Goal: Transaction & Acquisition: Book appointment/travel/reservation

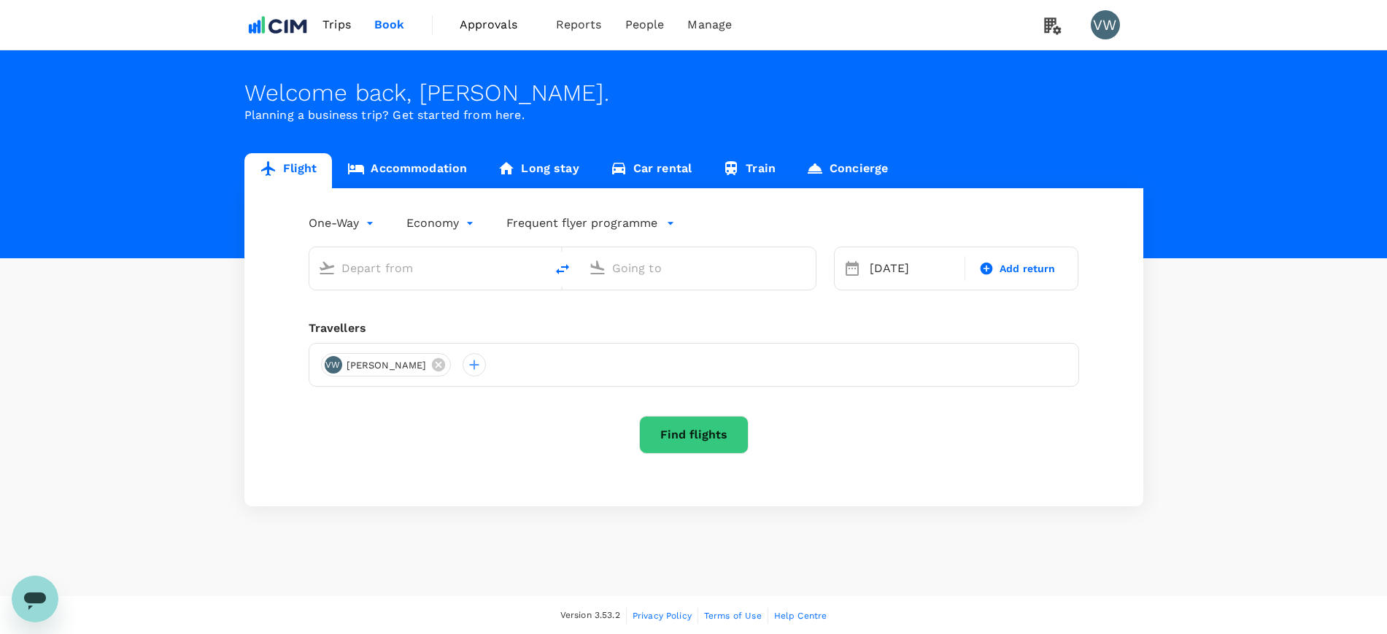
type input "[PERSON_NAME] Intl (ORD)"
type input "[PERSON_NAME] [PERSON_NAME] Intl (CLT)"
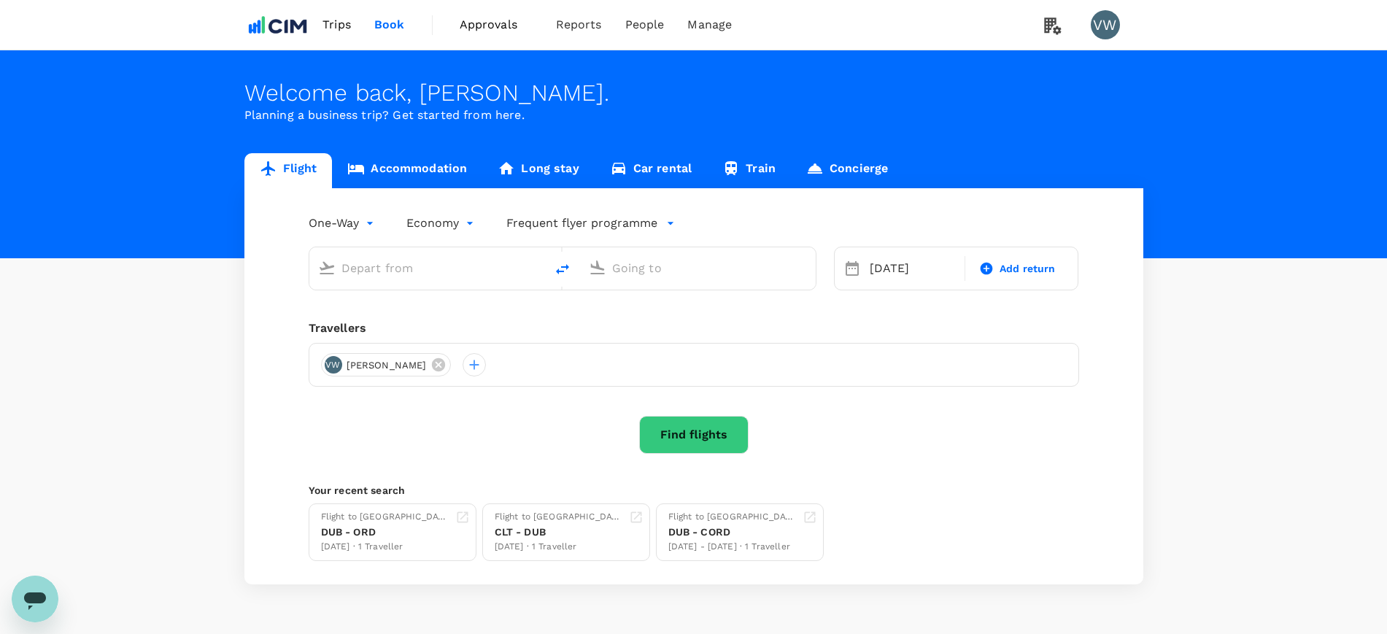
type input "O'Hare Intl (ORD)"
type input "Charlotte Douglas Intl (CLT)"
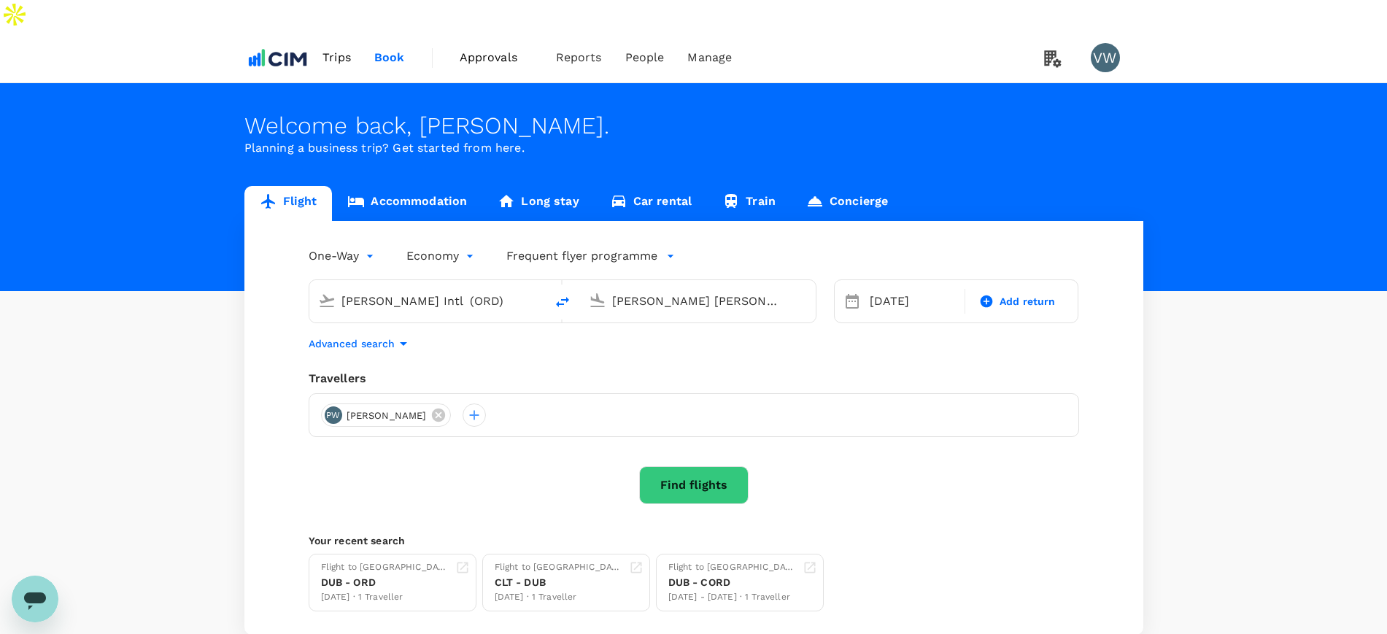
drag, startPoint x: 454, startPoint y: 271, endPoint x: 288, endPoint y: 266, distance: 166.5
click at [288, 266] on div "One-Way oneway Economy economy Frequent flyer programme O'Hare Intl (ORD) Charl…" at bounding box center [693, 428] width 899 height 414
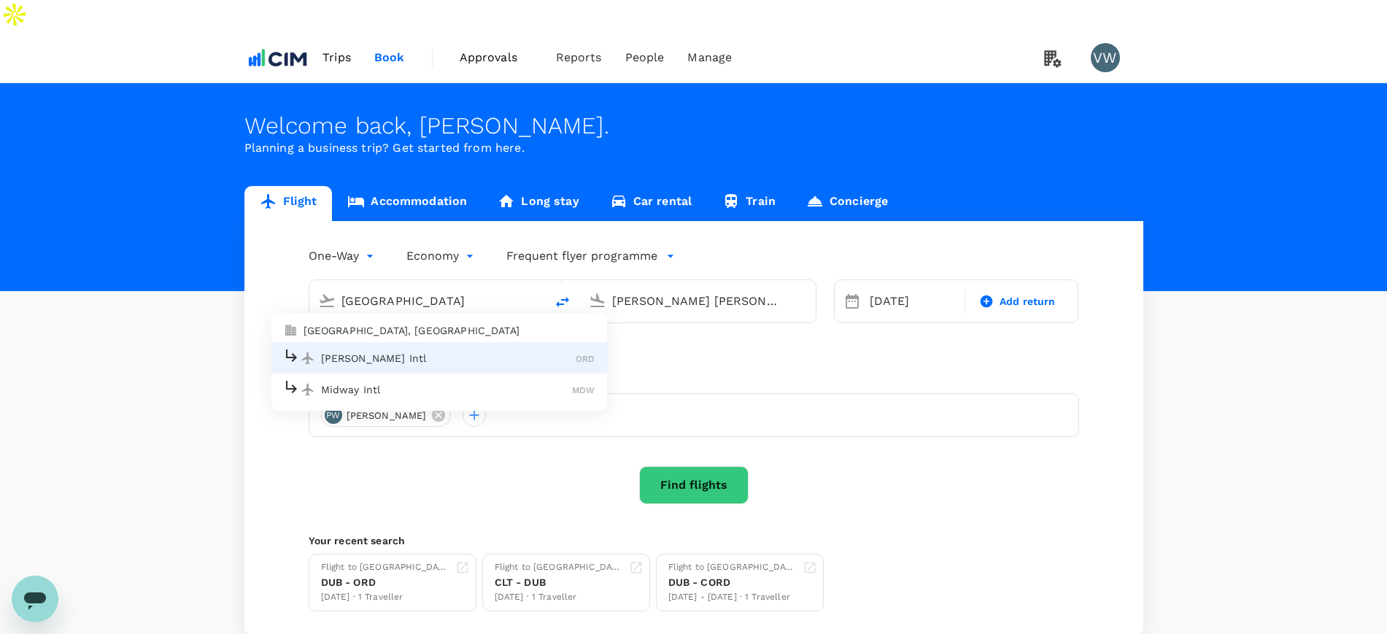
click at [357, 323] on p "Chicago, United States" at bounding box center [450, 330] width 292 height 15
type input "Chicago, United States (any)"
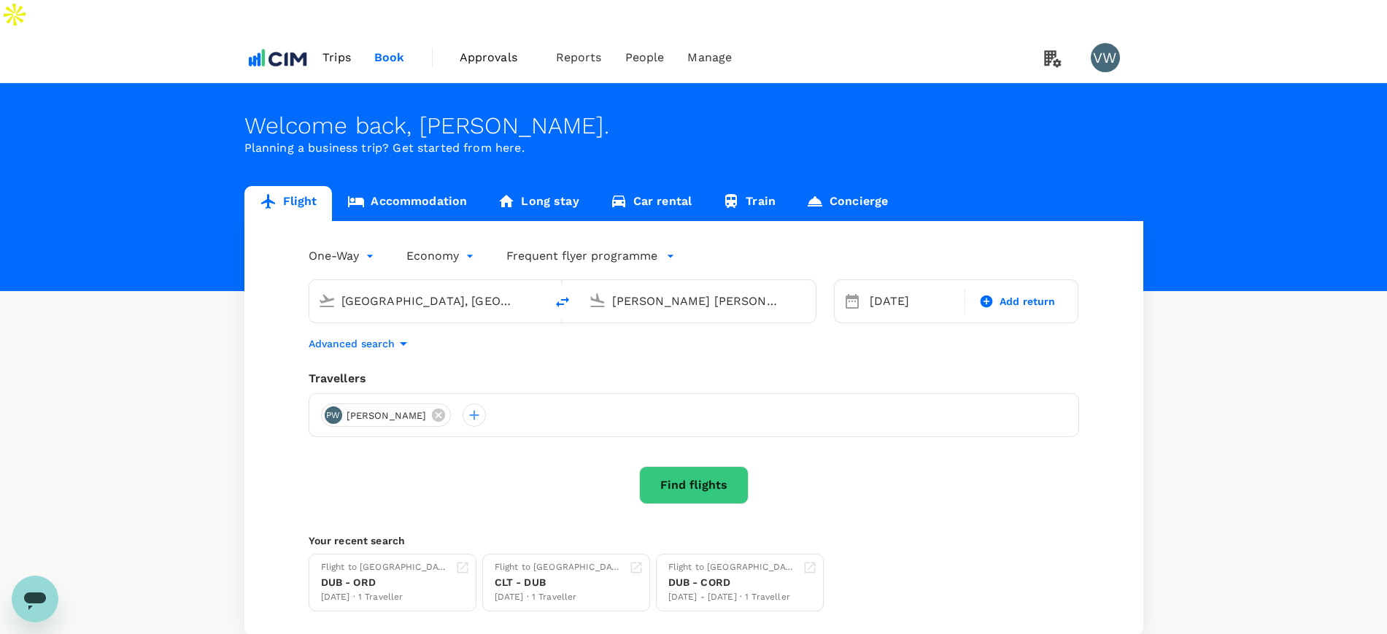
click at [694, 290] on input "Charlotte Douglas Intl (CLT)" at bounding box center [698, 301] width 173 height 23
click at [888, 287] on div "19 Nov" at bounding box center [913, 301] width 98 height 29
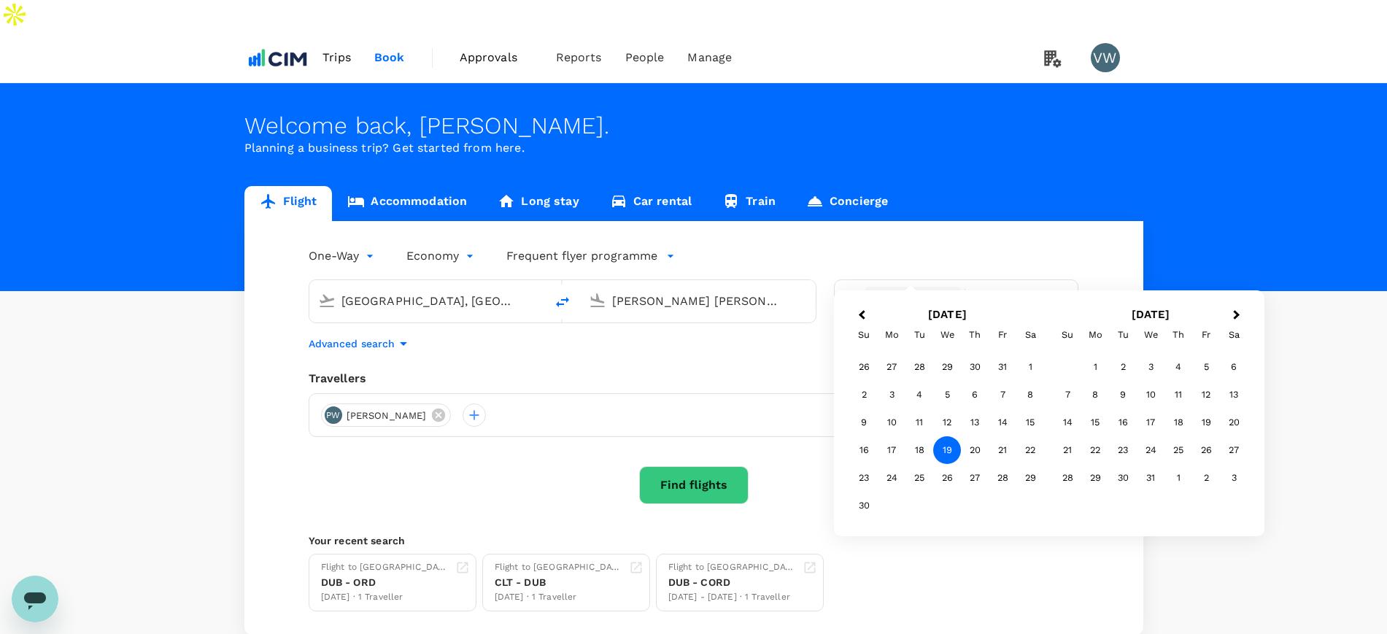
click at [950, 447] on div "19" at bounding box center [947, 450] width 28 height 28
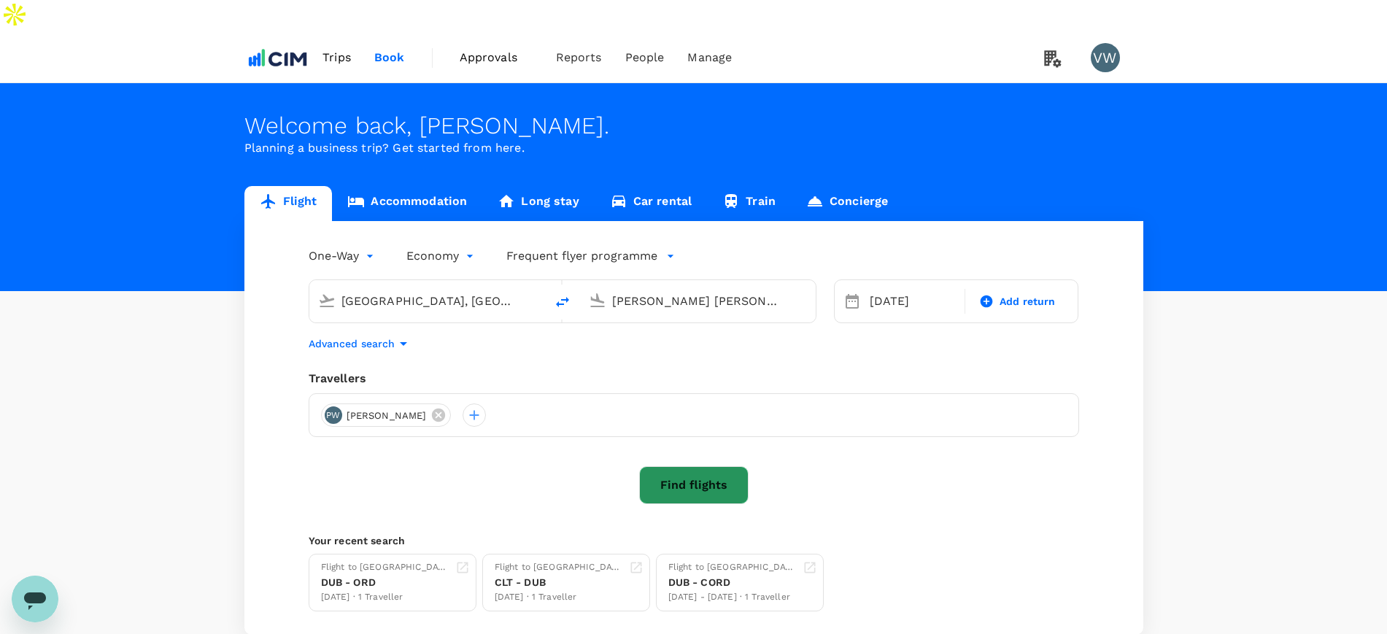
click at [733, 466] on button "Find flights" at bounding box center [693, 485] width 109 height 38
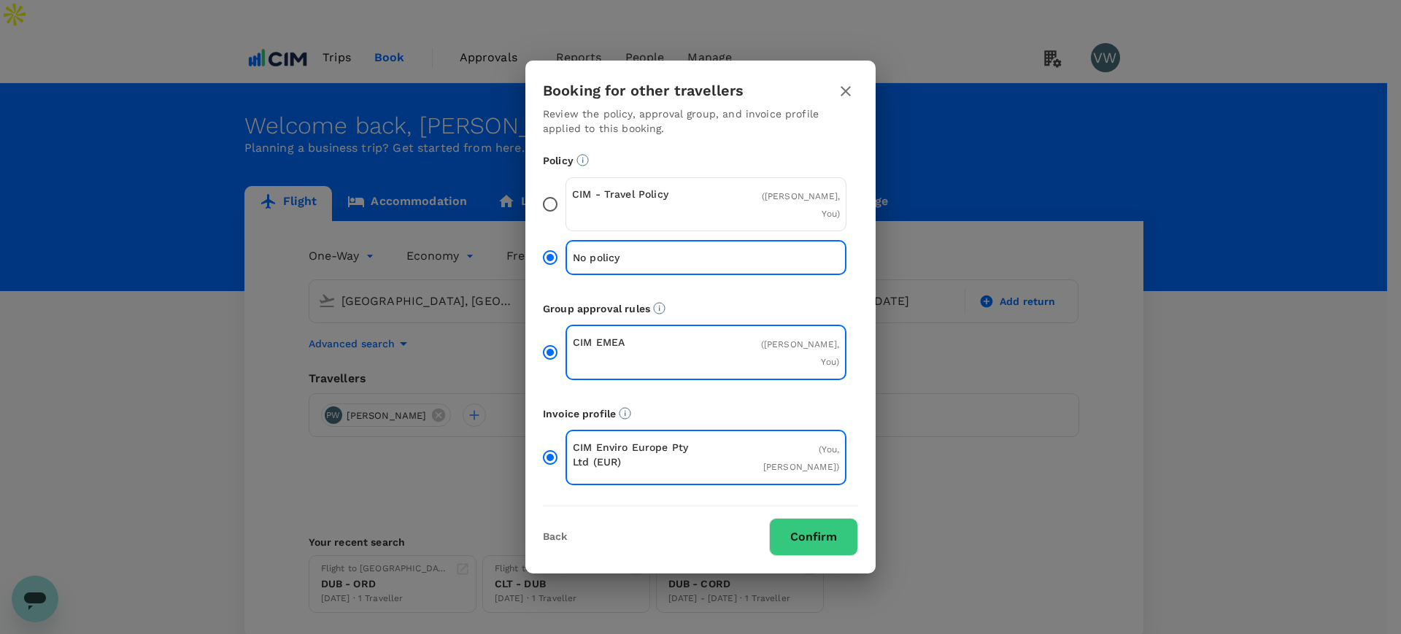
click at [552, 208] on input "CIM - Travel Policy ( [PERSON_NAME], You )" at bounding box center [550, 204] width 31 height 31
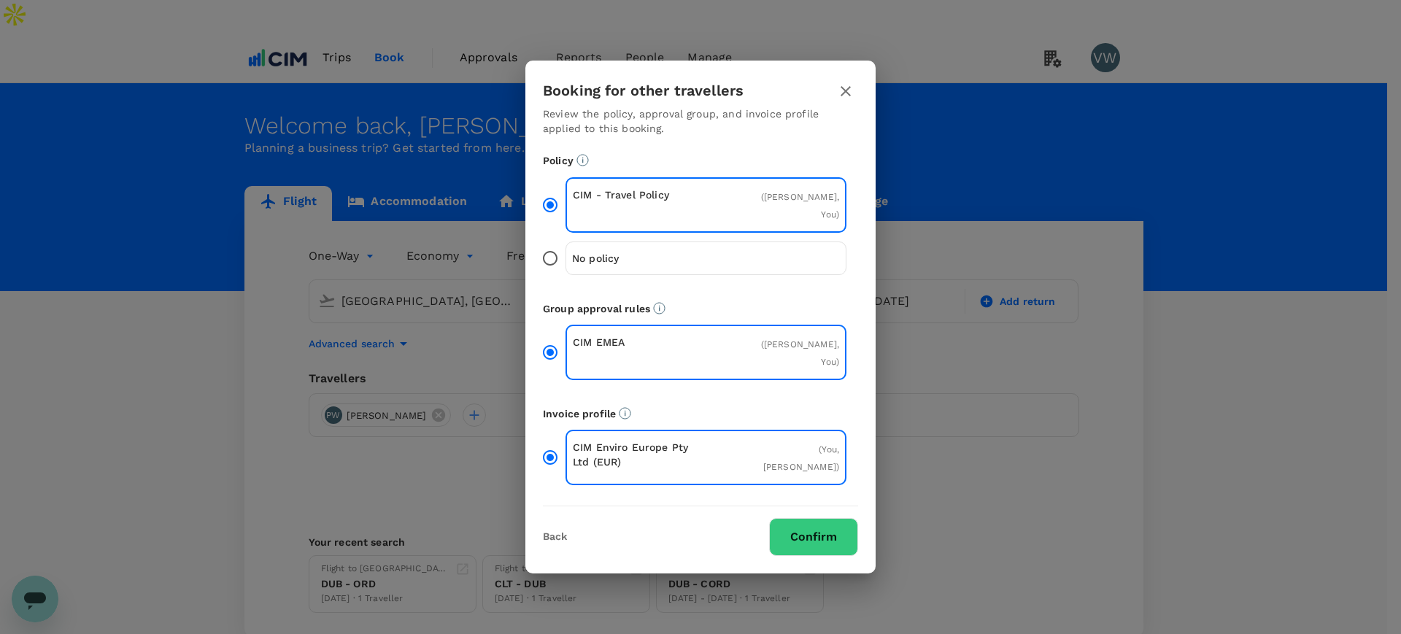
click at [798, 522] on button "Confirm" at bounding box center [813, 537] width 89 height 38
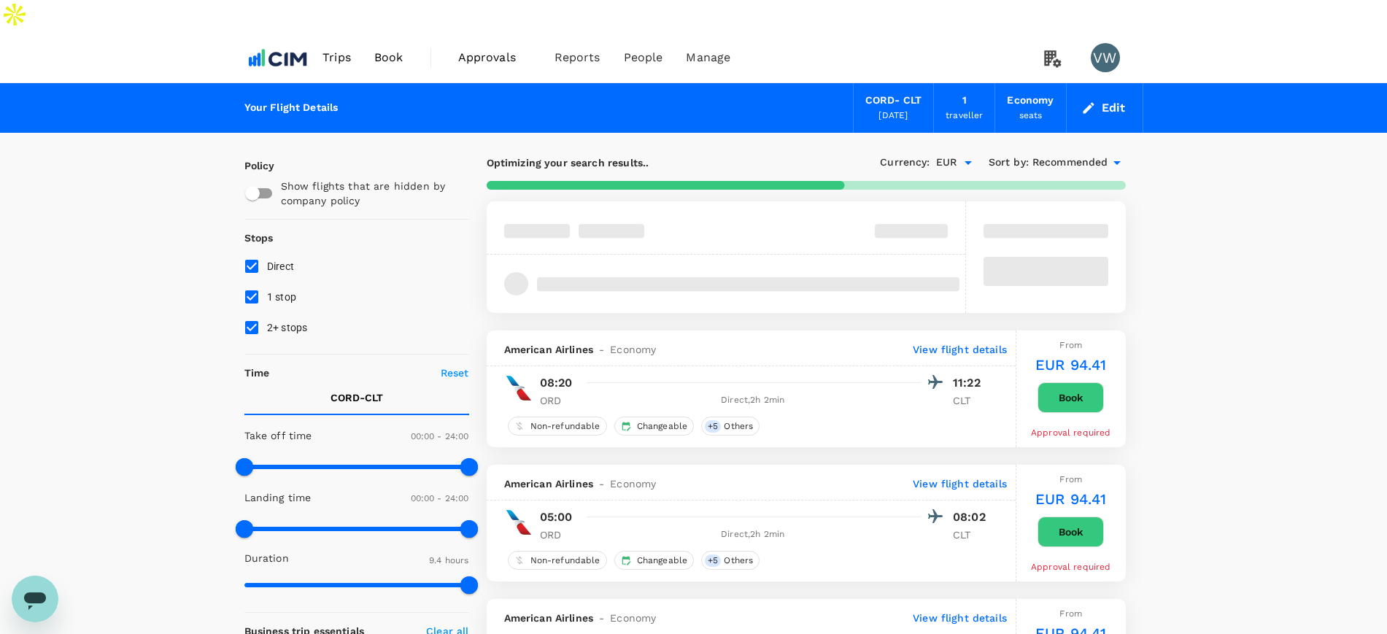
type input "579"
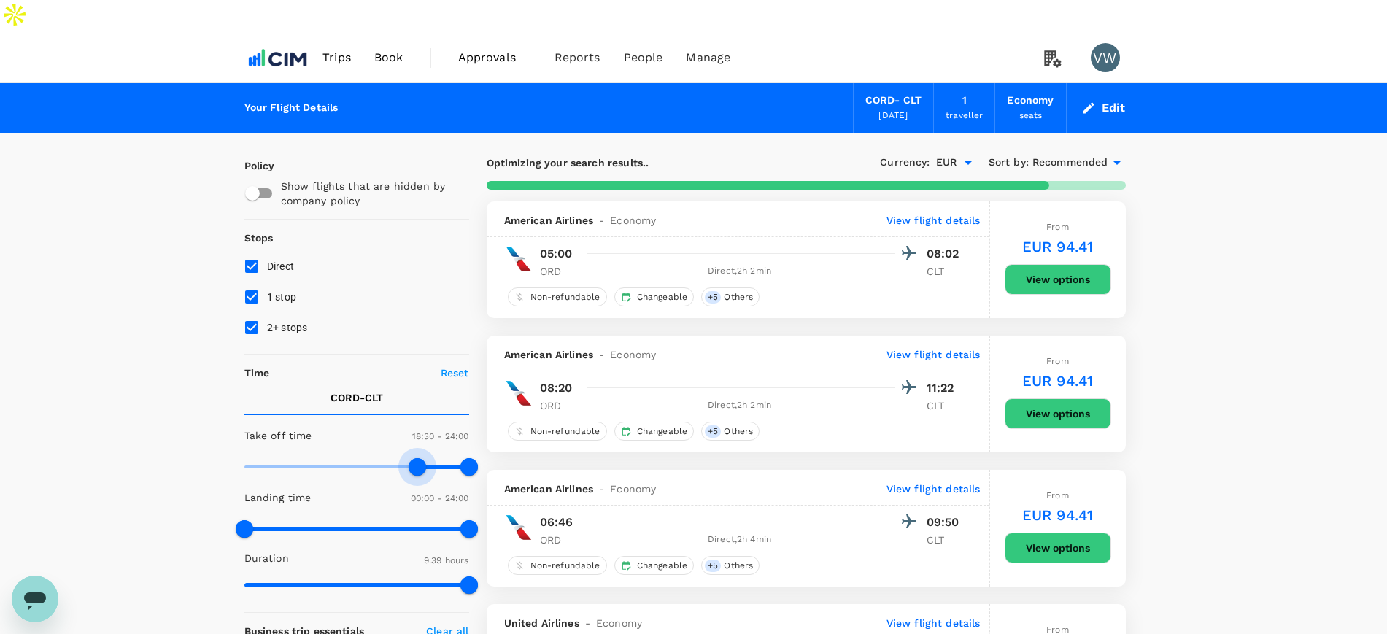
type input "1080"
drag, startPoint x: 241, startPoint y: 428, endPoint x: 414, endPoint y: 442, distance: 174.3
click at [414, 458] on span at bounding box center [413, 467] width 18 height 18
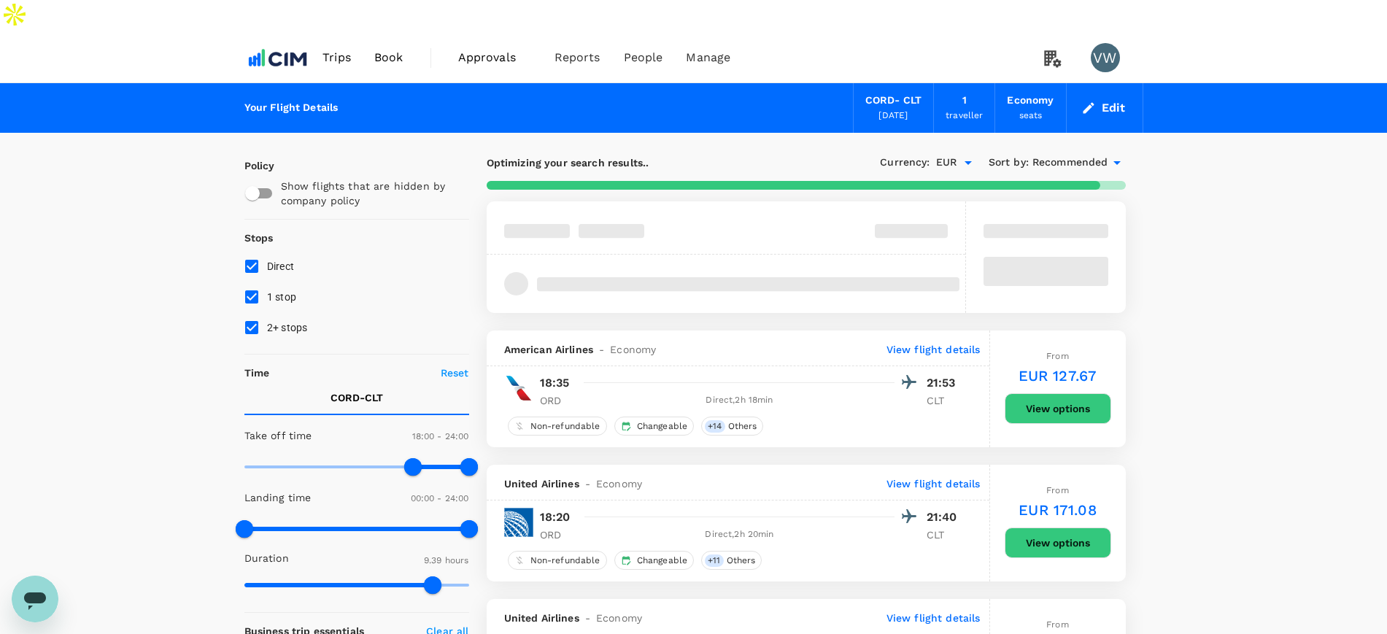
click at [248, 312] on input "2+ stops" at bounding box center [251, 327] width 31 height 31
checkbox input "false"
click at [249, 282] on input "1 stop" at bounding box center [251, 297] width 31 height 31
checkbox input "false"
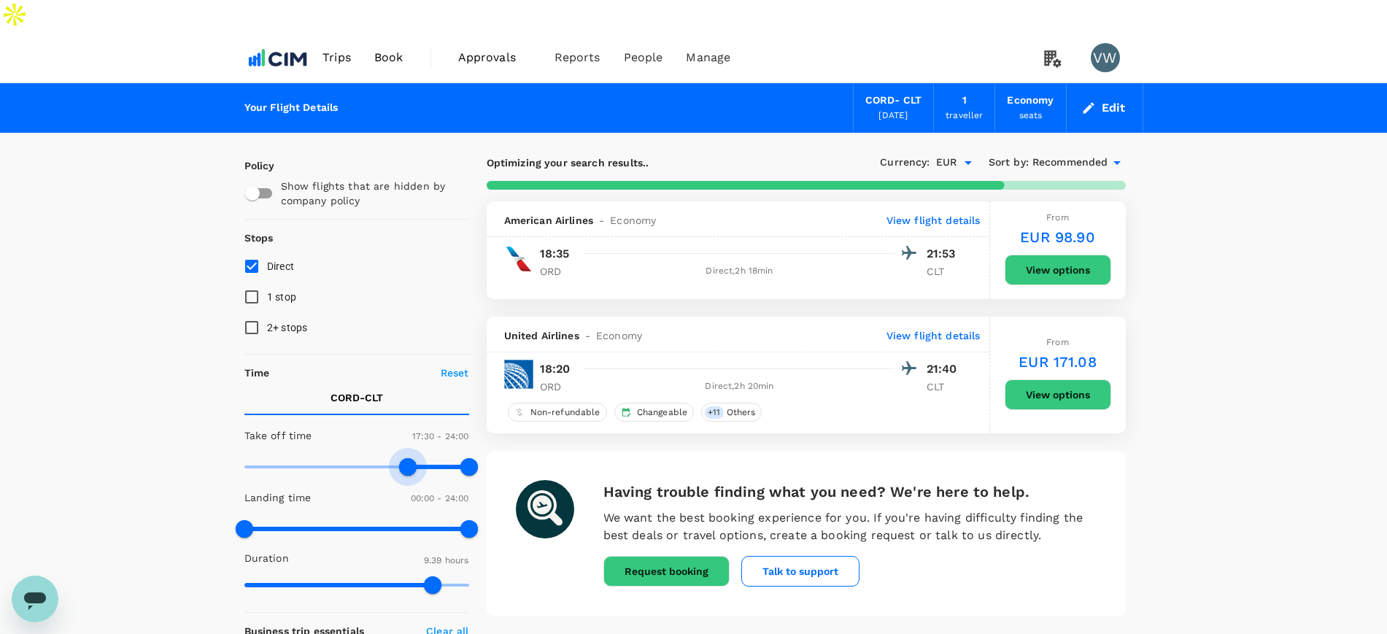
type input "1020"
drag, startPoint x: 418, startPoint y: 434, endPoint x: 404, endPoint y: 436, distance: 14.0
click at [404, 458] on span at bounding box center [404, 467] width 18 height 18
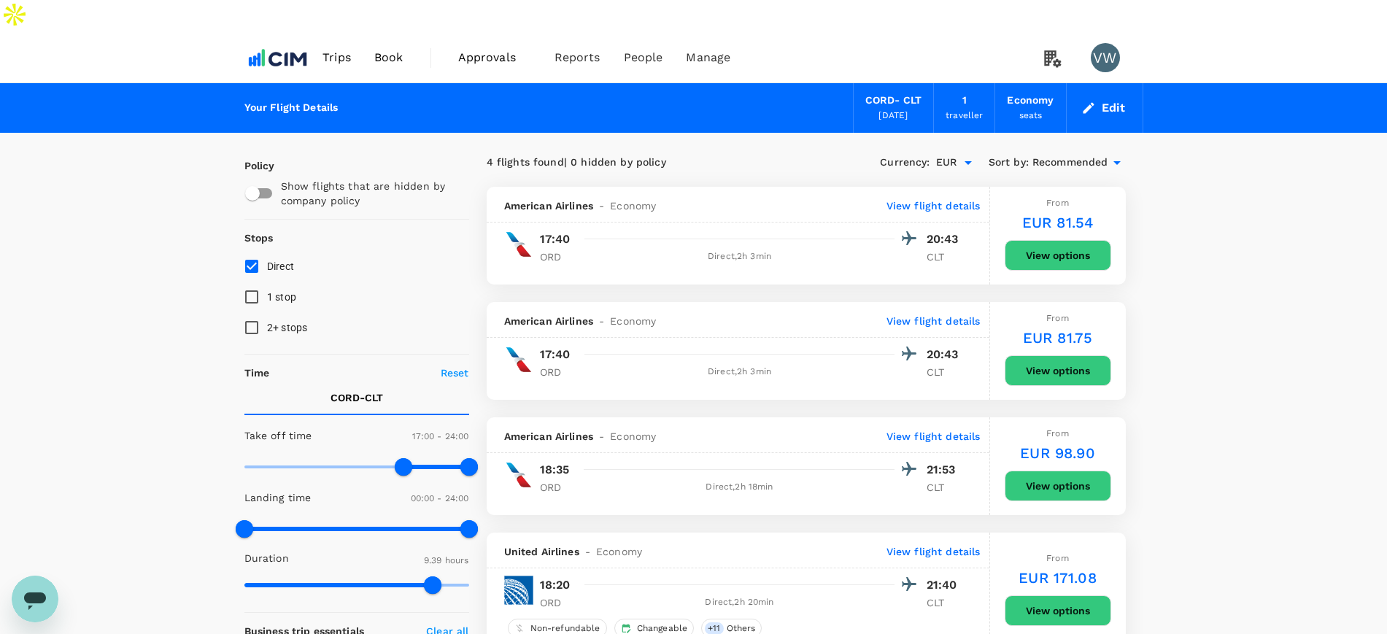
click at [378, 49] on span "Book" at bounding box center [388, 58] width 29 height 18
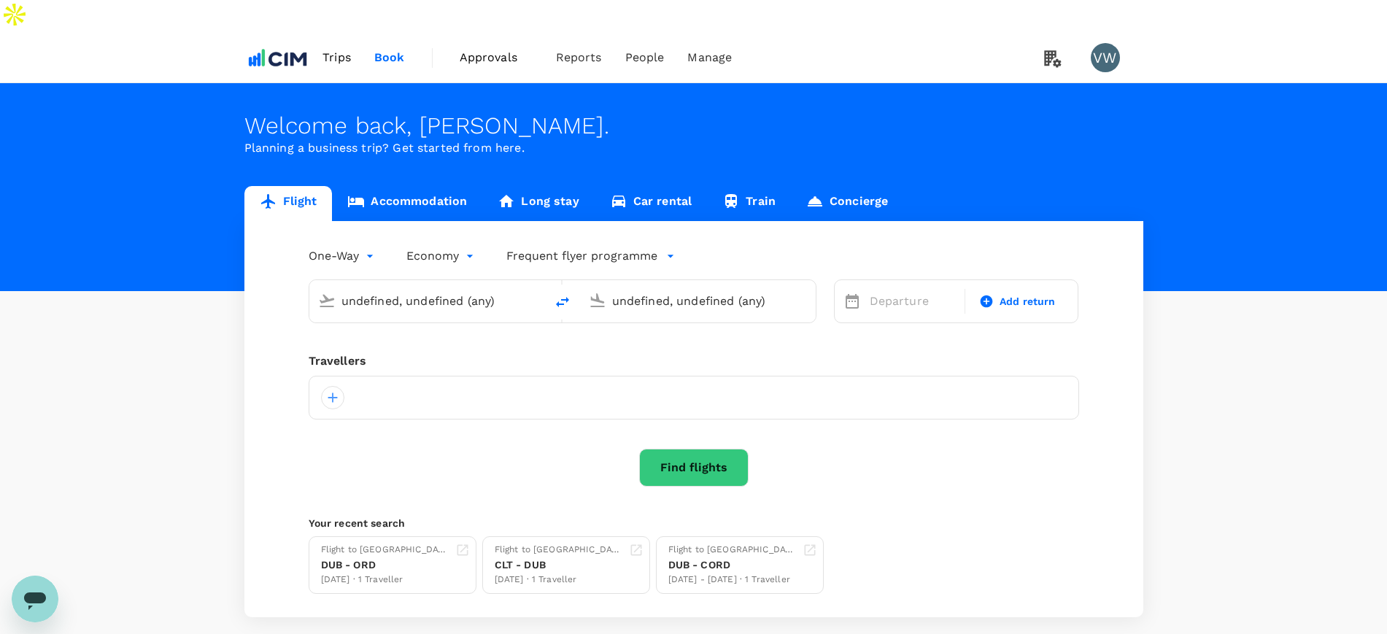
type input "Chicago, United States (any)"
type input "Charlotte Douglas Intl (CLT)"
type input "Chicago, United States (any)"
type input "Charlotte Douglas Intl (CLT)"
type input "Chicago, United States (any)"
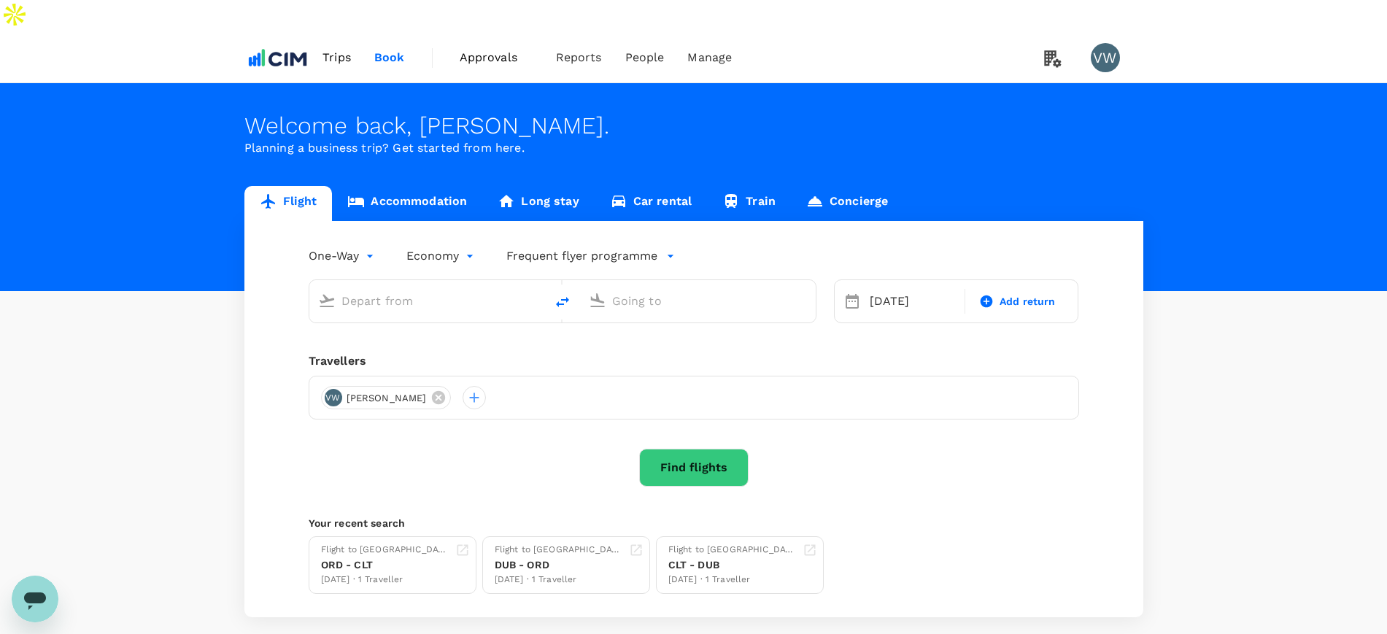
type input "Charlotte Douglas Intl (CLT)"
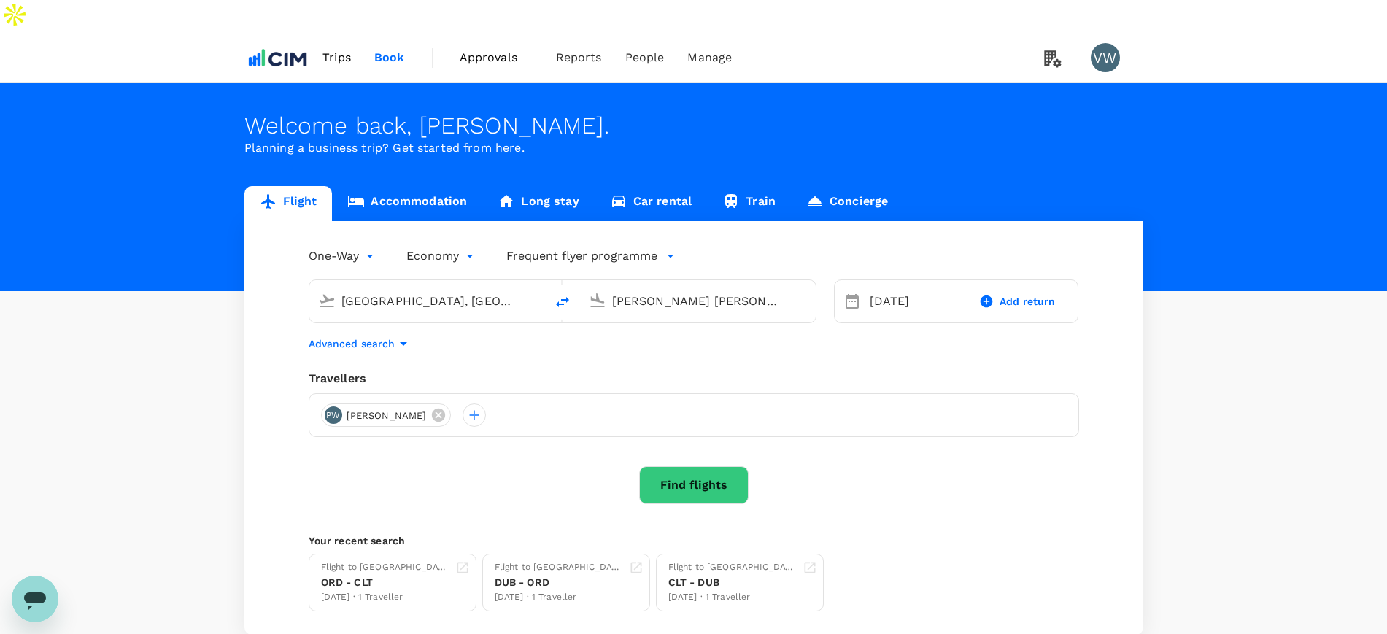
click at [412, 186] on link "Accommodation" at bounding box center [407, 203] width 150 height 35
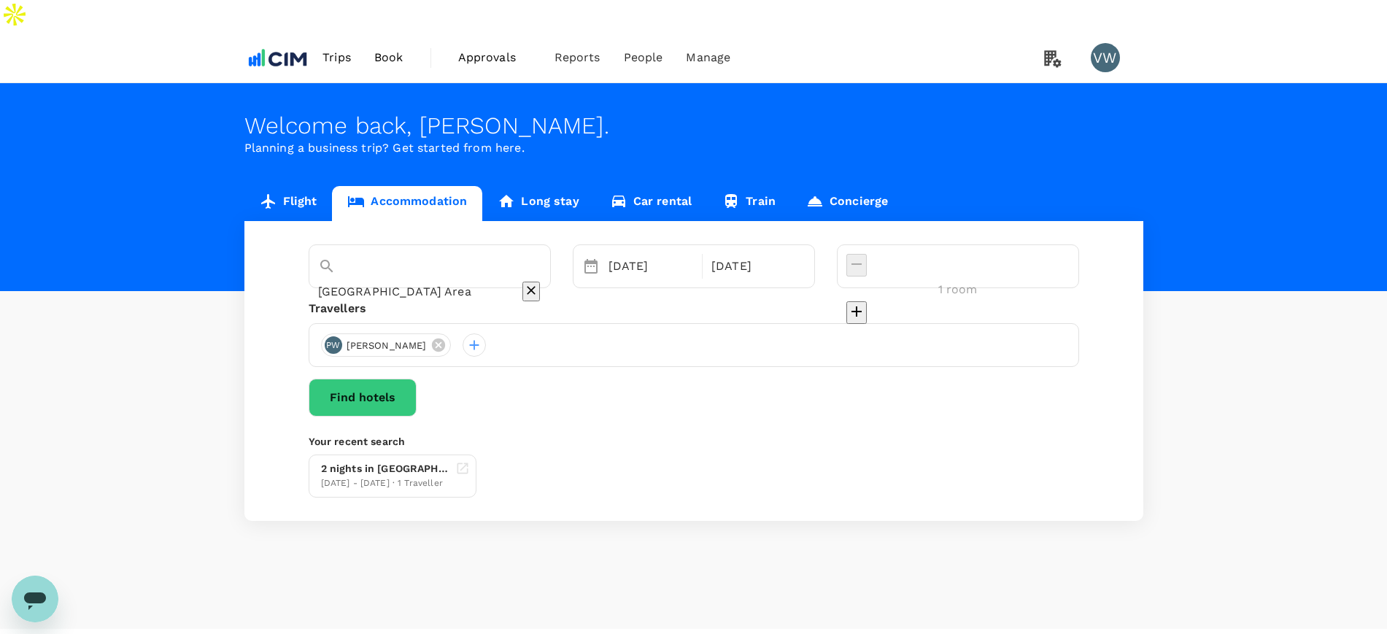
click at [418, 280] on input "Hampton Inn And Suites Greensboro-coliseum Area" at bounding box center [409, 291] width 182 height 23
click at [406, 290] on span "Gray Hotel" at bounding box center [448, 297] width 124 height 14
type input "[GEOGRAPHIC_DATA]"
click at [672, 252] on div "19 Nov" at bounding box center [651, 266] width 97 height 29
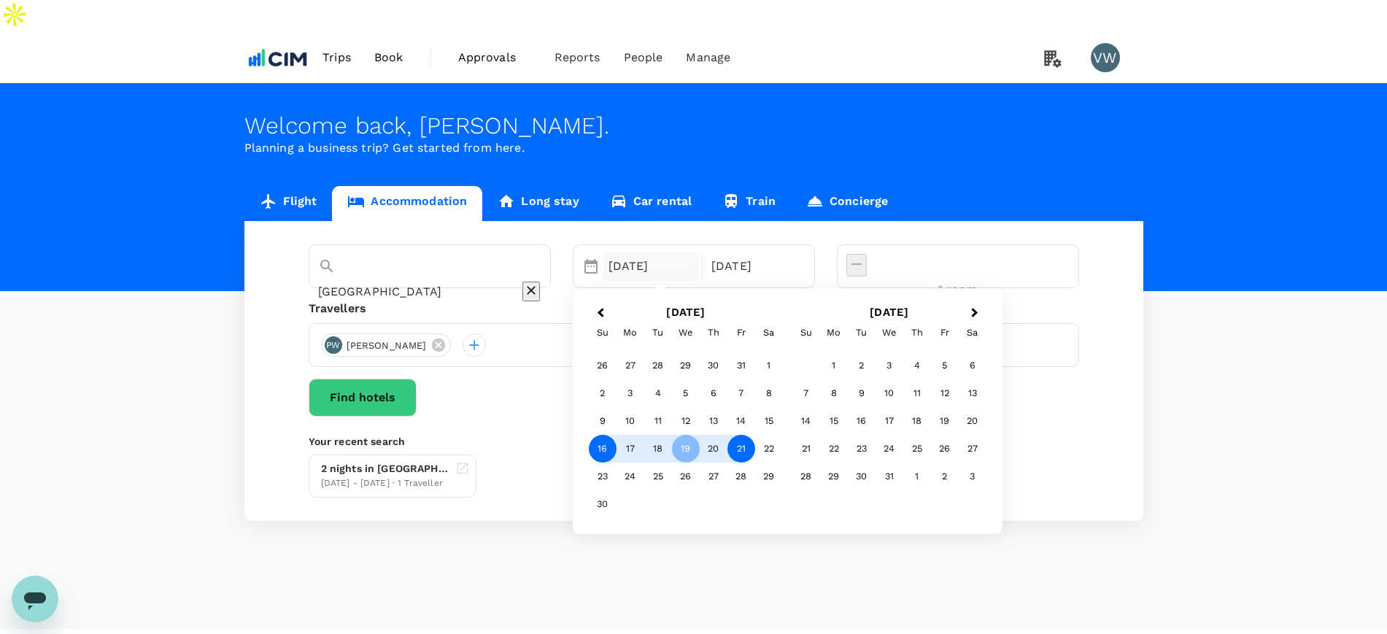
click at [617, 435] on div "16" at bounding box center [603, 449] width 28 height 28
click at [700, 435] on div "19" at bounding box center [686, 449] width 28 height 28
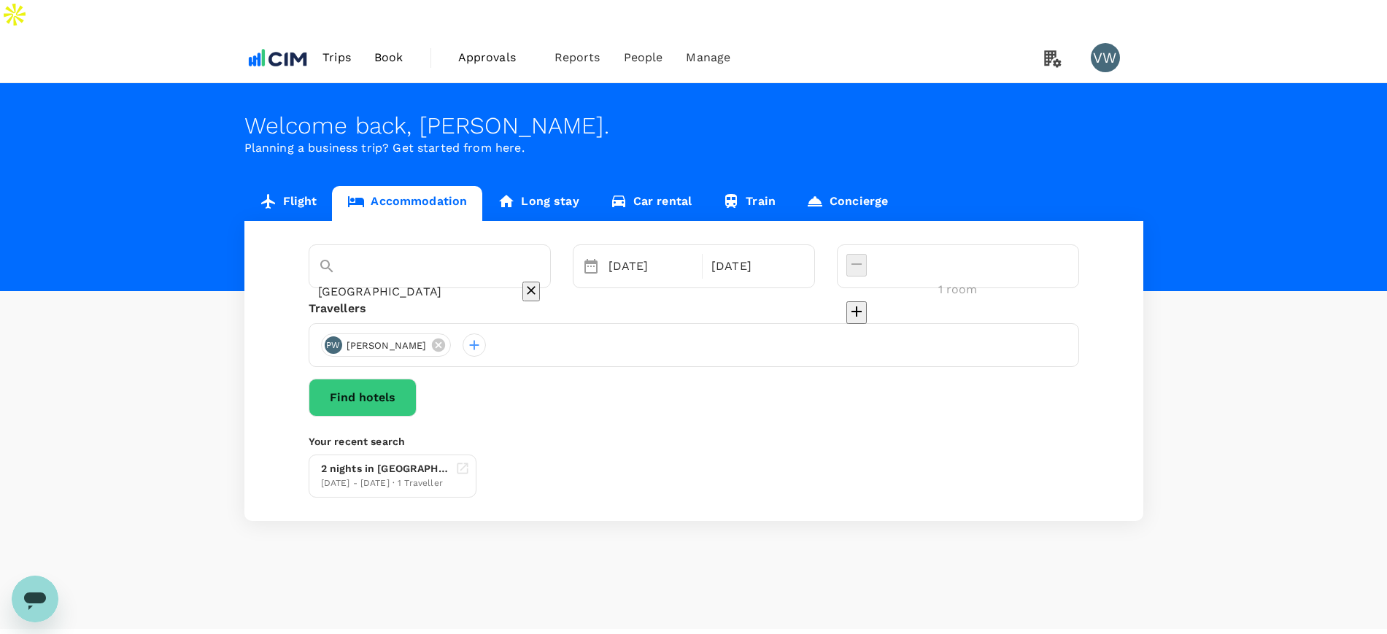
click at [417, 379] on button "Find hotels" at bounding box center [363, 398] width 108 height 38
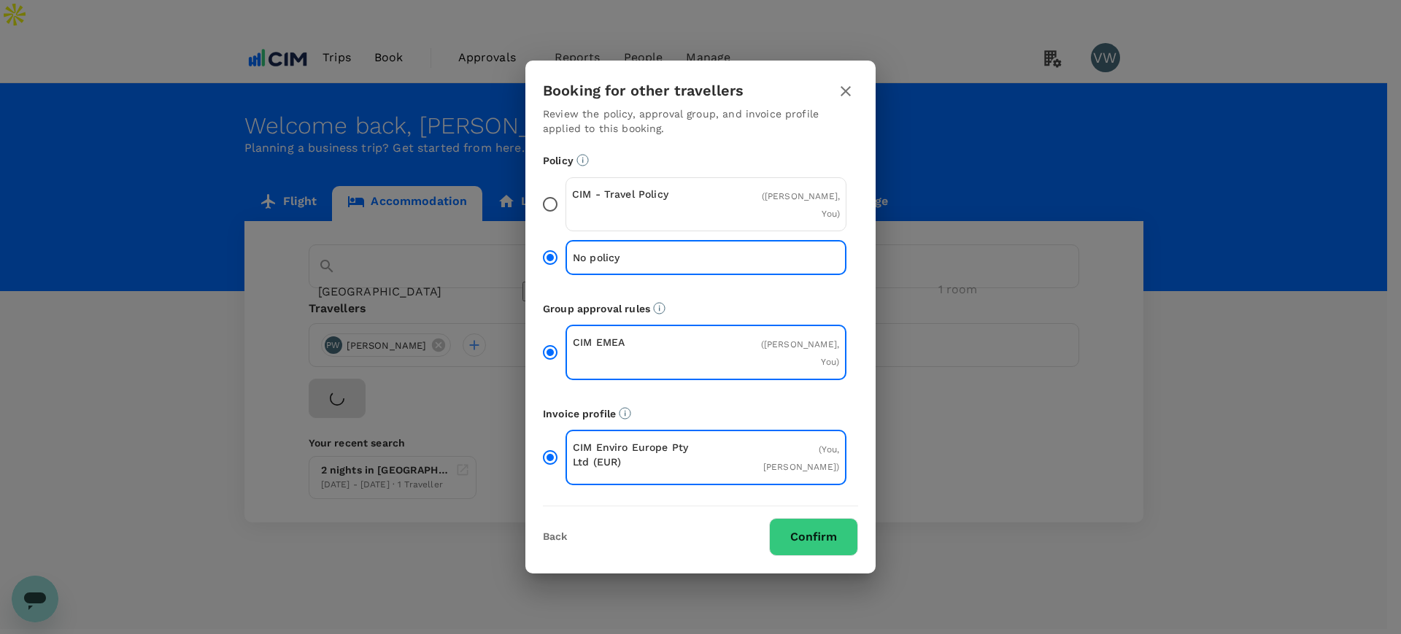
click at [549, 212] on input "CIM - Travel Policy ( Paul Walsh, You )" at bounding box center [550, 204] width 31 height 31
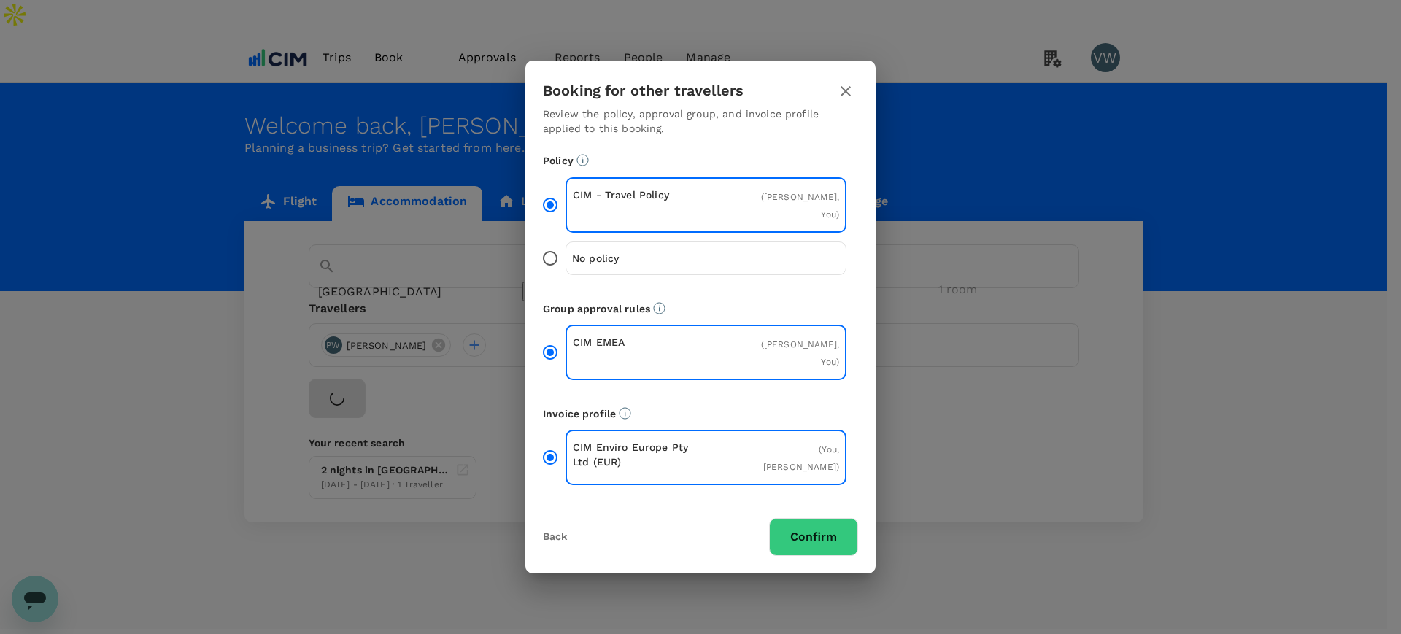
click at [787, 518] on button "Confirm" at bounding box center [813, 537] width 89 height 38
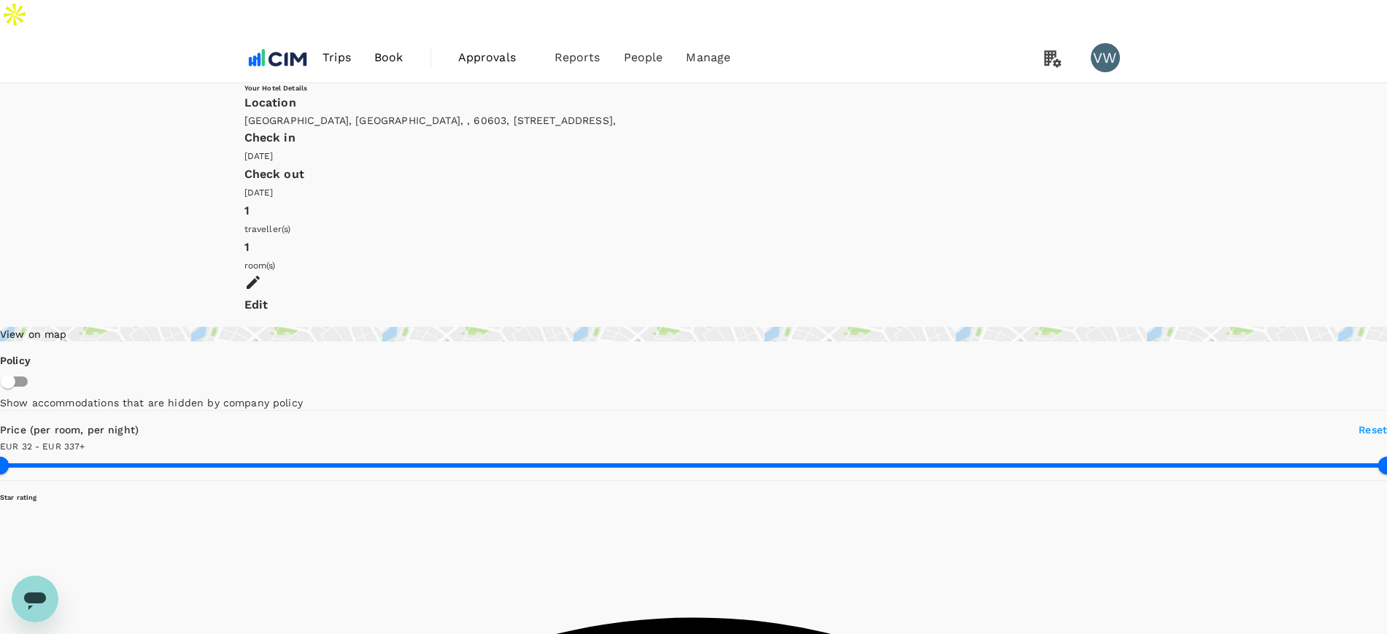
type input "336.32"
click at [1118, 295] on div "Edit" at bounding box center [693, 305] width 899 height 20
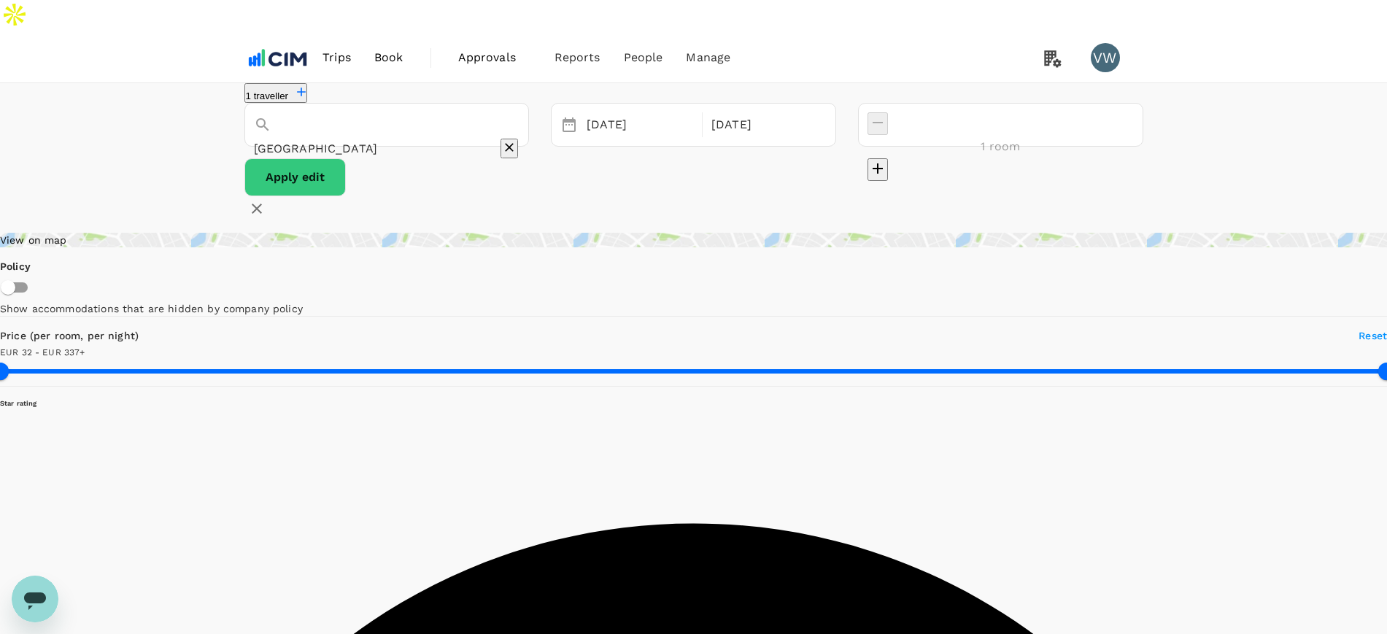
click at [511, 137] on div "[GEOGRAPHIC_DATA]" at bounding box center [387, 148] width 266 height 23
type input "K"
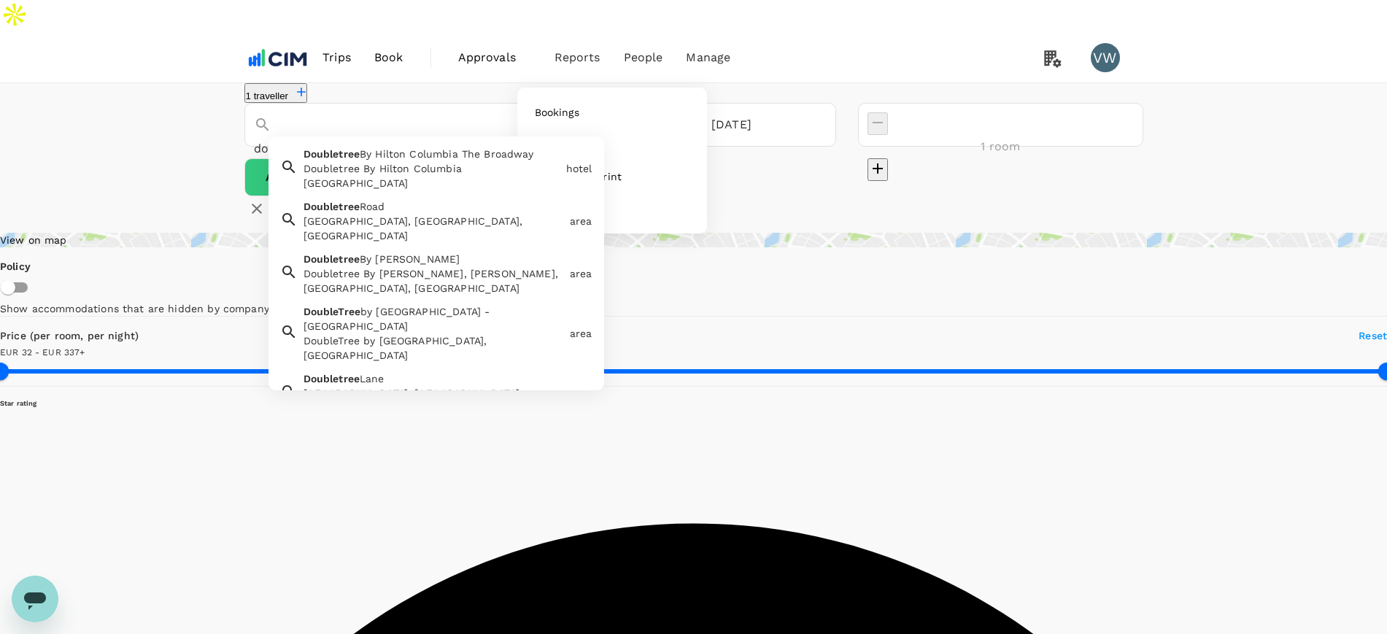
type input "doubletree"
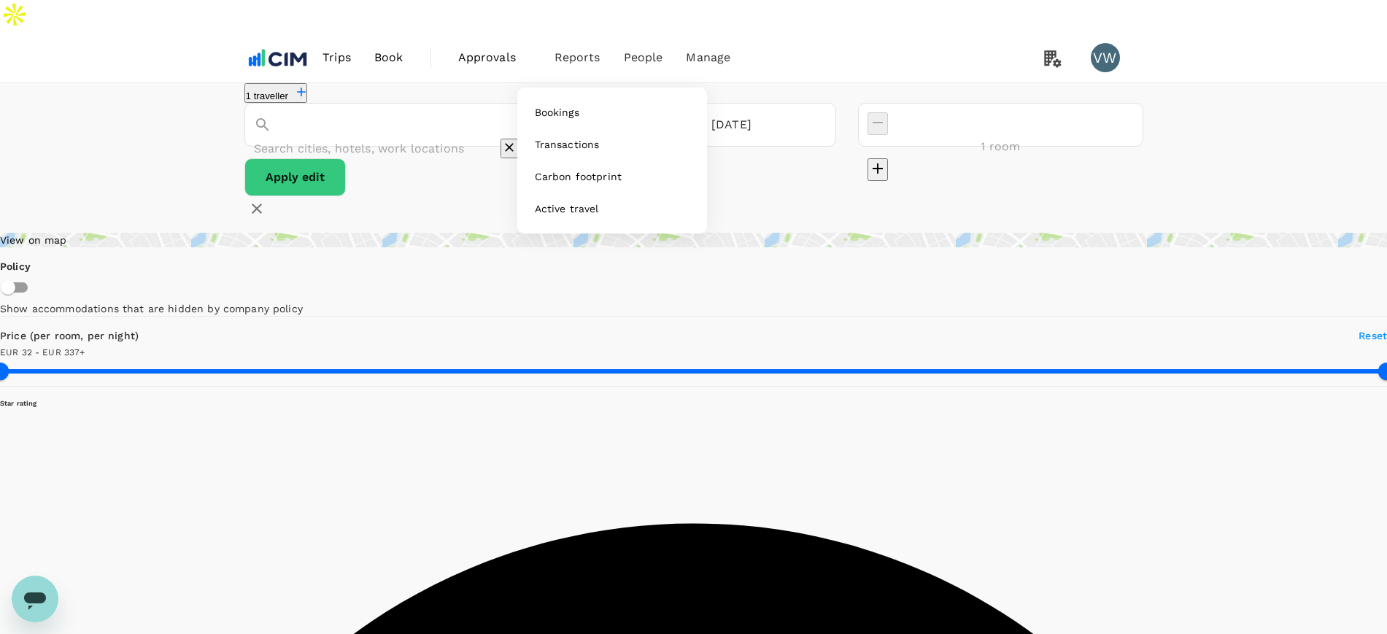
click at [593, 42] on li "Reports" at bounding box center [577, 58] width 69 height 50
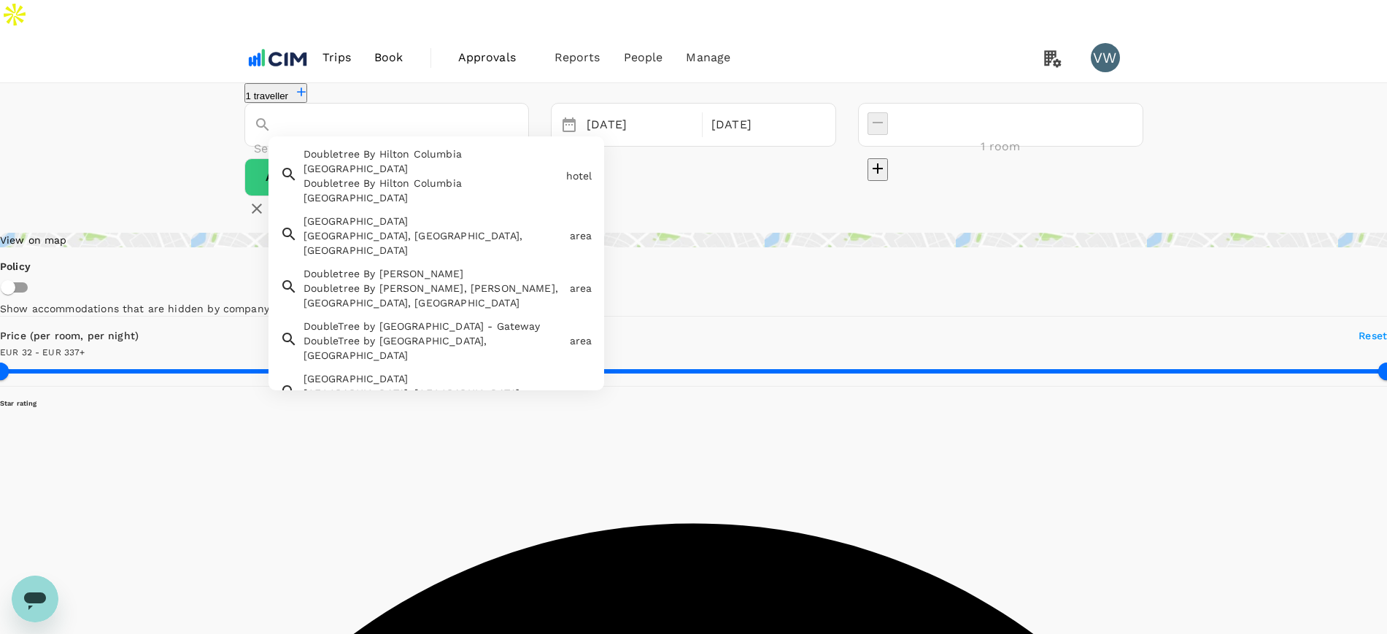
click at [440, 137] on input "text" at bounding box center [366, 148] width 225 height 23
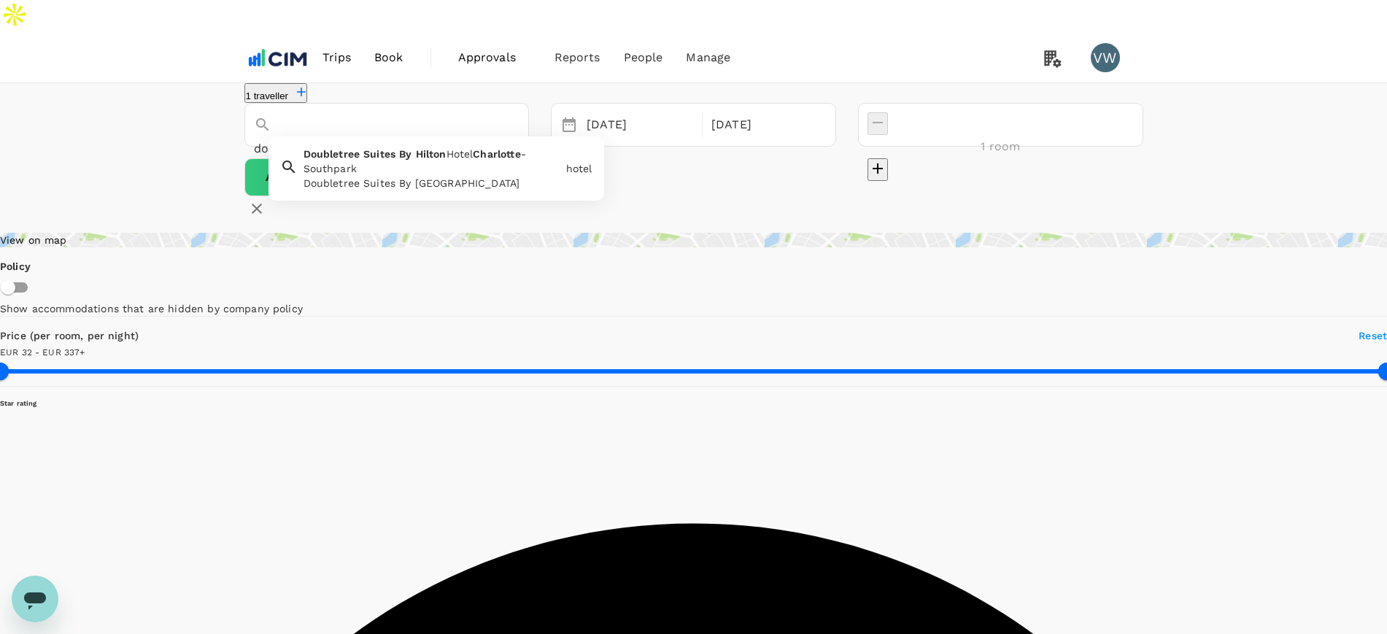
click at [425, 156] on div "Doubletree Suites By Hilton Hotel Charlotte - Southpark Doubletree Suites By Hi…" at bounding box center [429, 166] width 263 height 50
type input "Doubletree Suites By Hilton Hotel Charlotte - Southpark"
type input "336.32"
click at [699, 122] on div "16 Nov" at bounding box center [640, 125] width 118 height 28
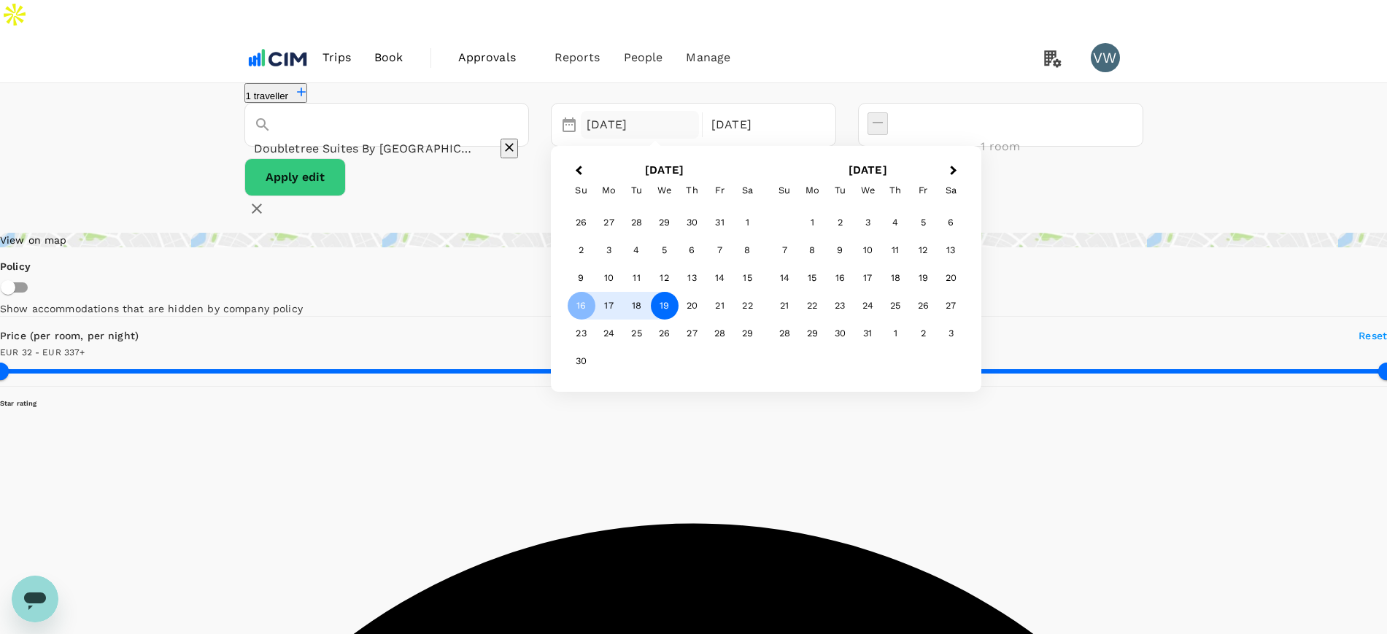
click at [679, 292] on div "19" at bounding box center [665, 306] width 28 height 28
click at [734, 295] on div "21" at bounding box center [720, 307] width 28 height 28
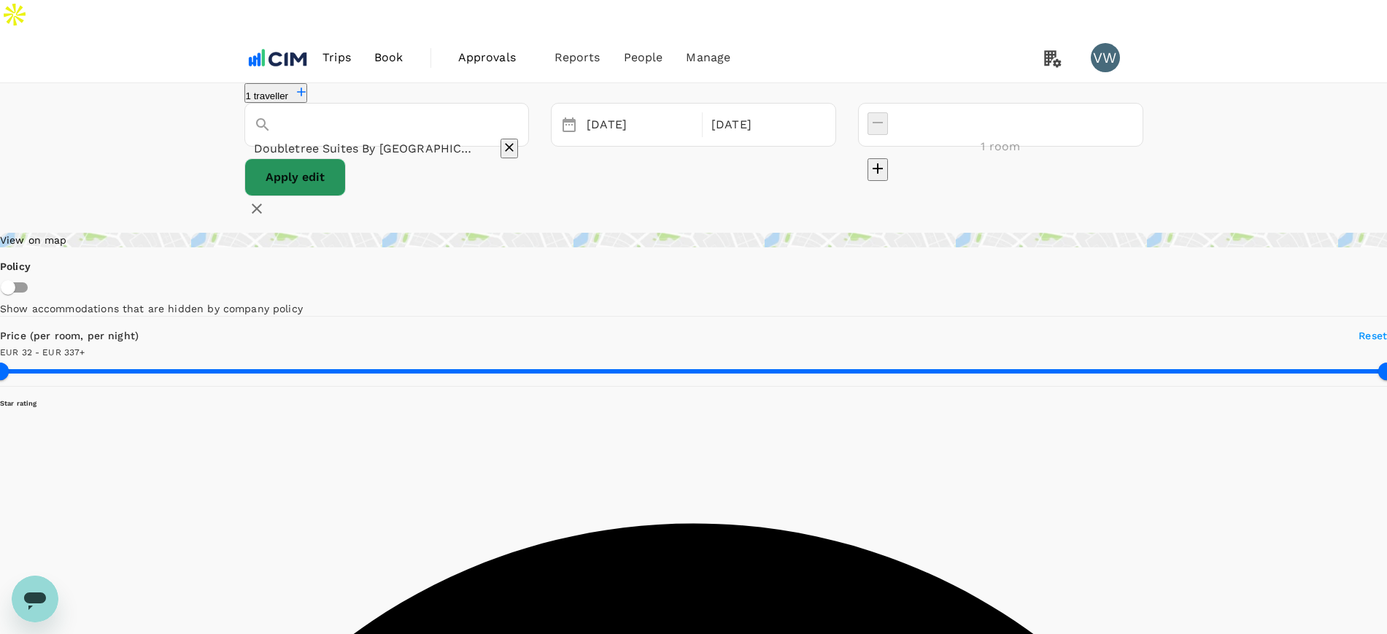
click at [346, 179] on button "Apply edit" at bounding box center [294, 177] width 101 height 38
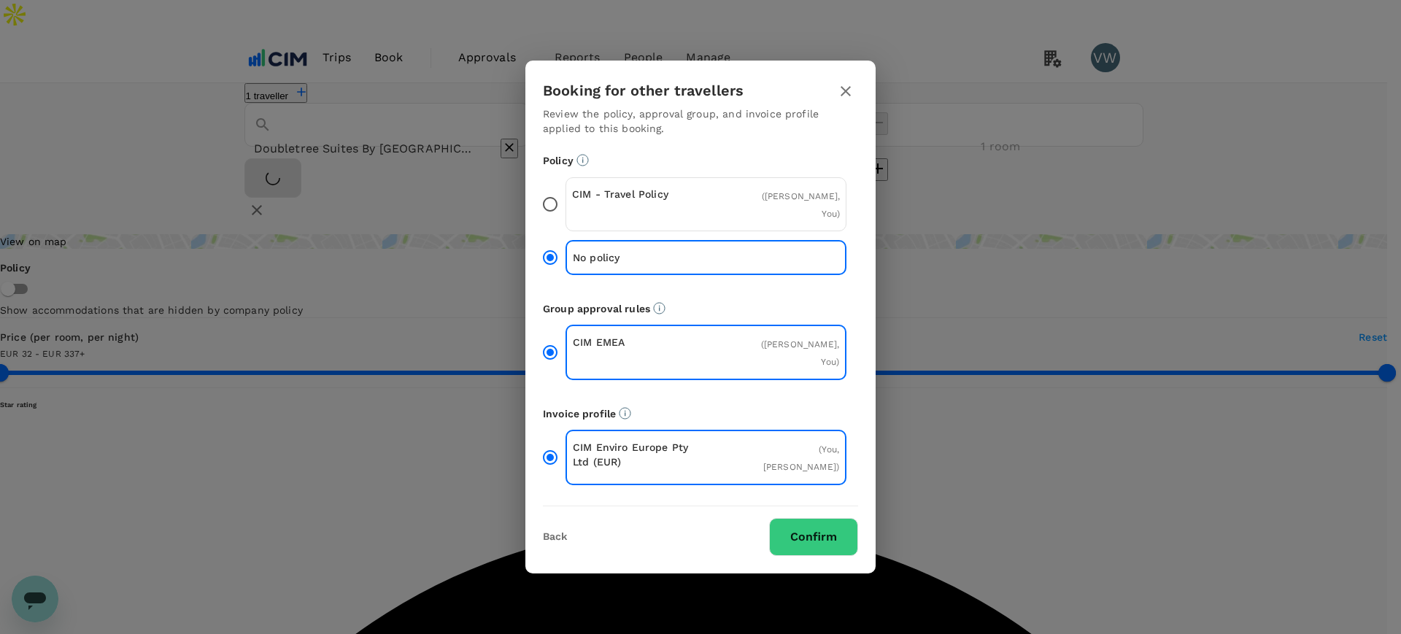
click at [532, 213] on div "Policy CIM - Travel Policy ( Paul Walsh, You ) No policy Group approval rules C…" at bounding box center [700, 320] width 350 height 346
click at [545, 209] on input "CIM - Travel Policy ( Paul Walsh, You )" at bounding box center [550, 204] width 31 height 31
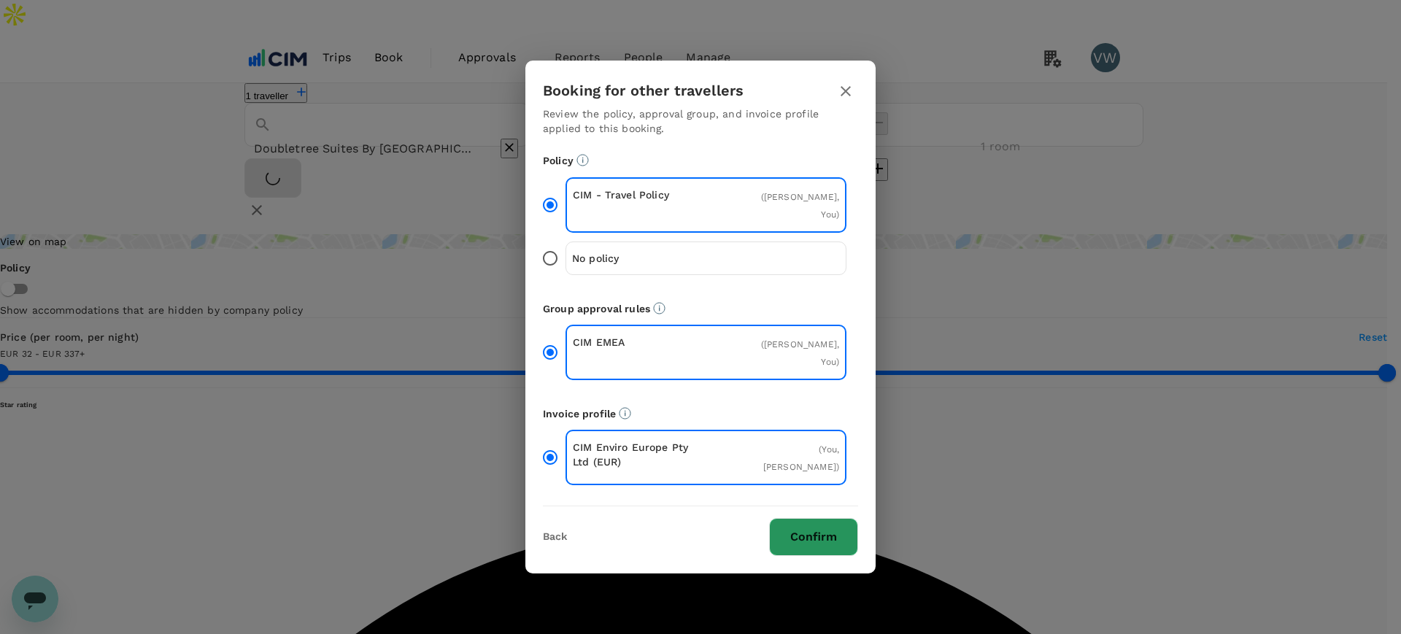
click at [798, 518] on button "Confirm" at bounding box center [813, 537] width 89 height 38
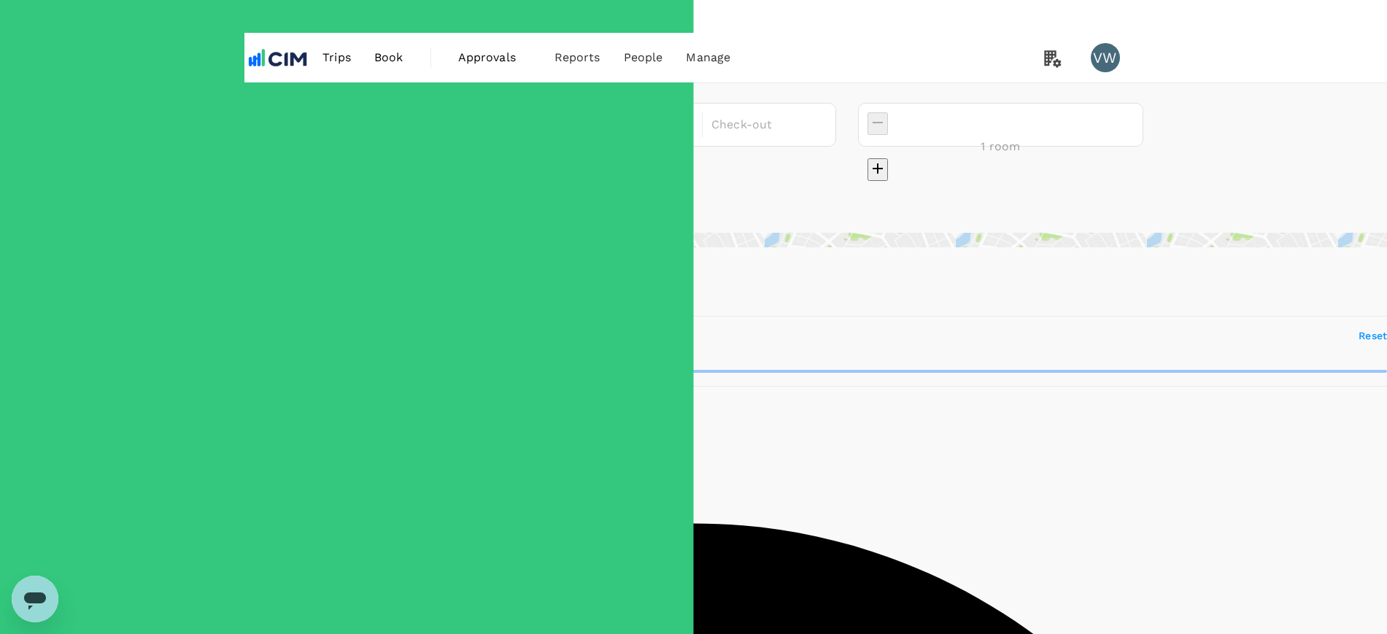
type input "Doubletree Suites By Hilton Hotel Charlotte - Southpark"
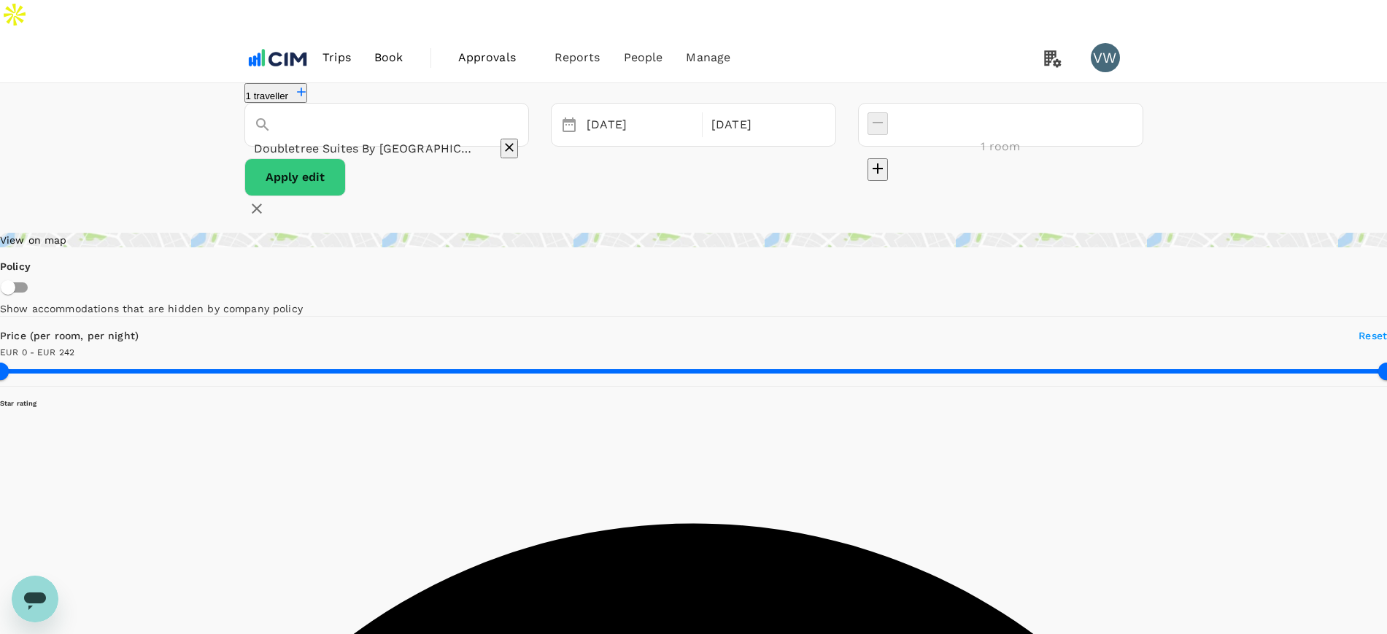
type input "242"
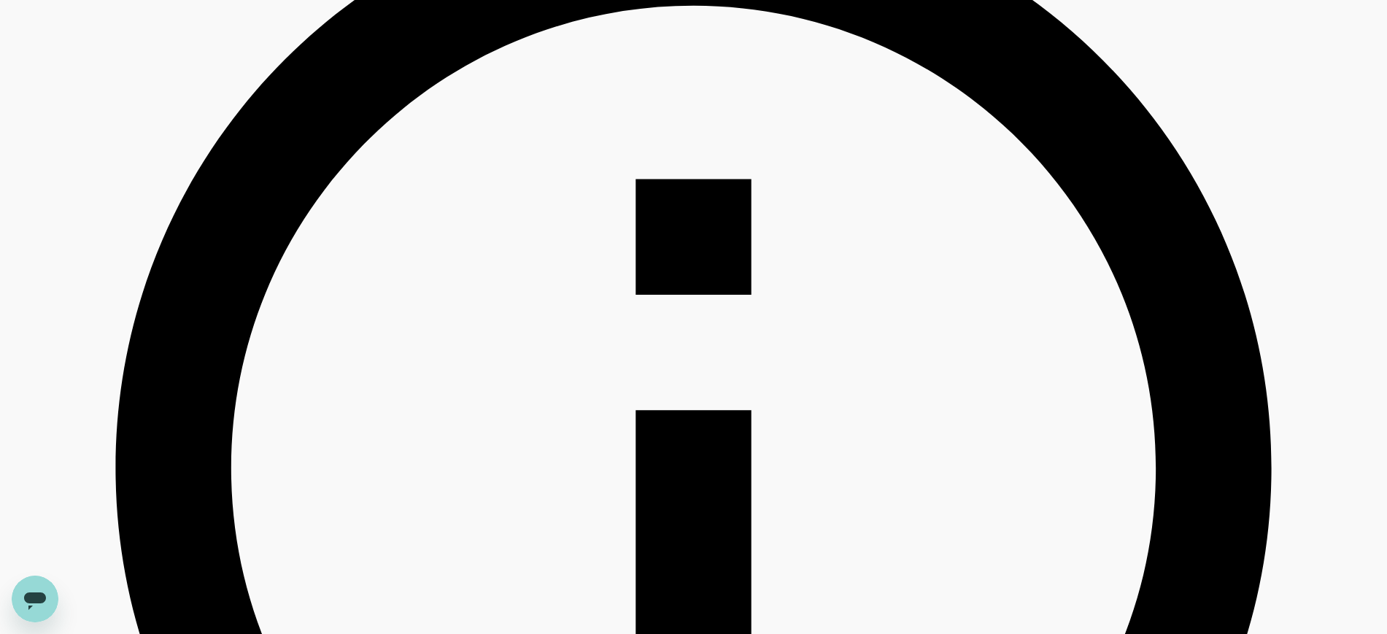
scroll to position [638, 0]
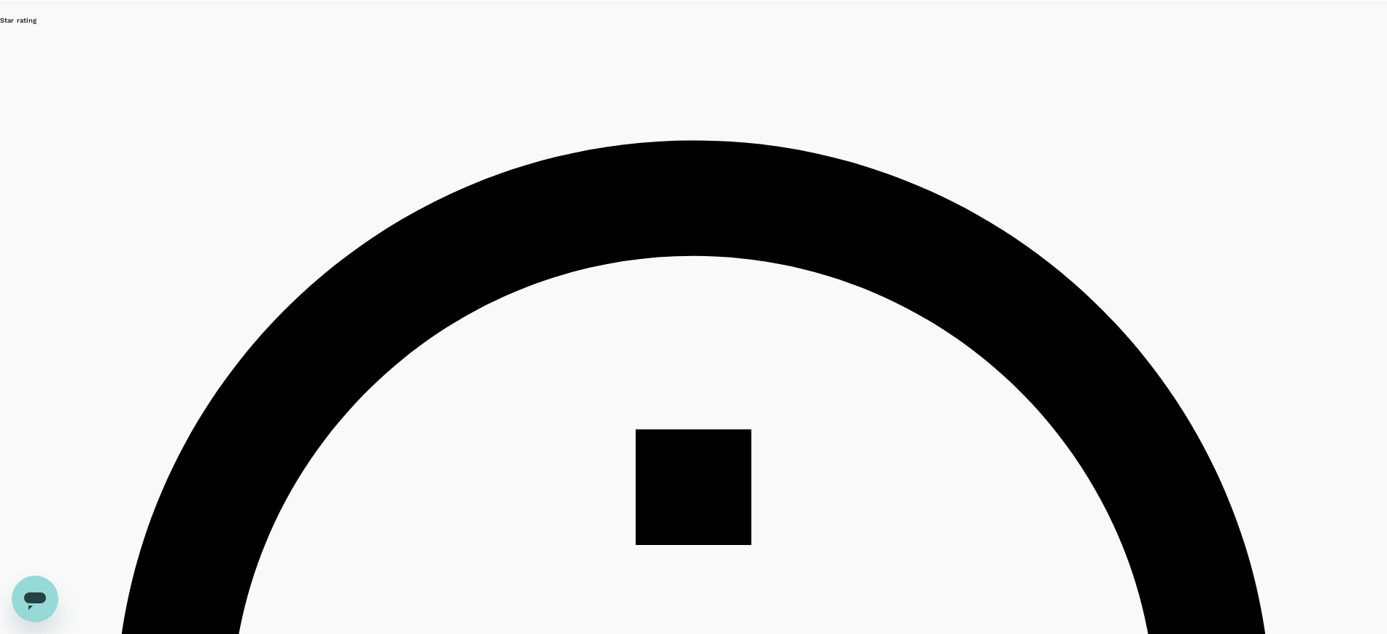
scroll to position [365, 0]
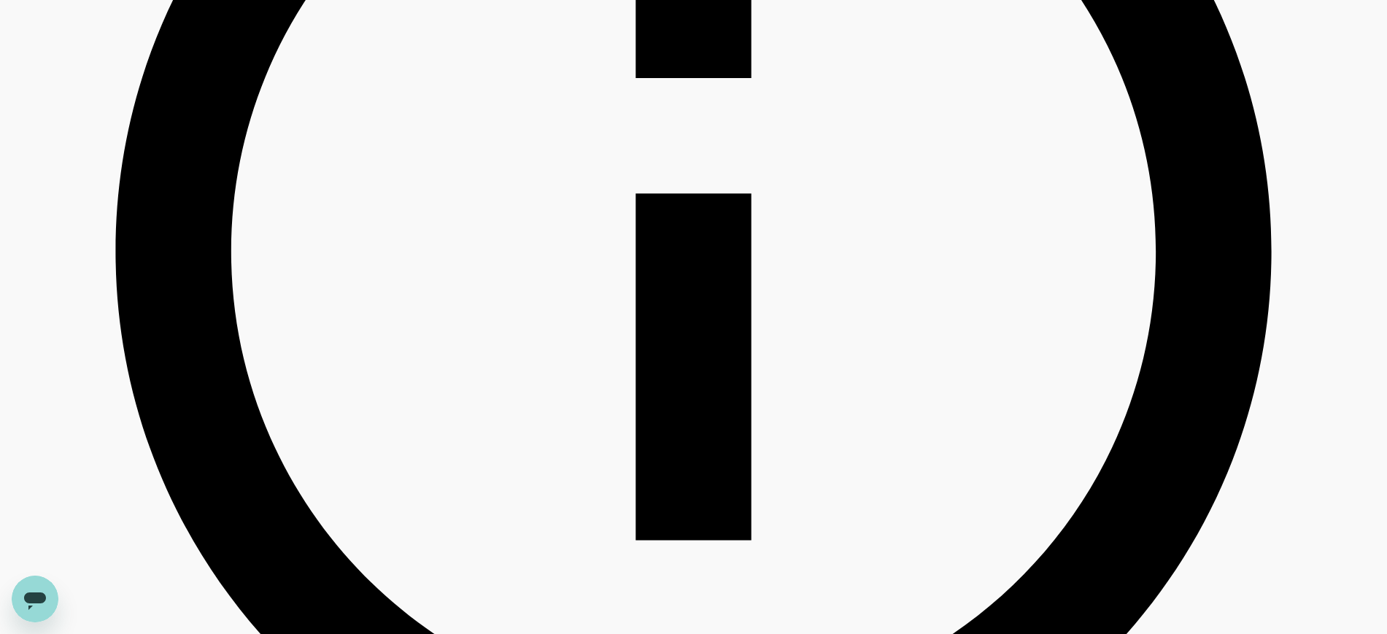
scroll to position [821, 0]
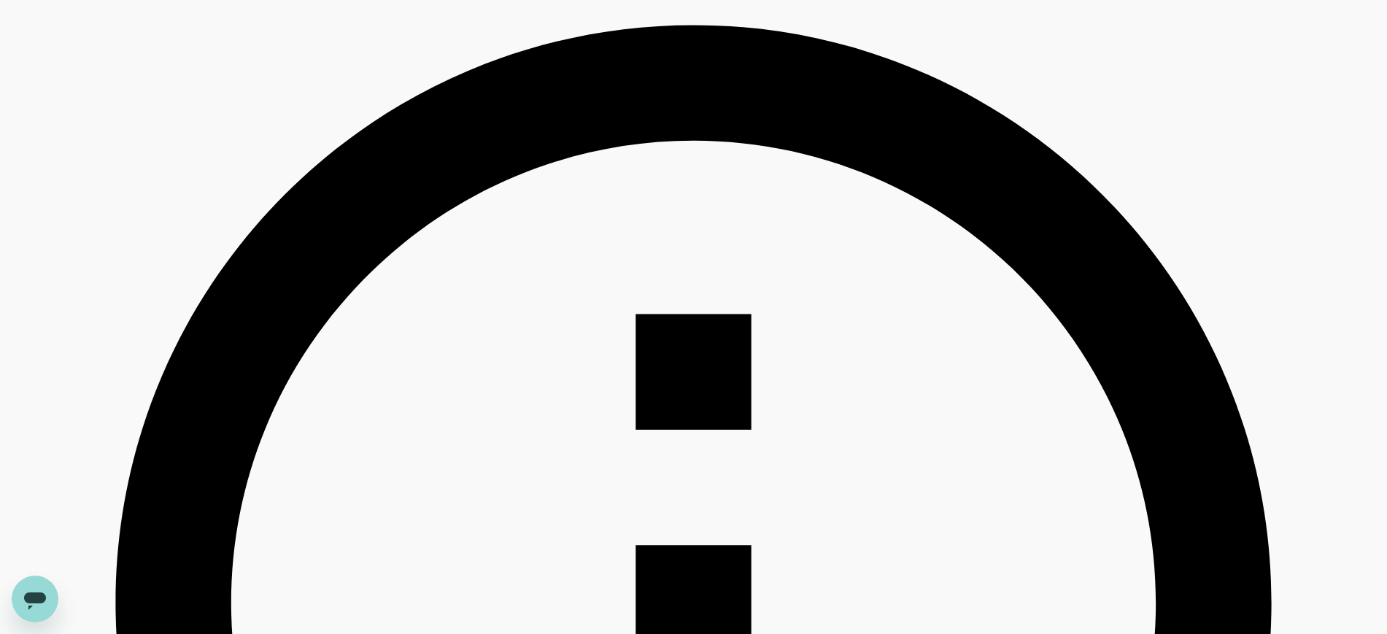
scroll to position [456, 0]
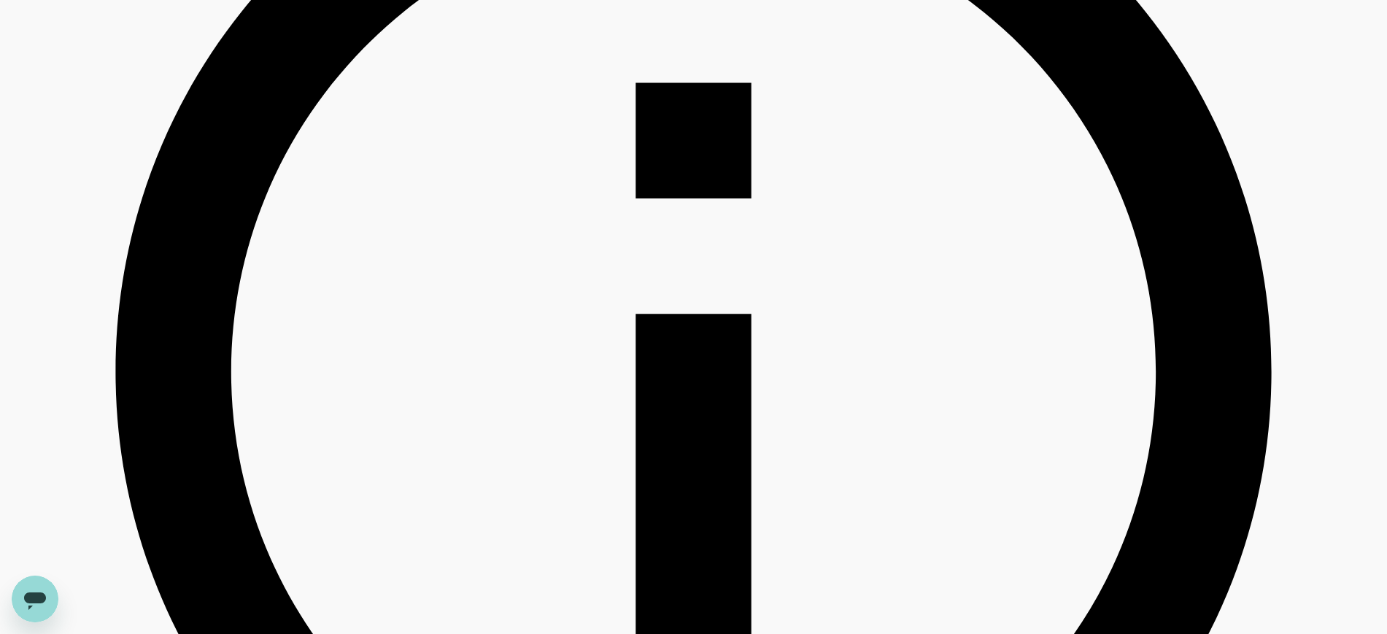
scroll to position [821, 0]
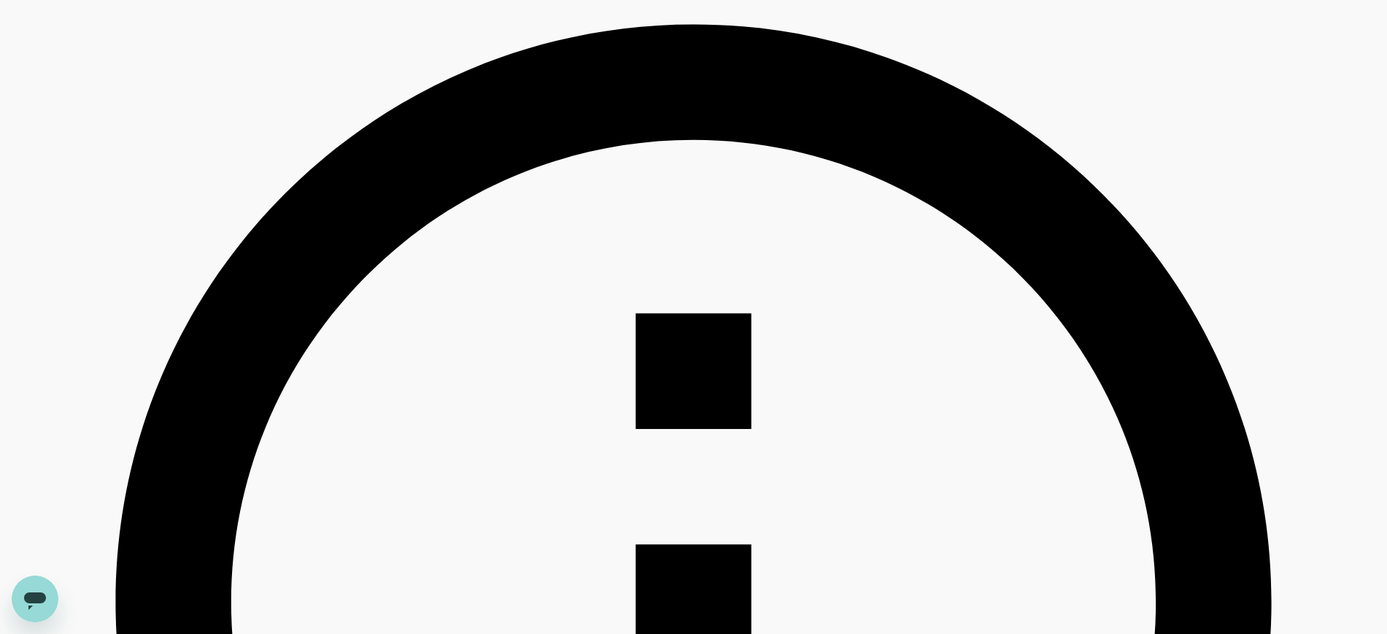
scroll to position [456, 0]
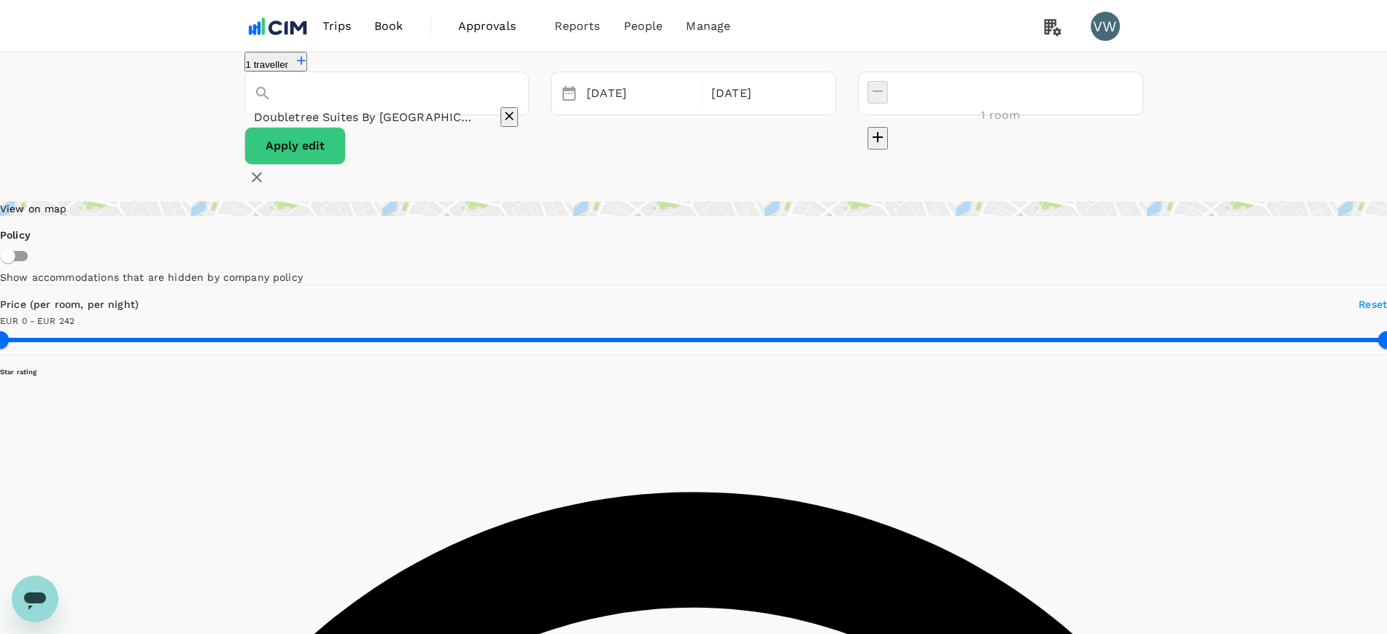
scroll to position [0, 0]
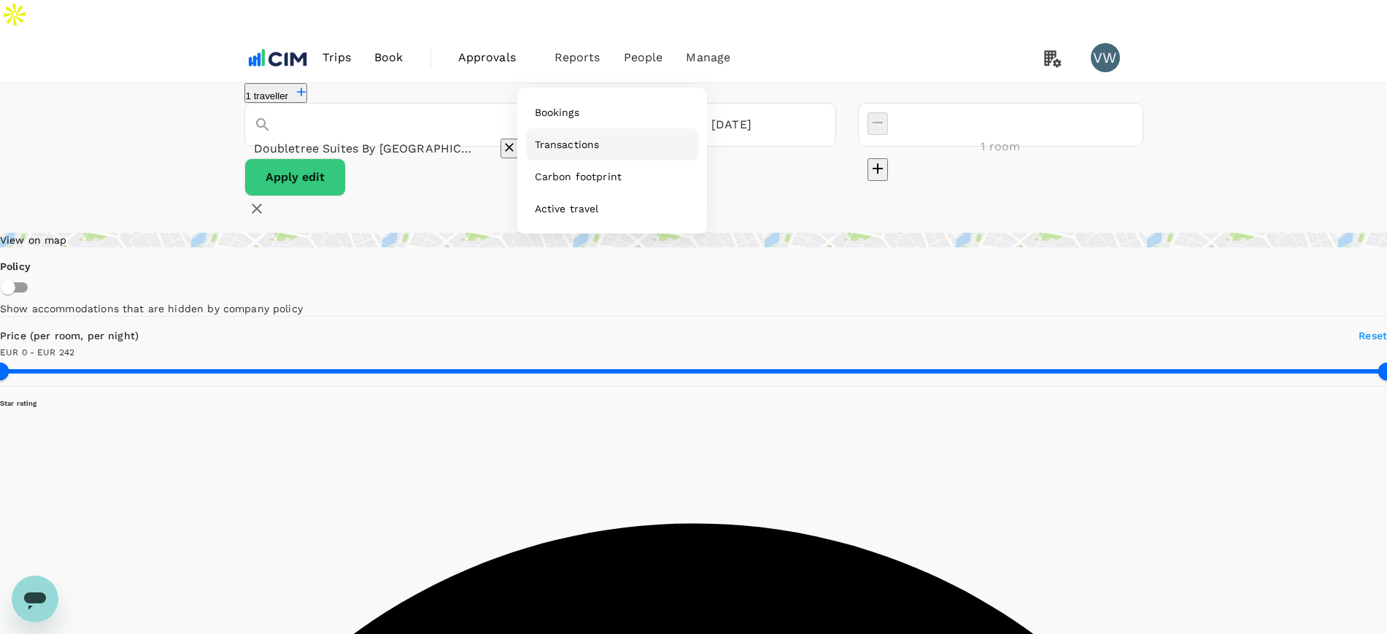
click at [575, 137] on span "Transactions" at bounding box center [567, 144] width 65 height 15
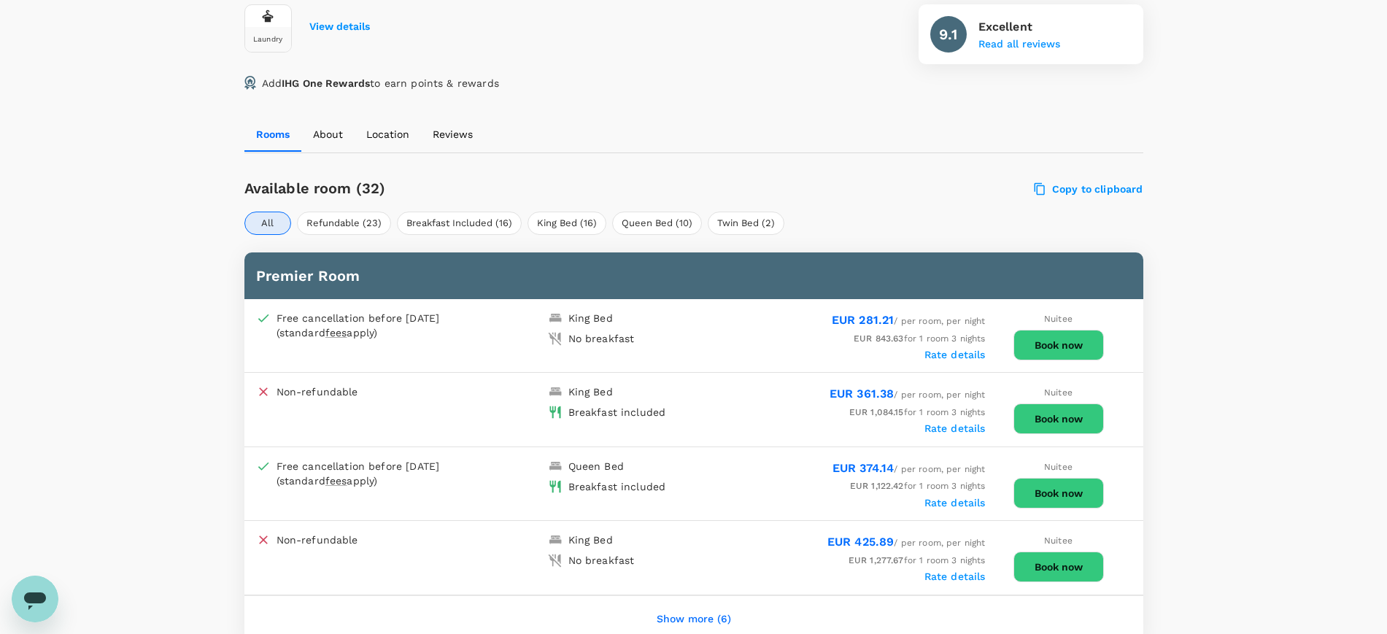
scroll to position [638, 0]
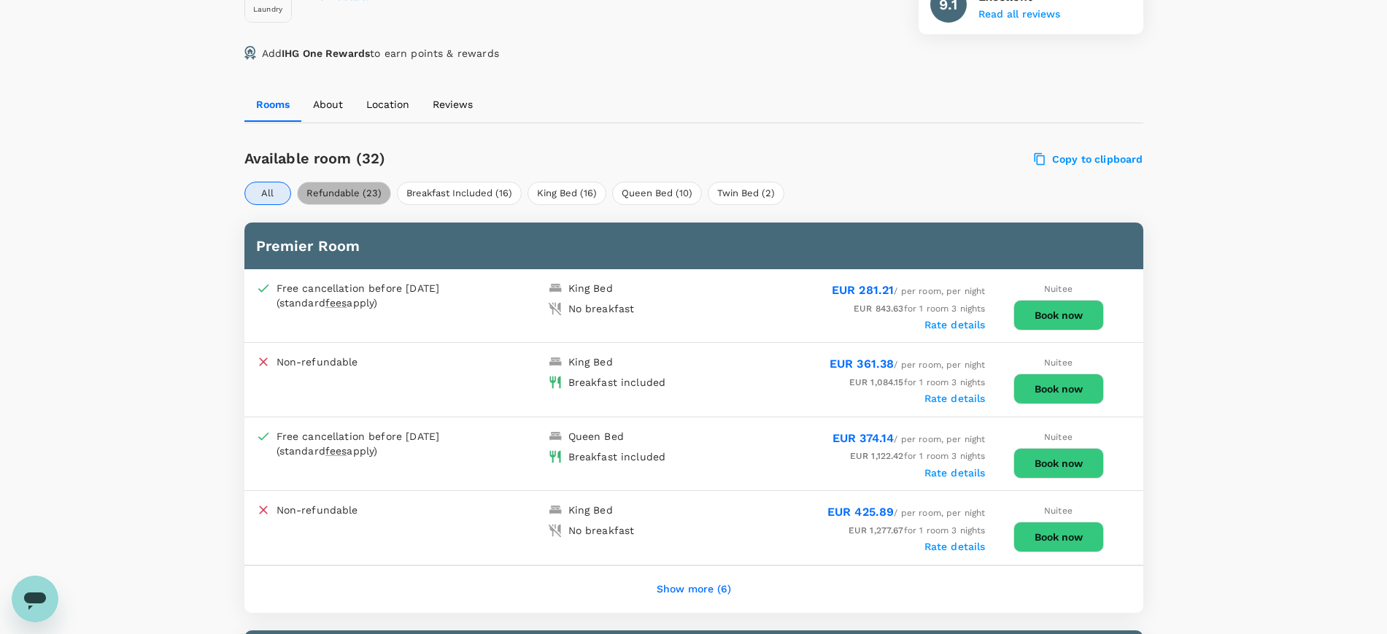
click at [357, 182] on button "Refundable (23)" at bounding box center [344, 193] width 94 height 23
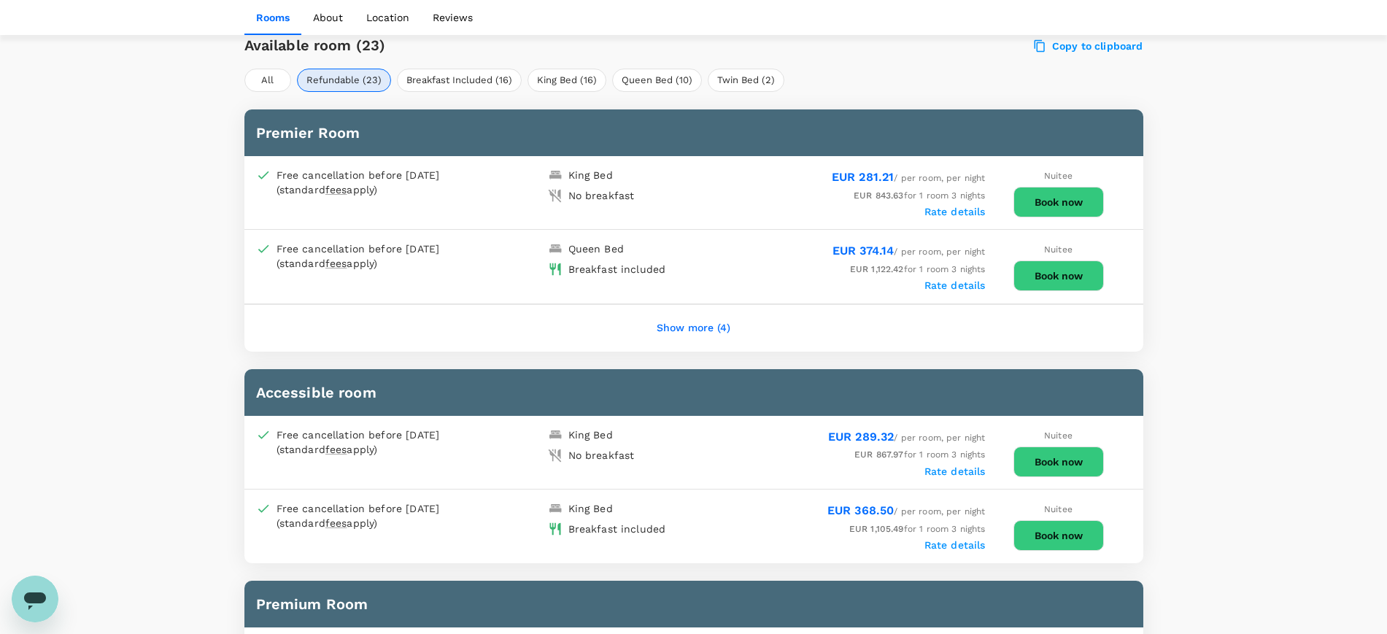
scroll to position [730, 0]
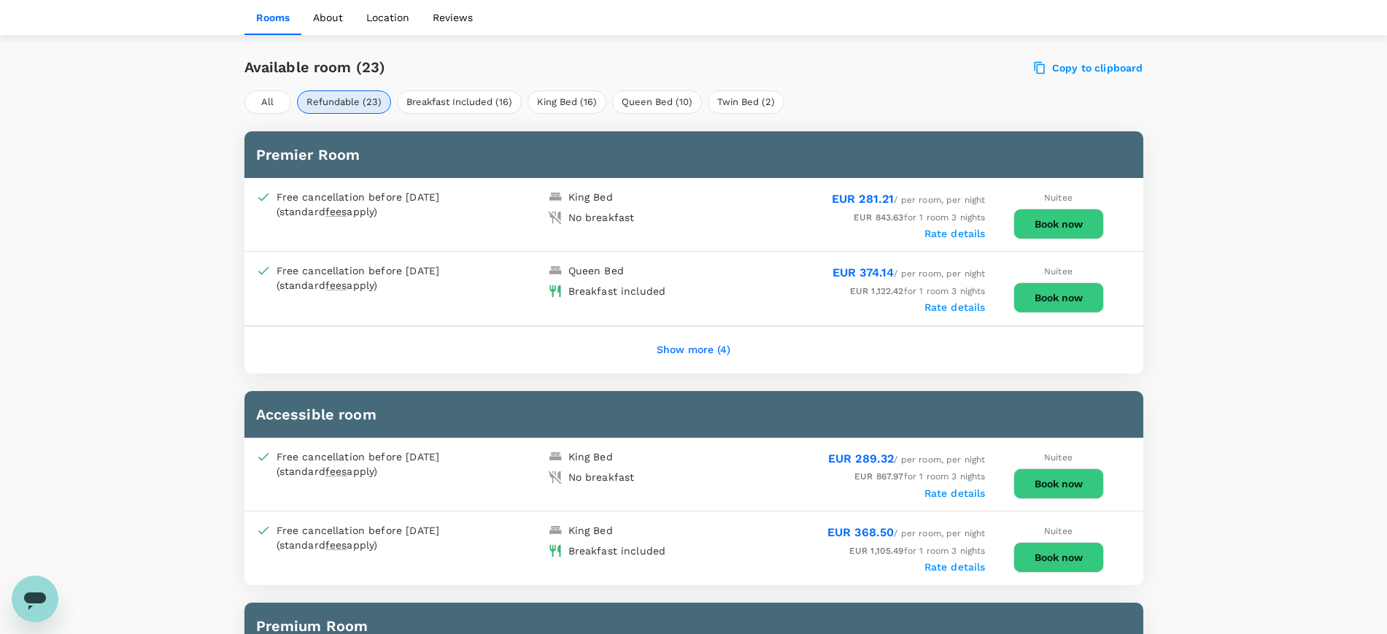
click at [703, 333] on button "Show more (4)" at bounding box center [693, 350] width 115 height 35
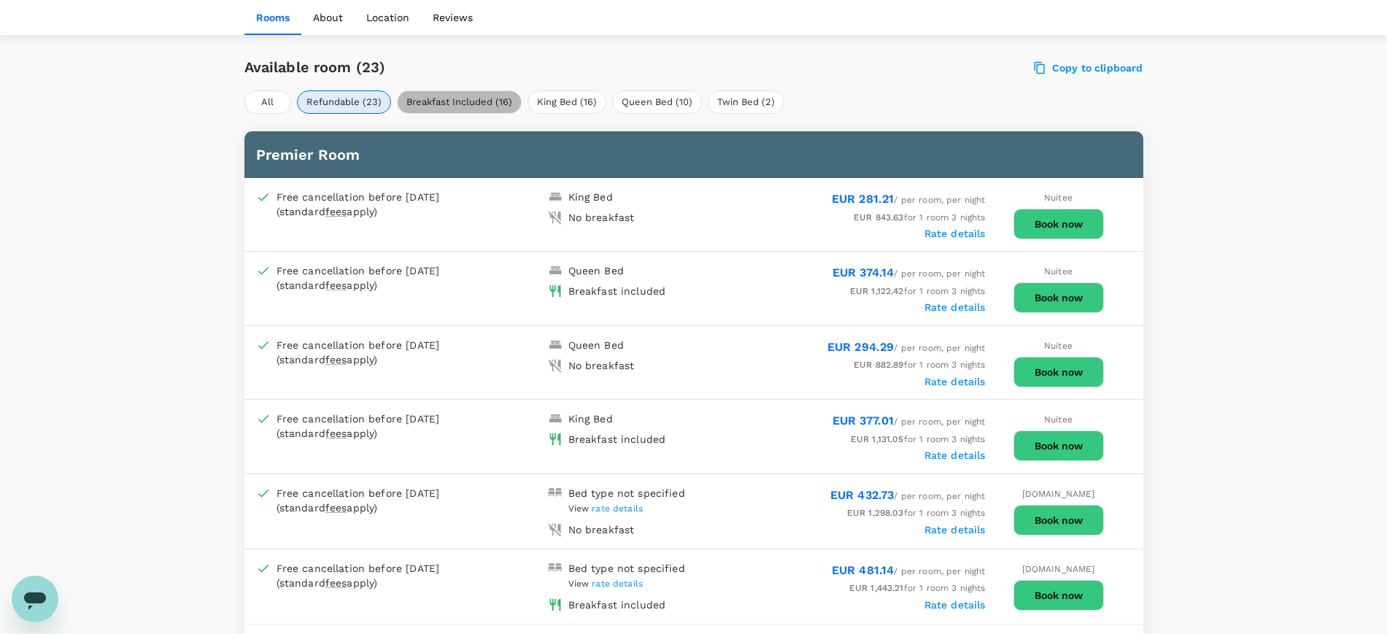
click at [460, 90] on button "Breakfast Included (16)" at bounding box center [459, 101] width 125 height 23
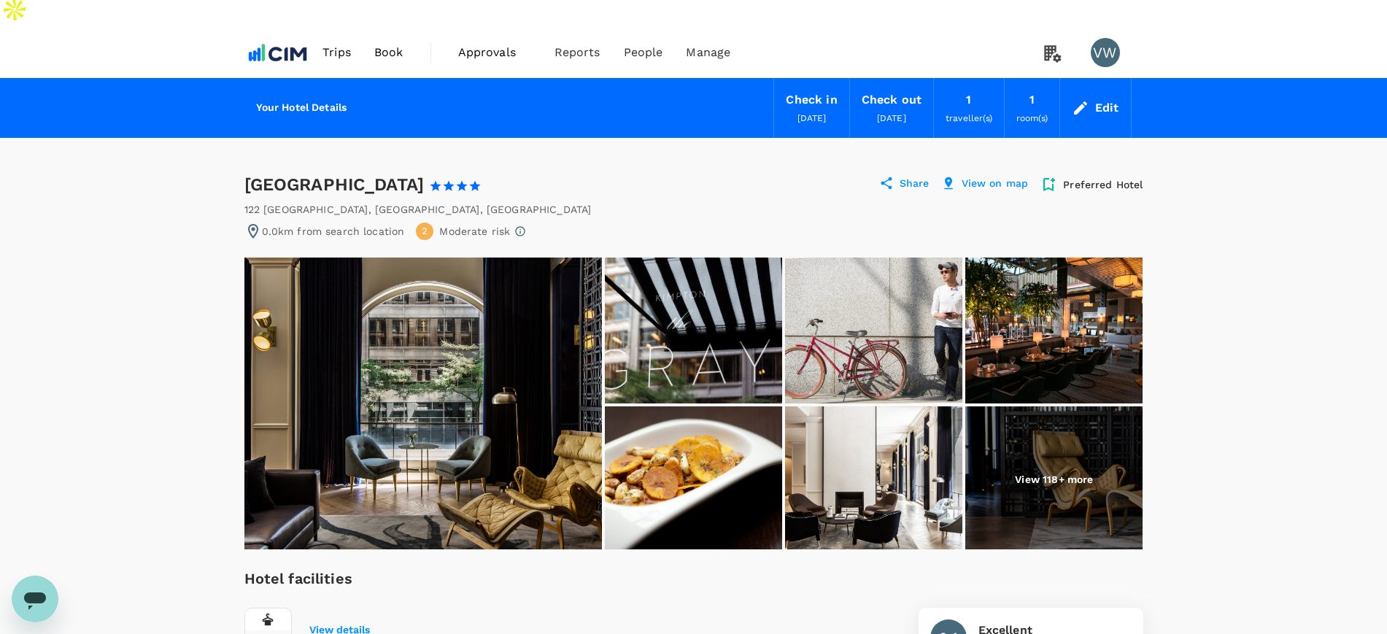
scroll to position [0, 0]
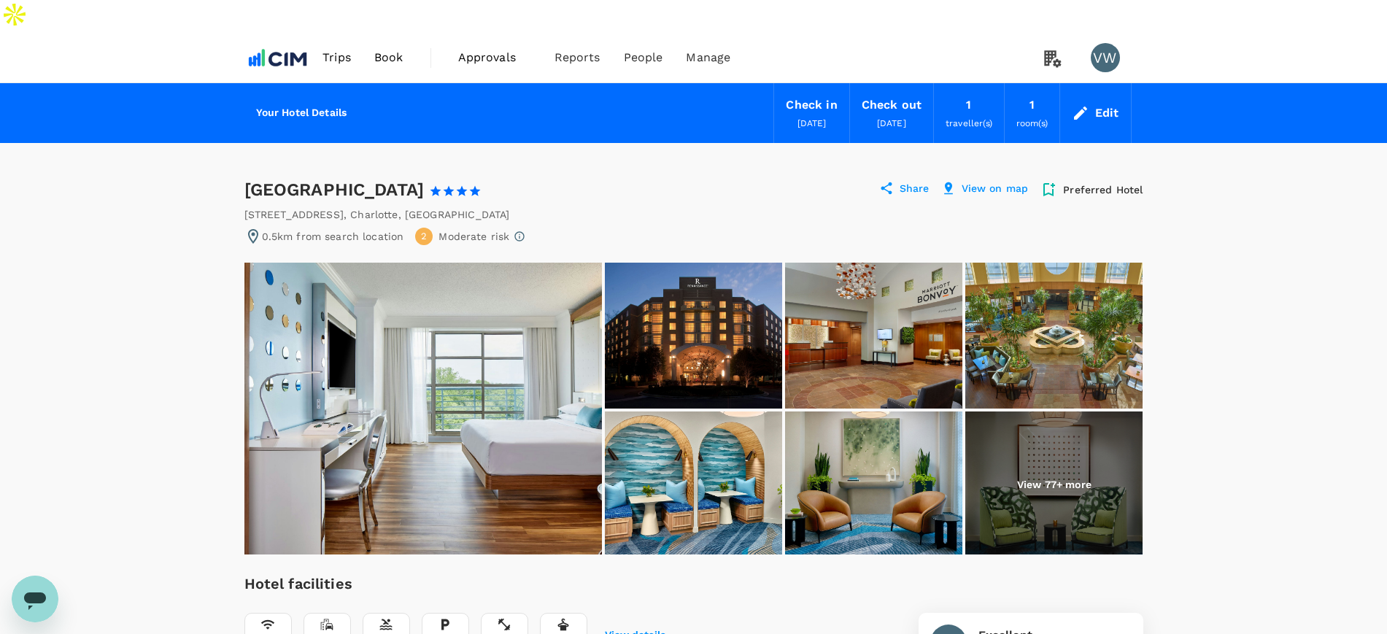
click at [890, 181] on icon at bounding box center [886, 188] width 15 height 15
click at [906, 181] on p "Share" at bounding box center [915, 190] width 30 height 18
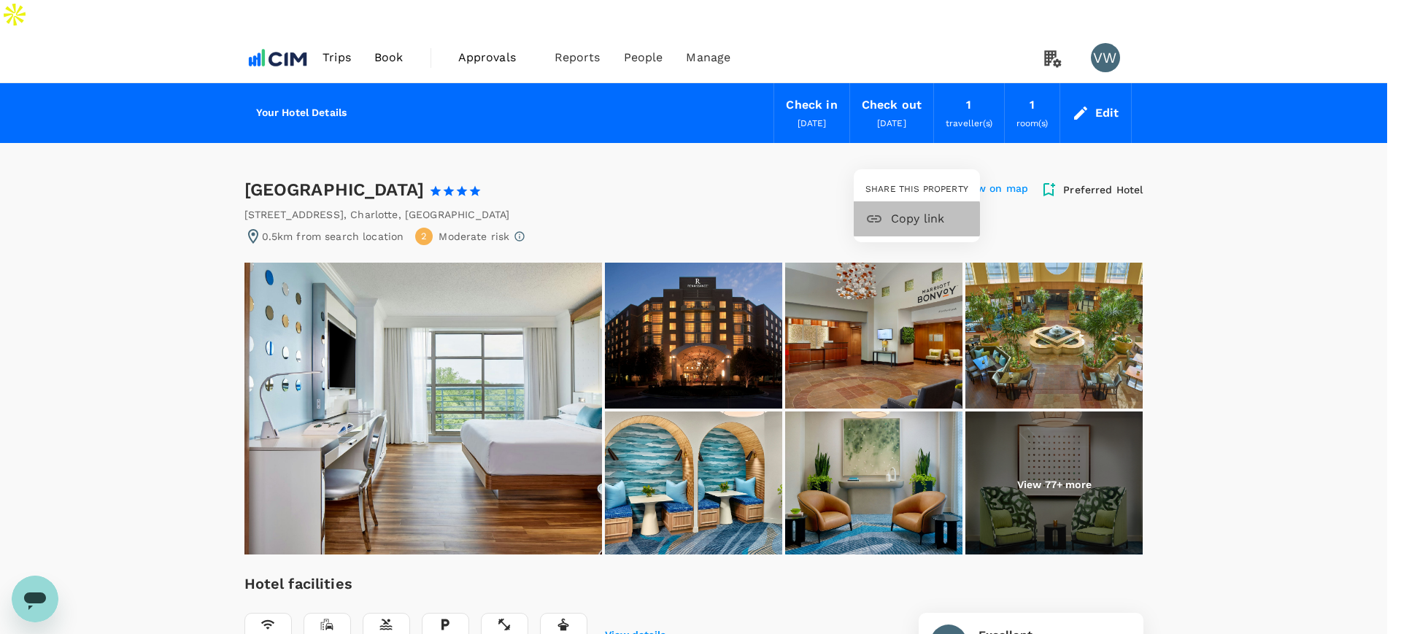
click at [898, 219] on span "Copy link" at bounding box center [929, 219] width 77 height 18
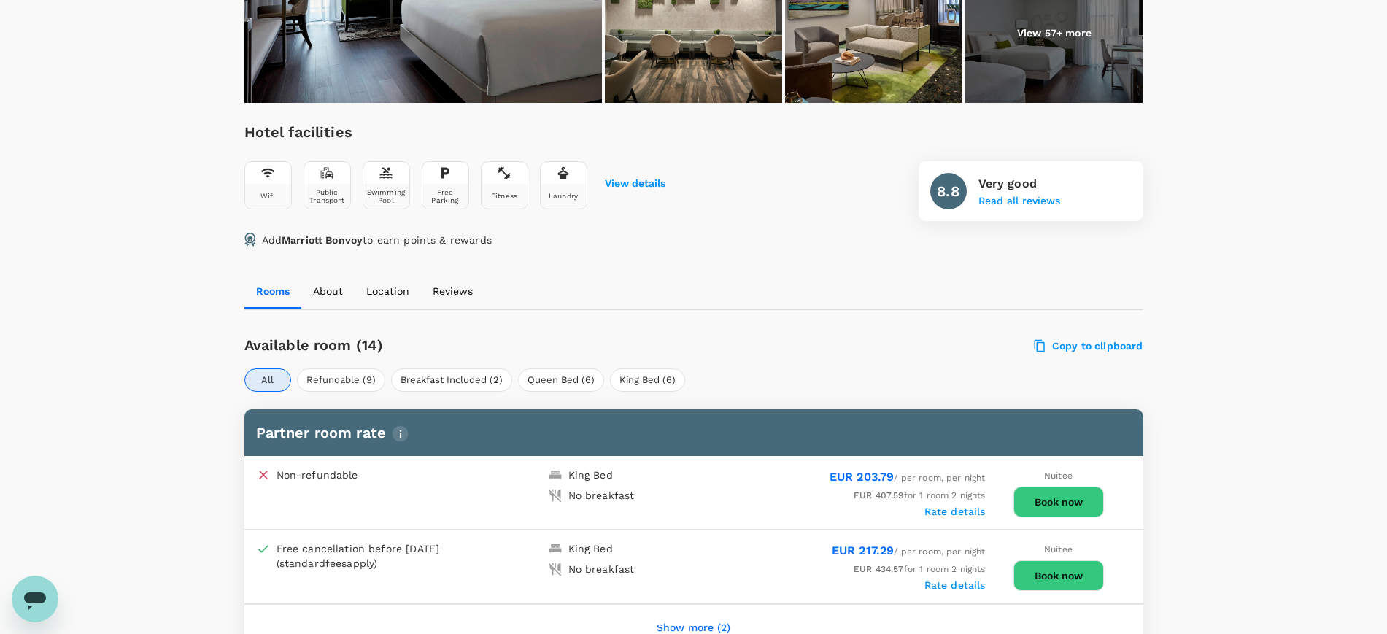
scroll to position [450, 0]
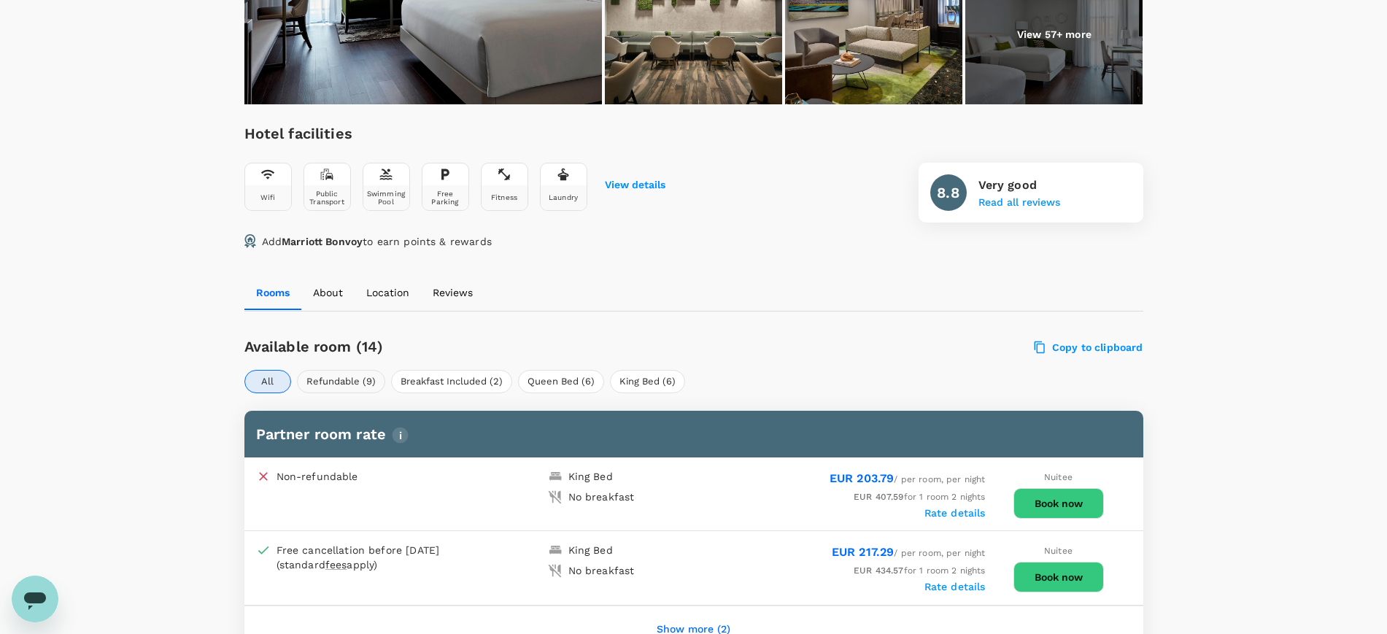
drag, startPoint x: 356, startPoint y: 342, endPoint x: 373, endPoint y: 338, distance: 17.3
click at [357, 370] on button "Refundable (9)" at bounding box center [341, 381] width 88 height 23
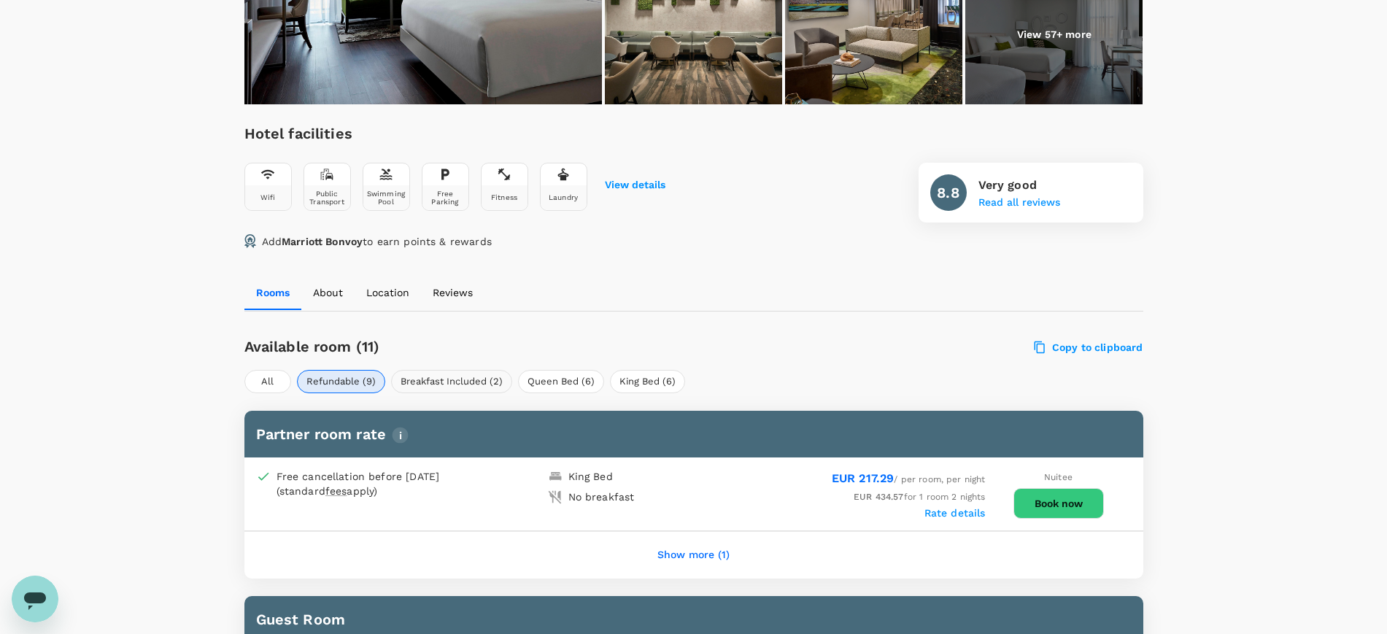
click at [421, 370] on button "Breakfast Included (2)" at bounding box center [451, 381] width 121 height 23
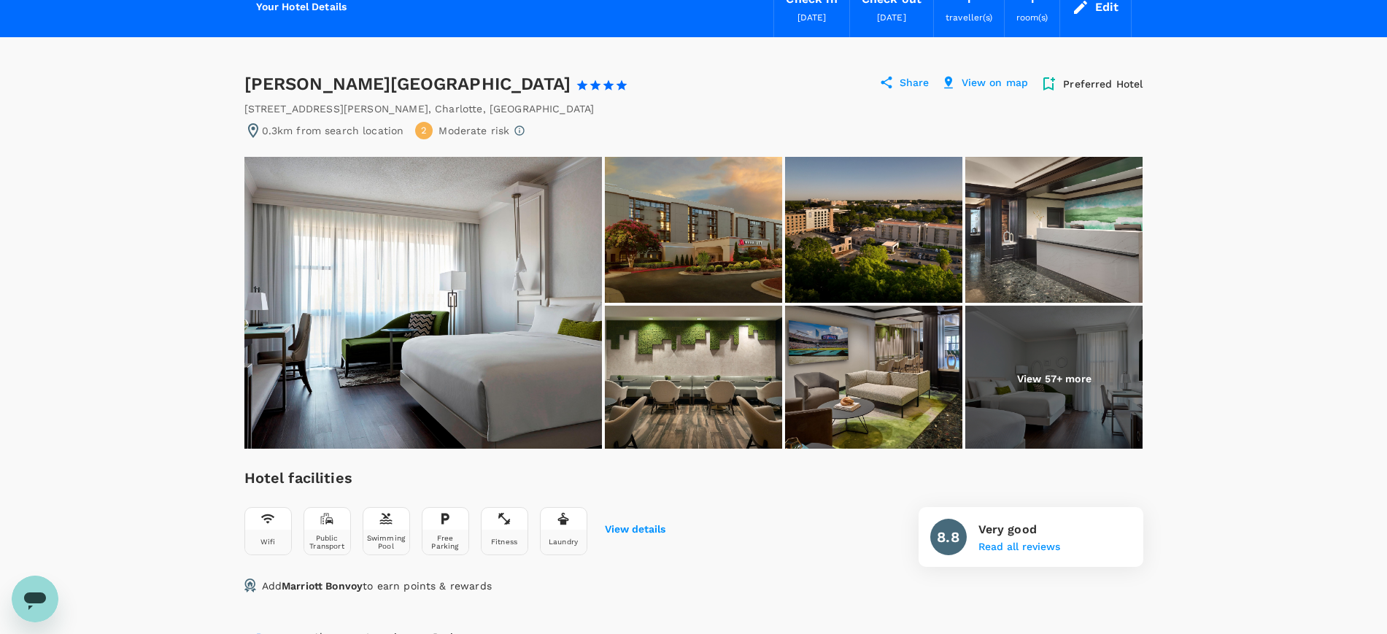
scroll to position [0, 0]
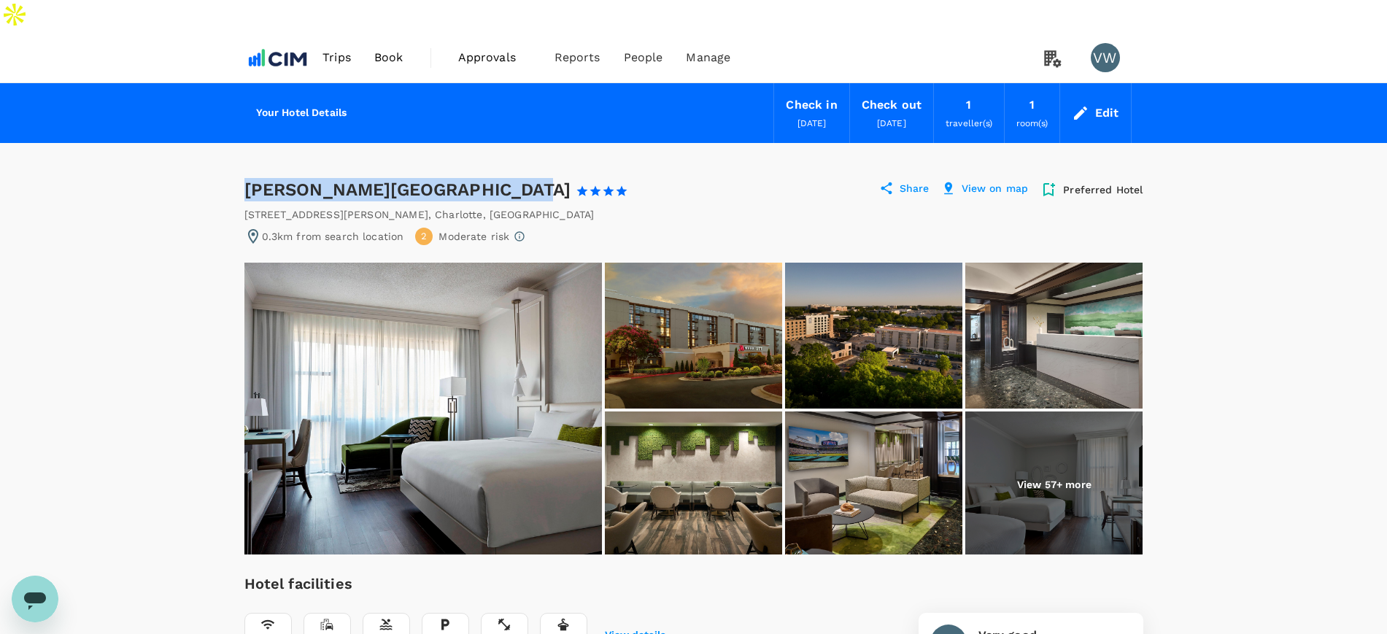
drag, startPoint x: 245, startPoint y: 158, endPoint x: 495, endPoint y: 147, distance: 249.8
click at [495, 178] on div "Charlotte Marriott Southpark 1 Star 2 Stars 3 Stars 4 Stars 5 Stars" at bounding box center [443, 189] width 398 height 23
copy div "[PERSON_NAME][GEOGRAPHIC_DATA]"
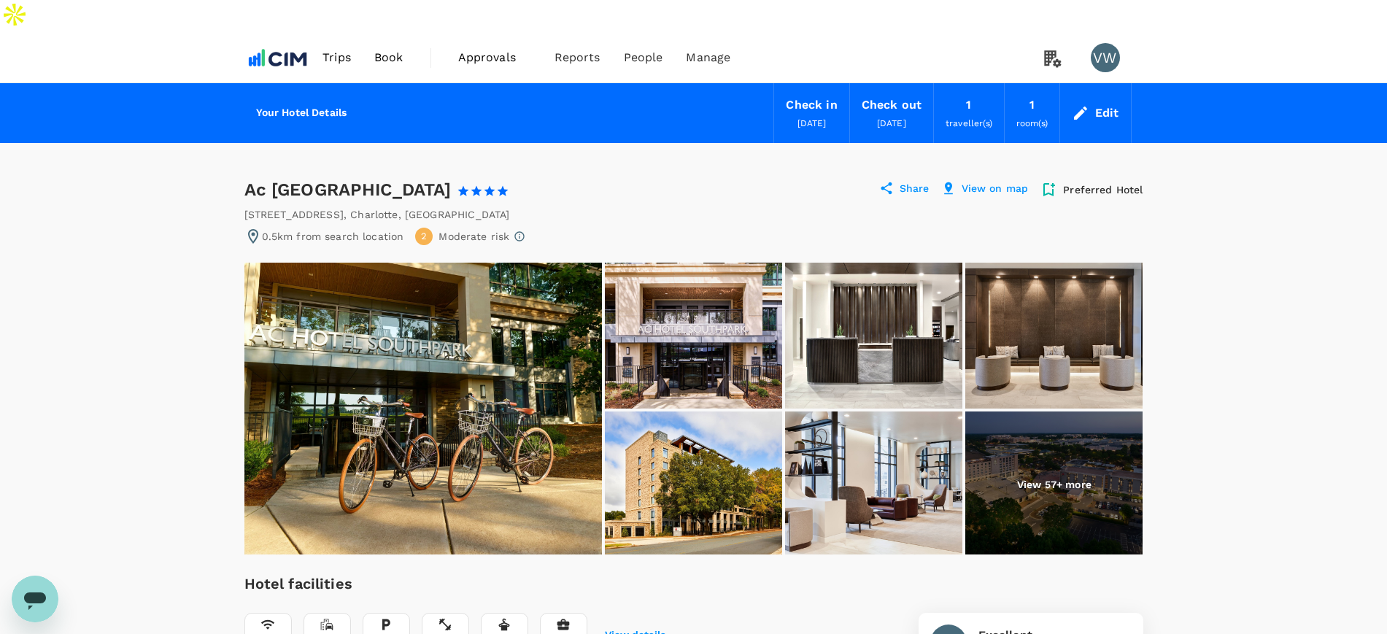
click at [655, 309] on img at bounding box center [693, 336] width 177 height 146
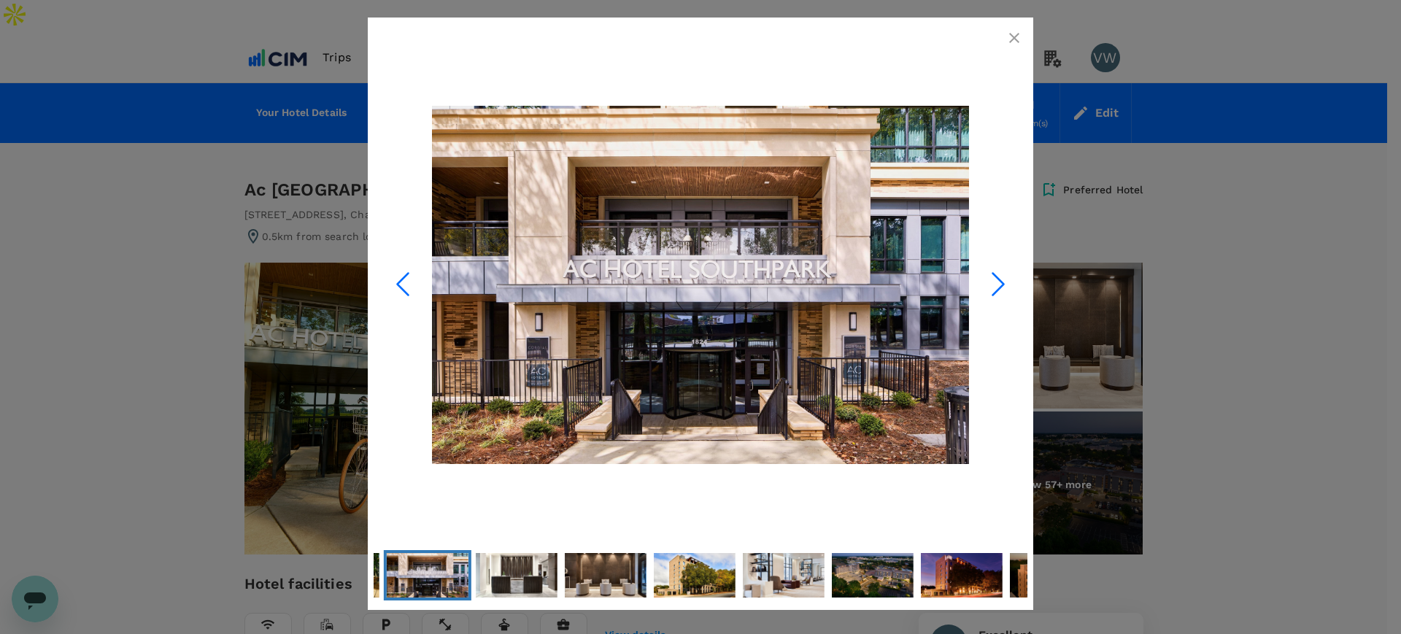
click at [1018, 34] on icon "button" at bounding box center [1014, 38] width 10 height 10
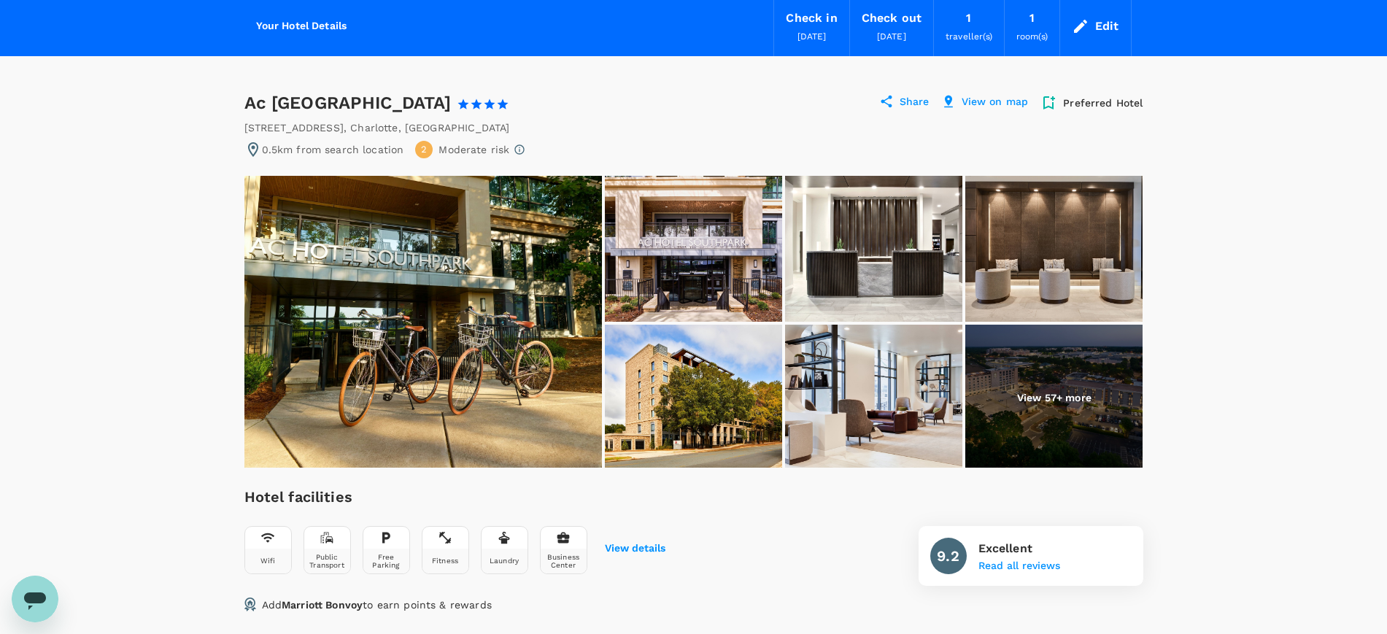
scroll to position [182, 0]
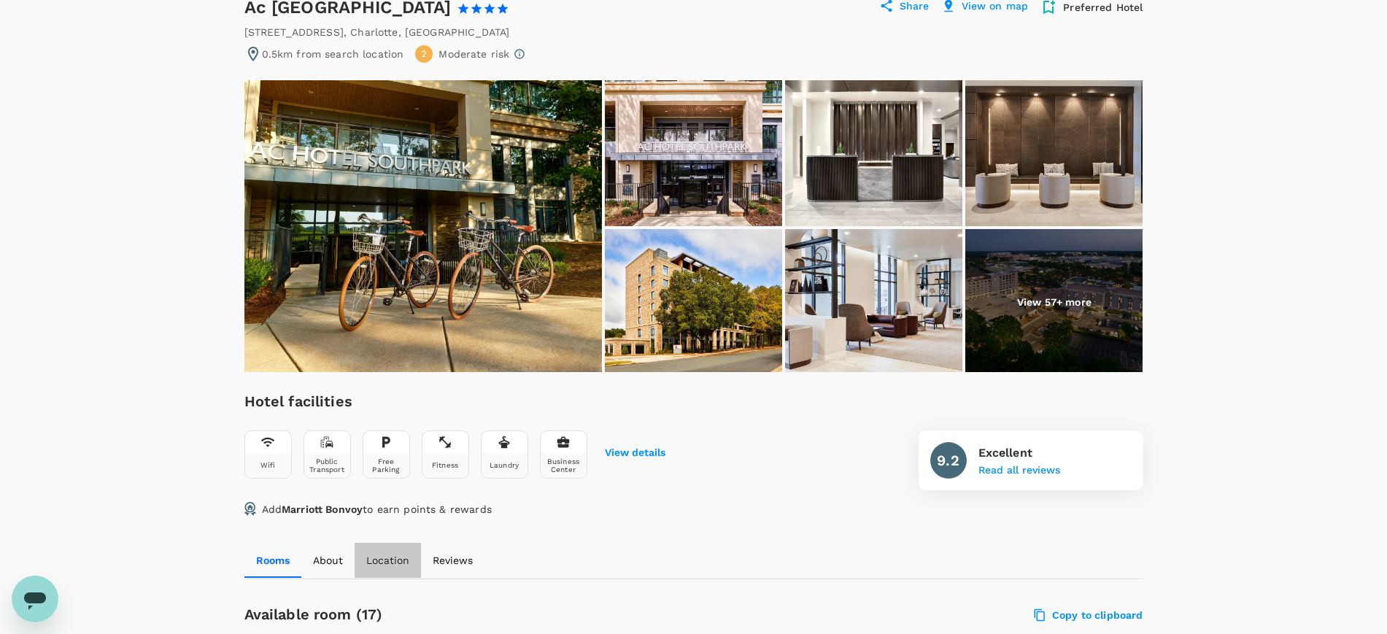
click at [377, 553] on p "Location" at bounding box center [387, 560] width 43 height 15
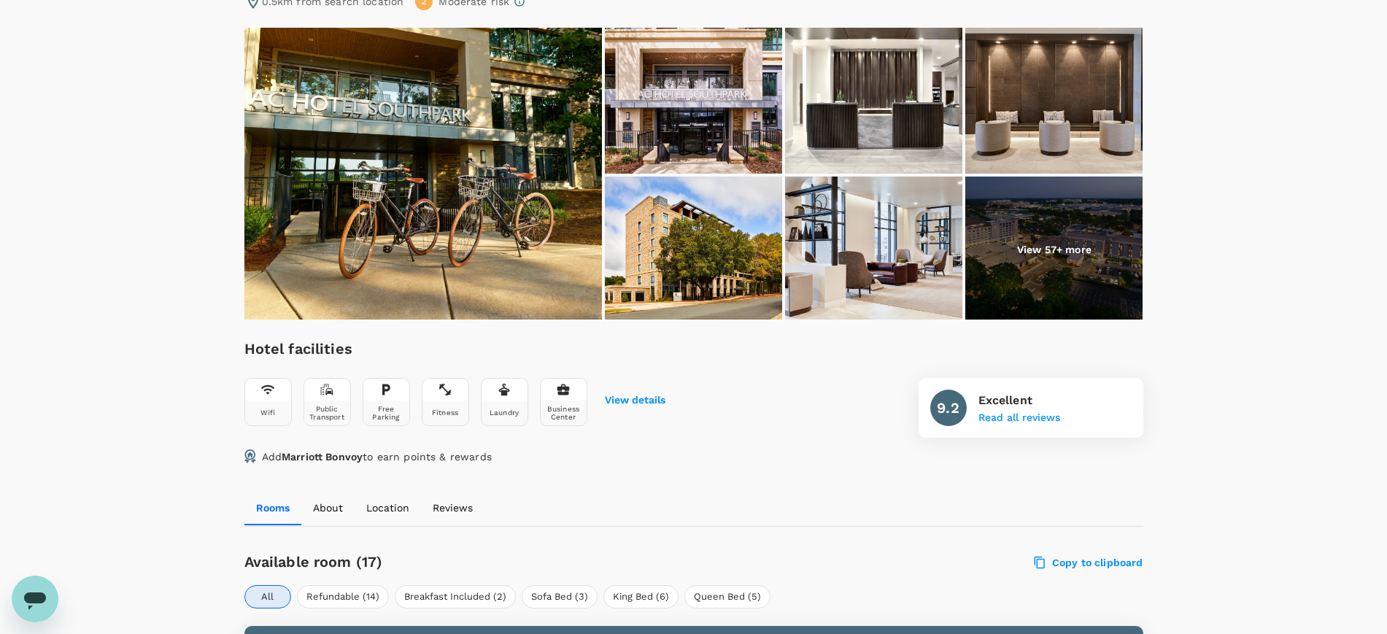
scroll to position [444, 0]
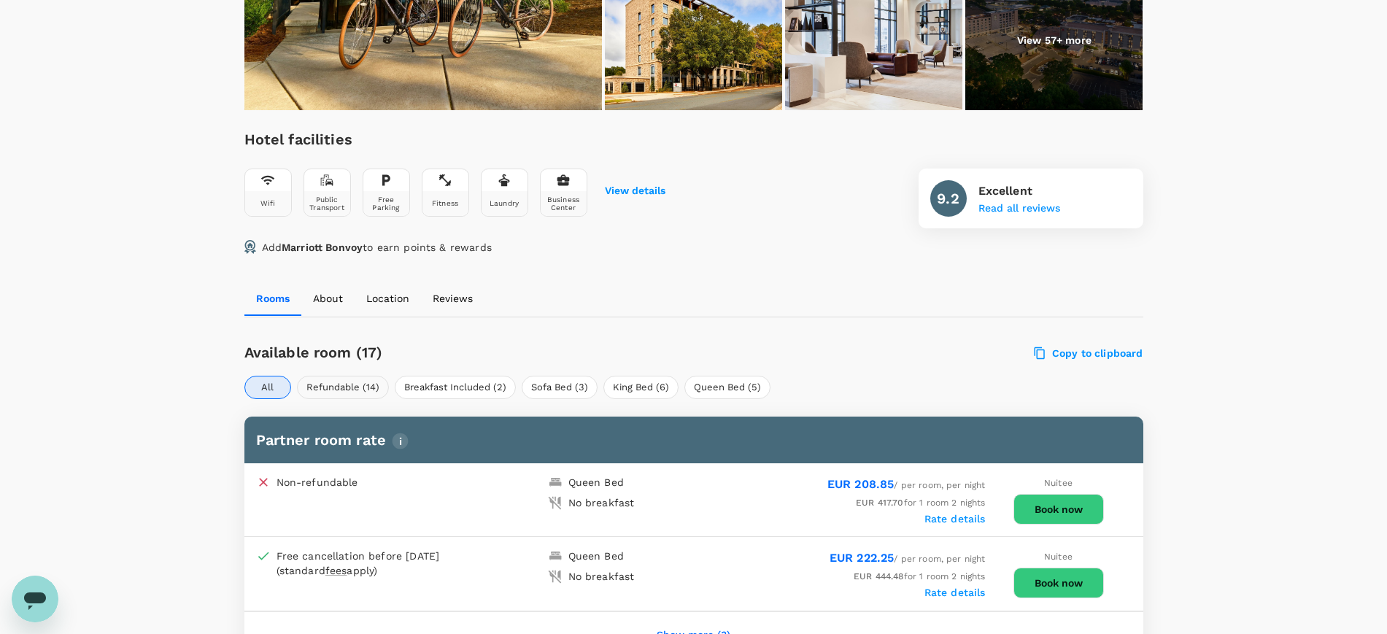
drag, startPoint x: 350, startPoint y: 357, endPoint x: 380, endPoint y: 344, distance: 33.1
click at [350, 376] on button "Refundable (14)" at bounding box center [343, 387] width 92 height 23
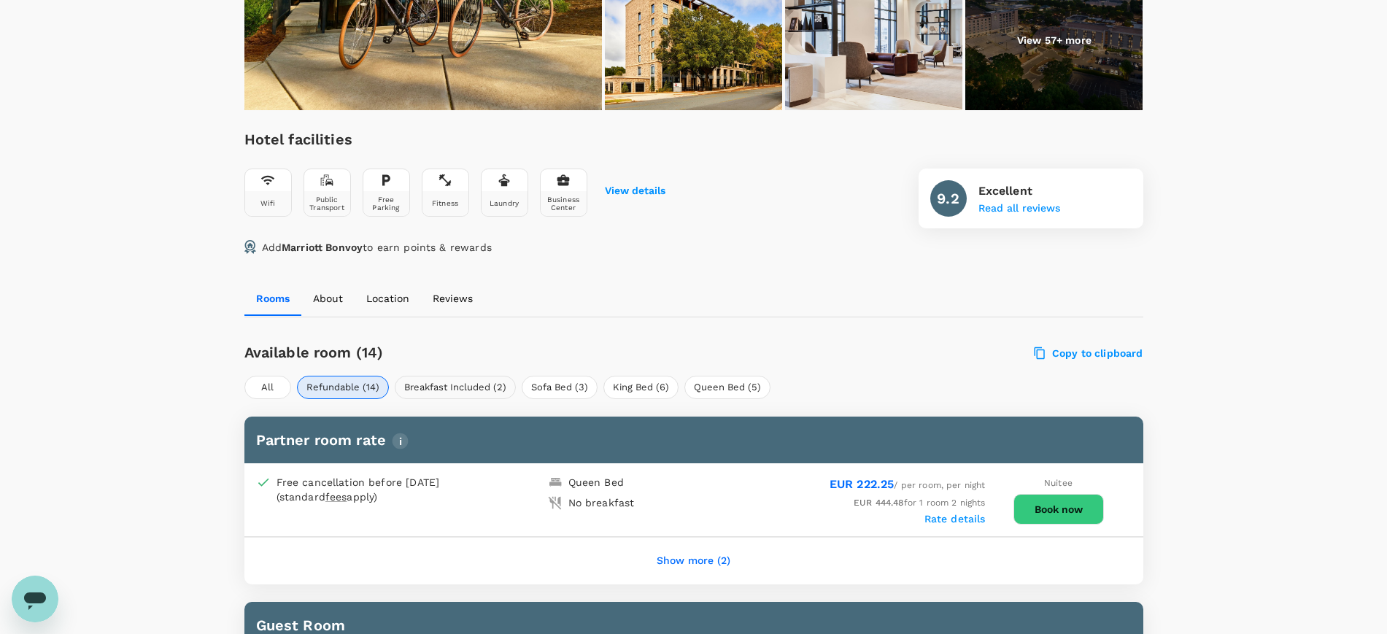
click at [439, 376] on button "Breakfast Included (2)" at bounding box center [455, 387] width 121 height 23
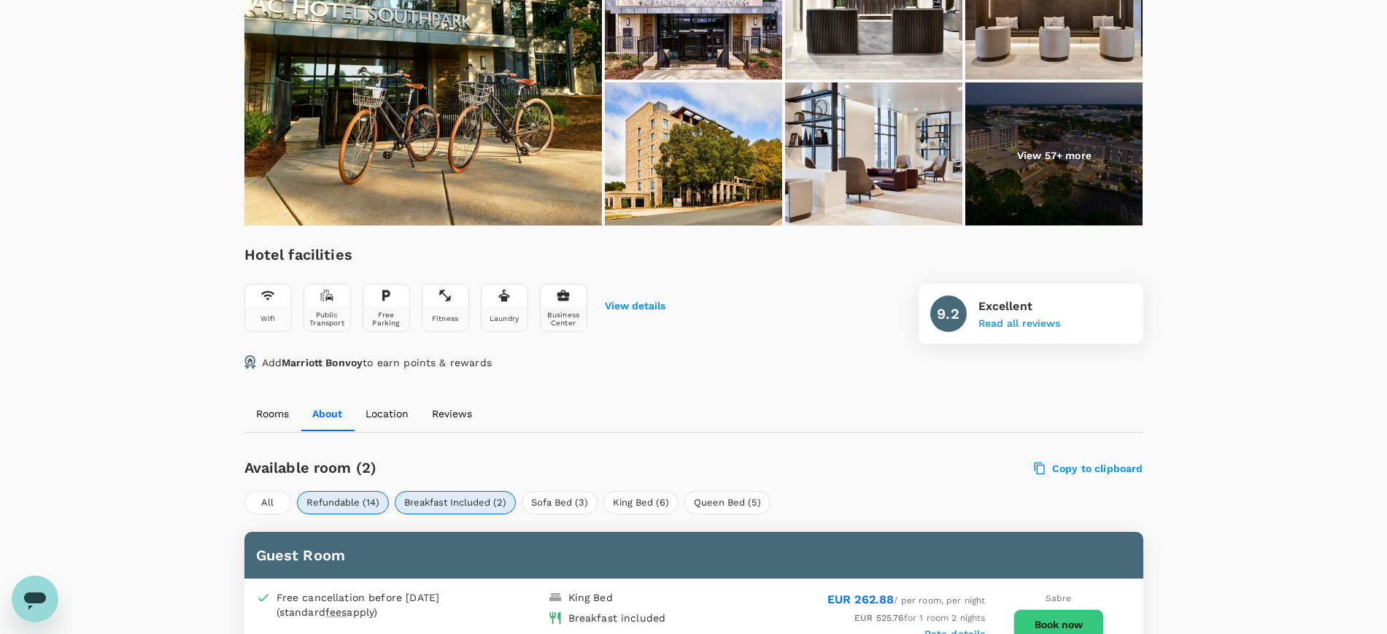
scroll to position [0, 0]
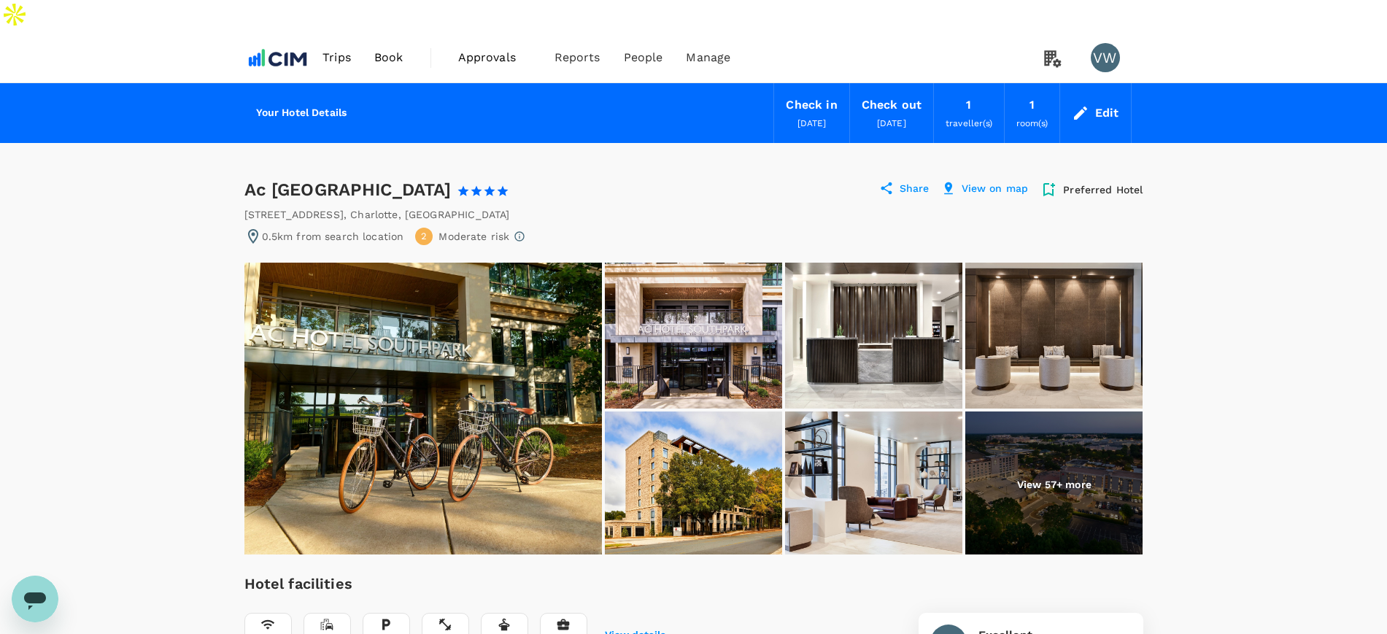
drag, startPoint x: 246, startPoint y: 153, endPoint x: 446, endPoint y: 152, distance: 199.9
click at [446, 178] on div "Ac Charlotte Southpark 1 Star 2 Stars 3 Stars 4 Stars 5 Stars" at bounding box center [383, 189] width 278 height 23
copy div "Ac Charlotte Southpark"
click at [679, 178] on div "Ac Charlotte Southpark 1 Star 2 Stars 3 Stars 4 Stars 5 Stars Share View on map…" at bounding box center [693, 189] width 899 height 23
click at [900, 181] on div "Share" at bounding box center [904, 190] width 50 height 18
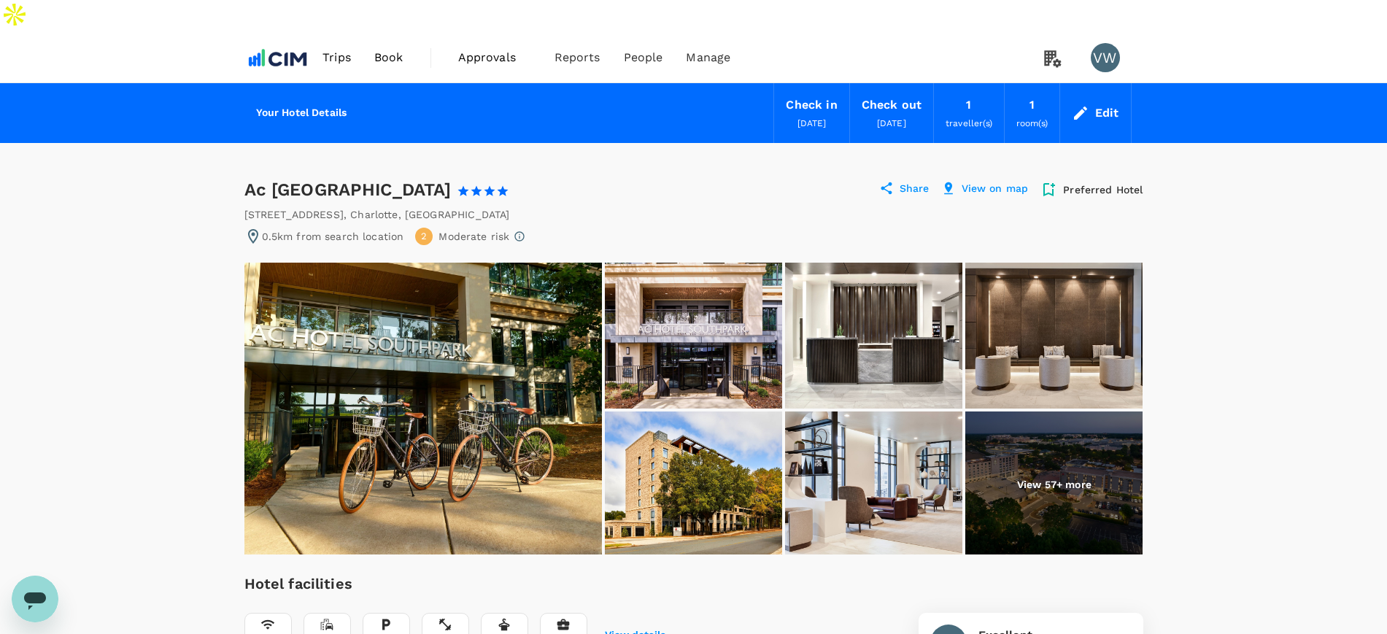
click at [889, 181] on icon at bounding box center [886, 188] width 15 height 15
click at [905, 181] on p "Share" at bounding box center [915, 190] width 30 height 18
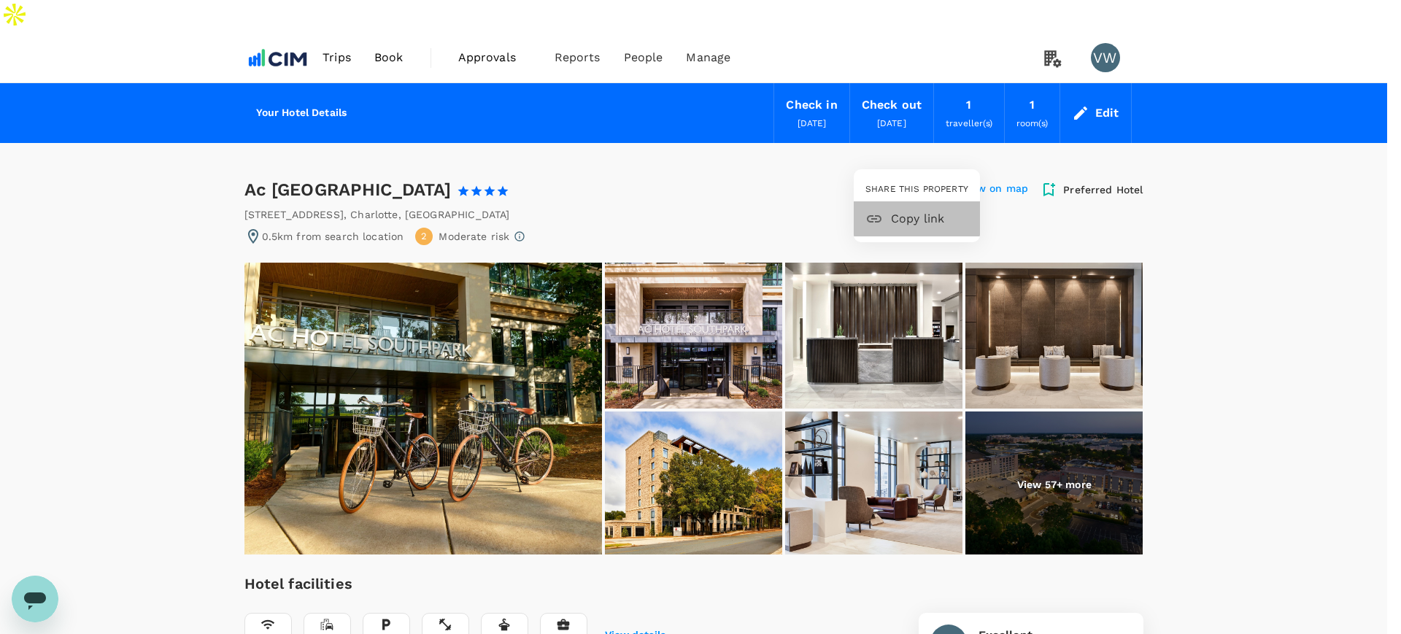
click at [906, 215] on span "Copy link" at bounding box center [929, 219] width 77 height 18
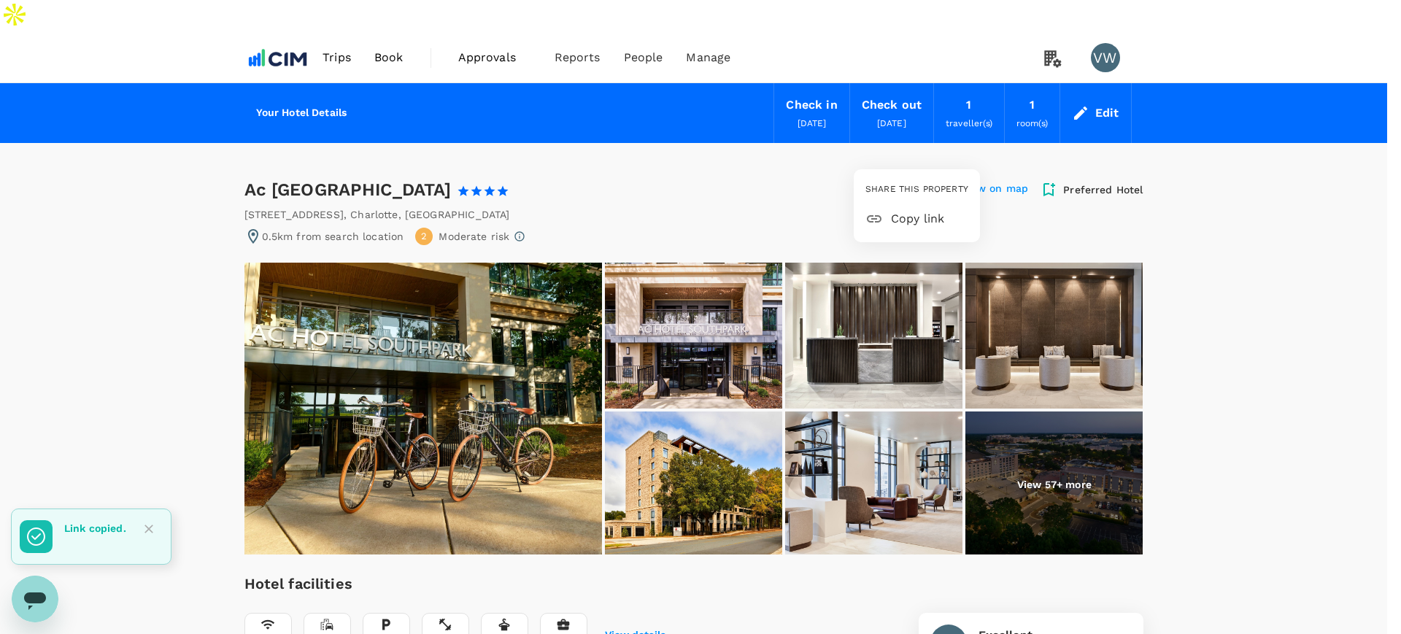
click at [343, 23] on div at bounding box center [700, 317] width 1401 height 634
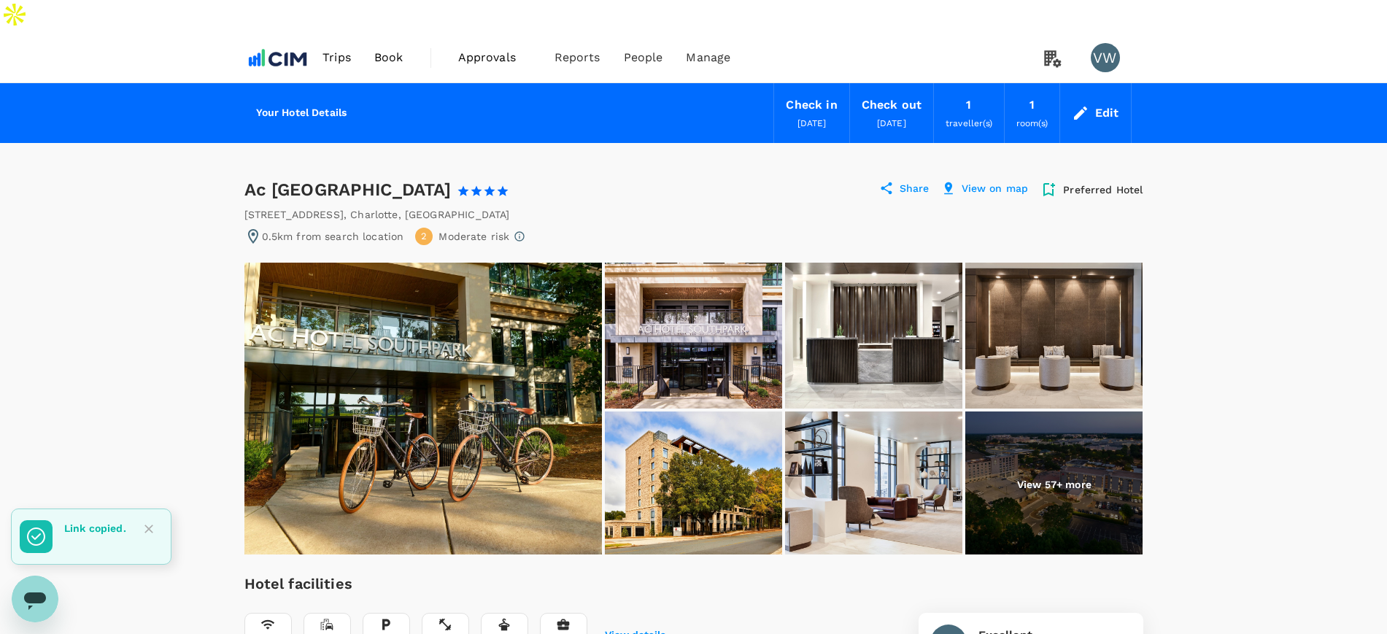
click at [339, 49] on span "Trips" at bounding box center [337, 58] width 28 height 18
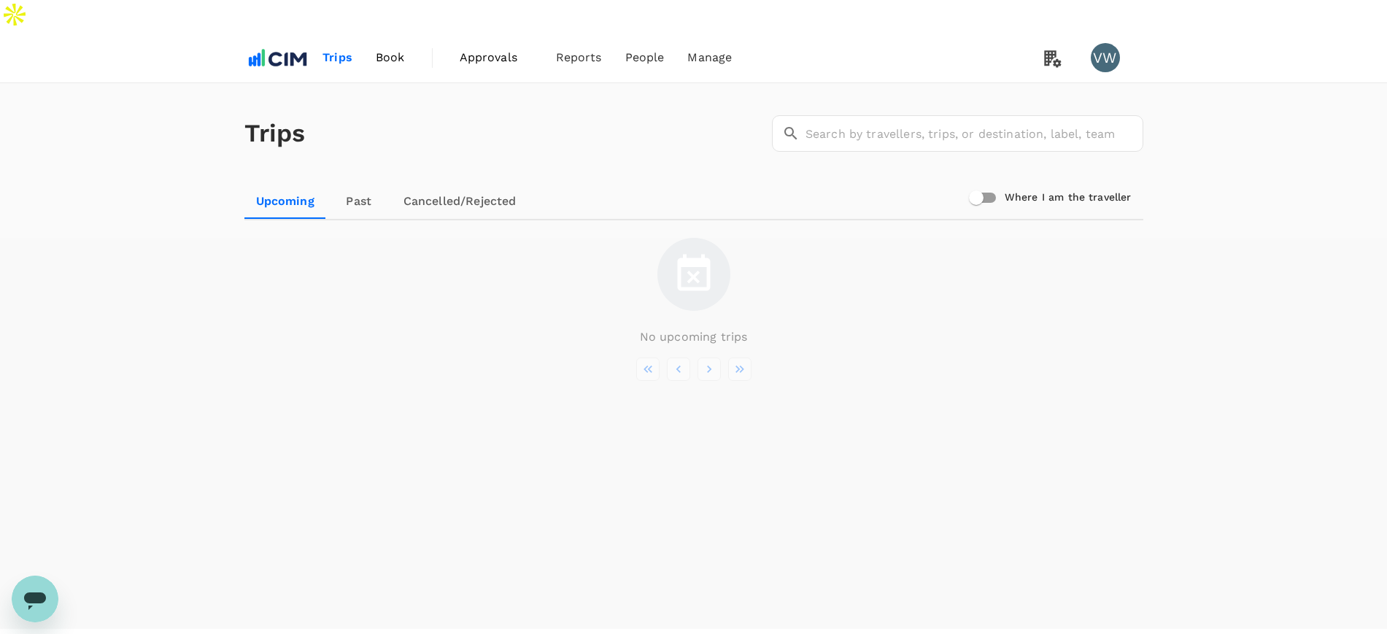
click at [377, 49] on span "Book" at bounding box center [390, 58] width 29 height 18
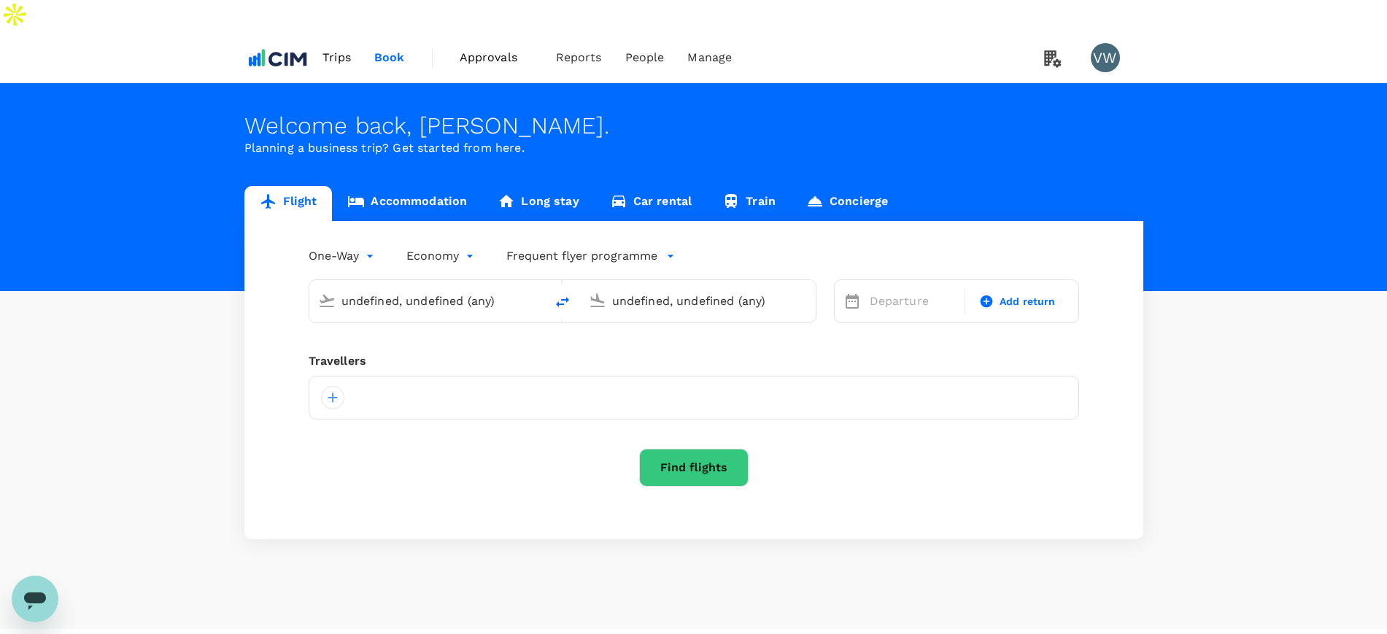
type input "Chicago, United States (any)"
type input "Charlotte Douglas Intl (CLT)"
type input "Chicago, United States (any)"
type input "Charlotte Douglas Intl (CLT)"
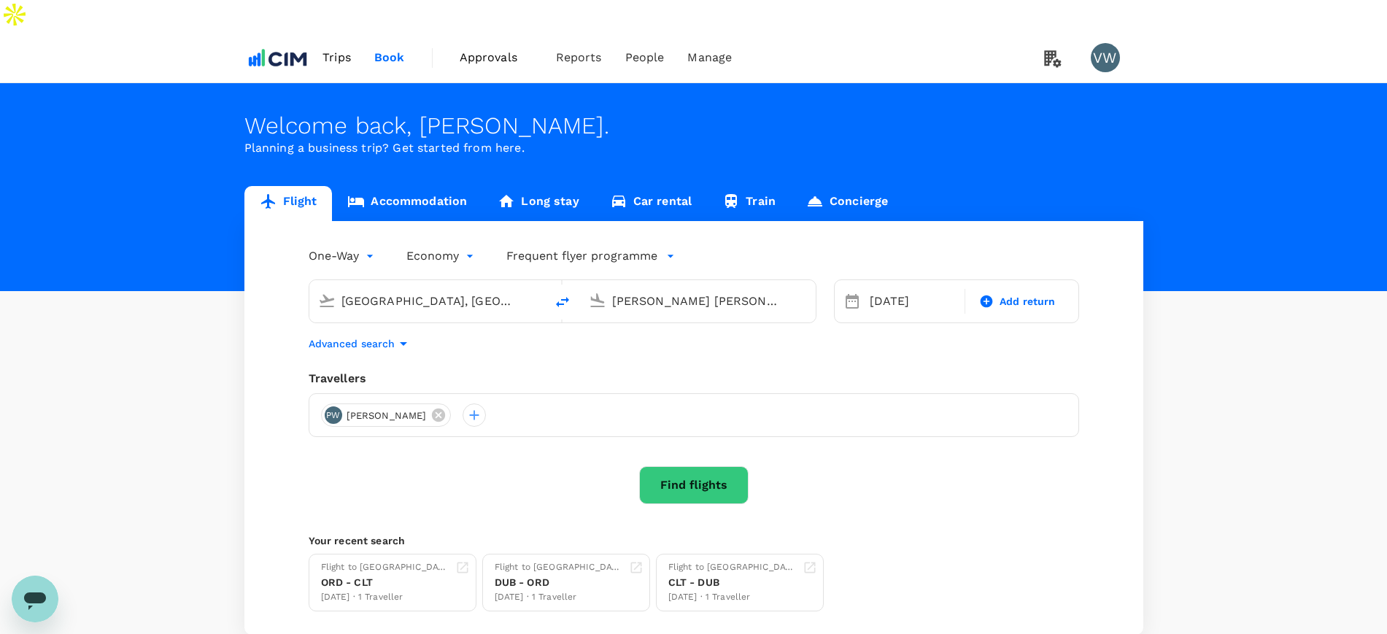
click at [393, 186] on link "Accommodation" at bounding box center [407, 203] width 150 height 35
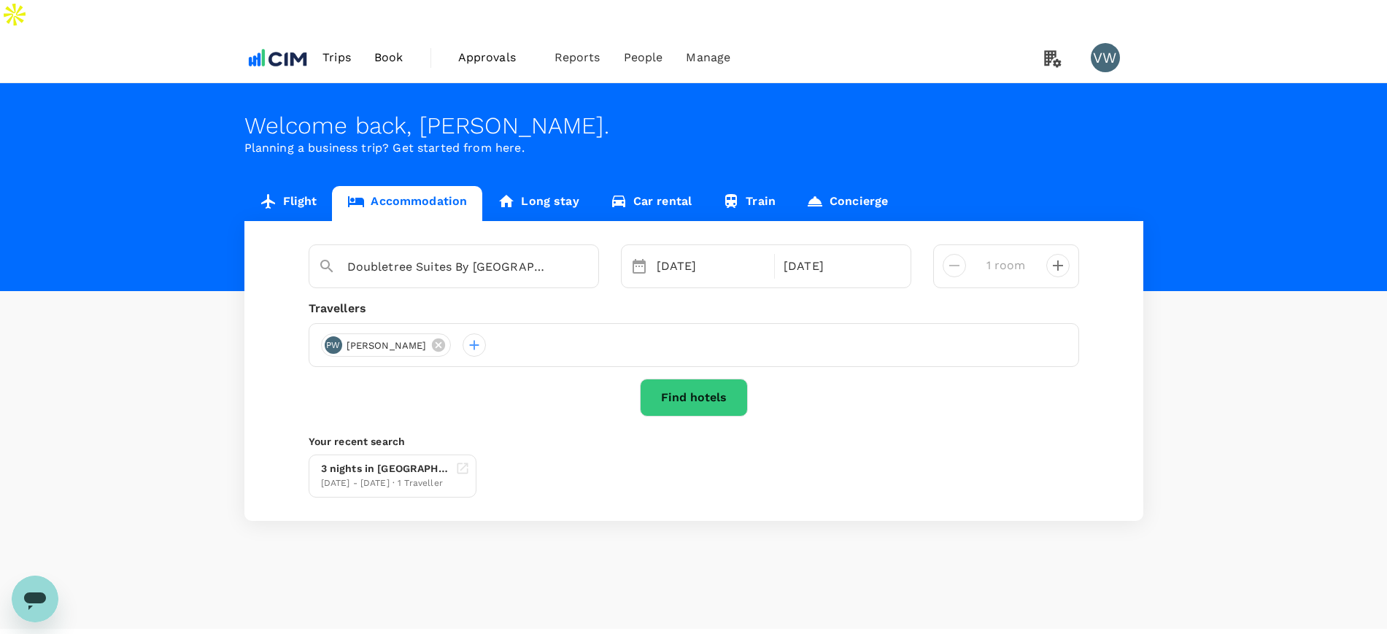
click at [428, 323] on div "PW Paul Walsh" at bounding box center [694, 345] width 771 height 44
click at [440, 255] on input "Doubletree Suites By Hilton Hotel Charlotte - Southpark" at bounding box center [447, 266] width 201 height 23
type input "Doubletree Suites By Hilton Hotel Charlotte - Southpark"
click at [703, 252] on div "19 Nov" at bounding box center [711, 266] width 121 height 29
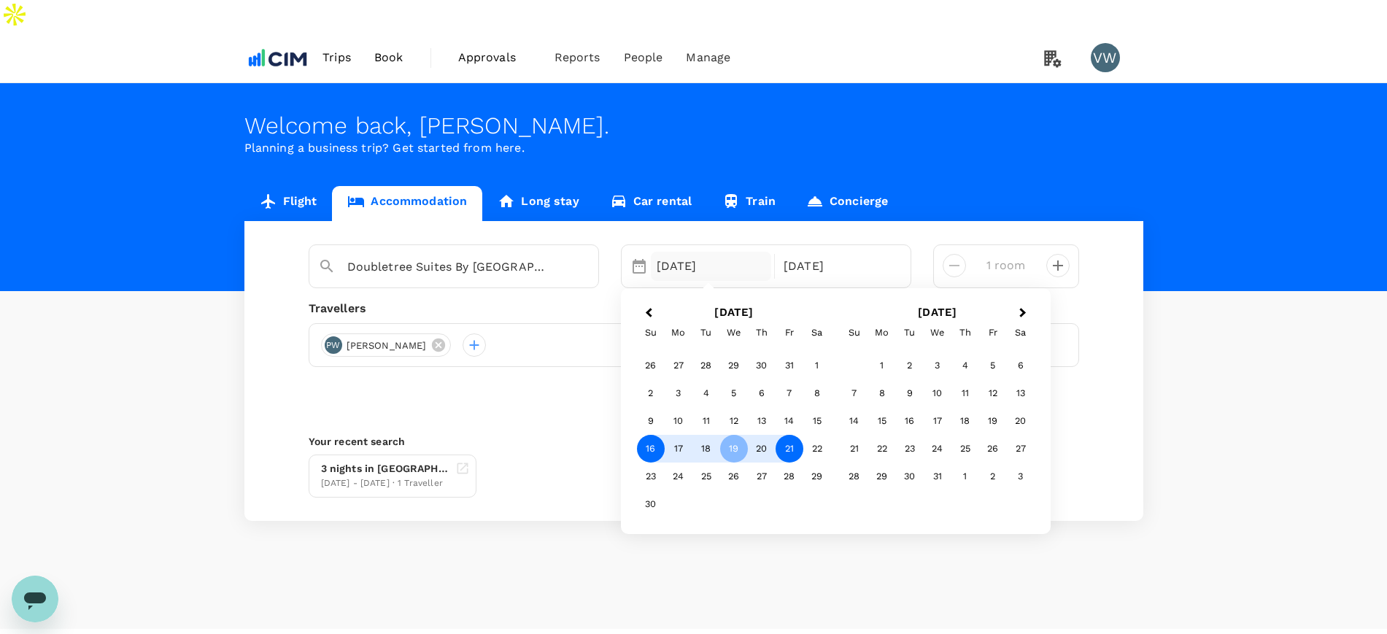
click at [659, 435] on div "16" at bounding box center [651, 449] width 28 height 28
click at [738, 435] on div "19" at bounding box center [734, 449] width 28 height 28
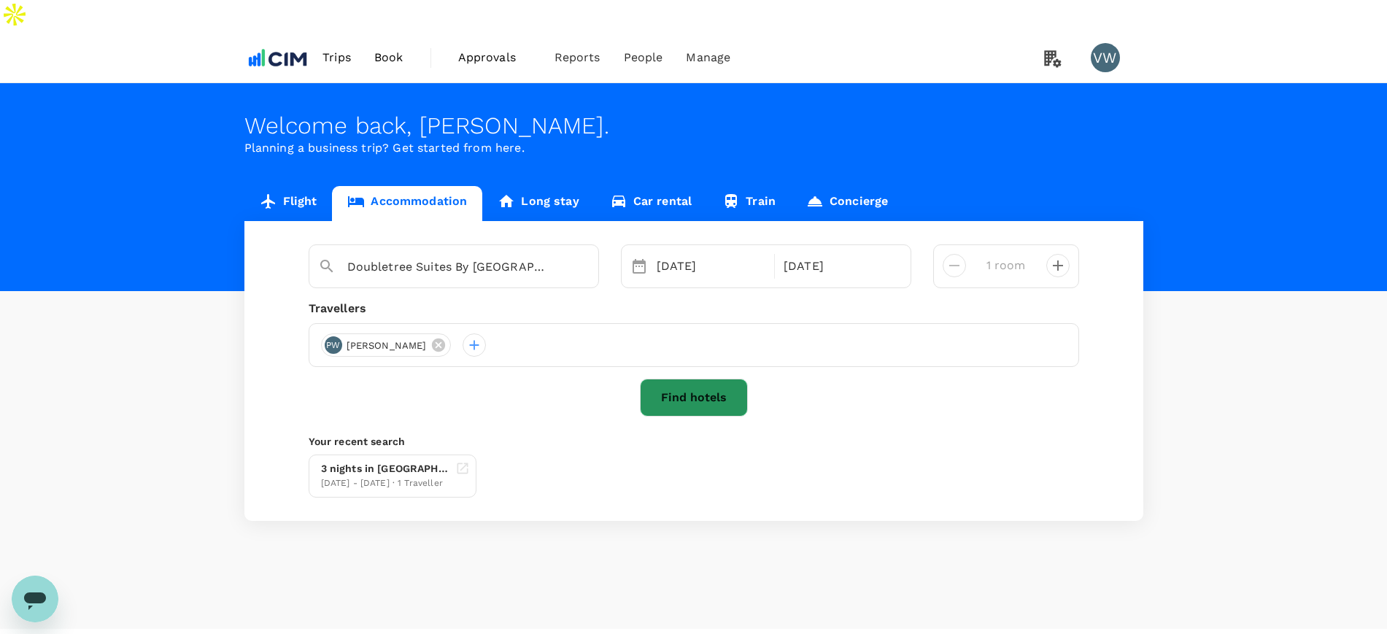
click at [726, 379] on button "Find hotels" at bounding box center [694, 398] width 108 height 38
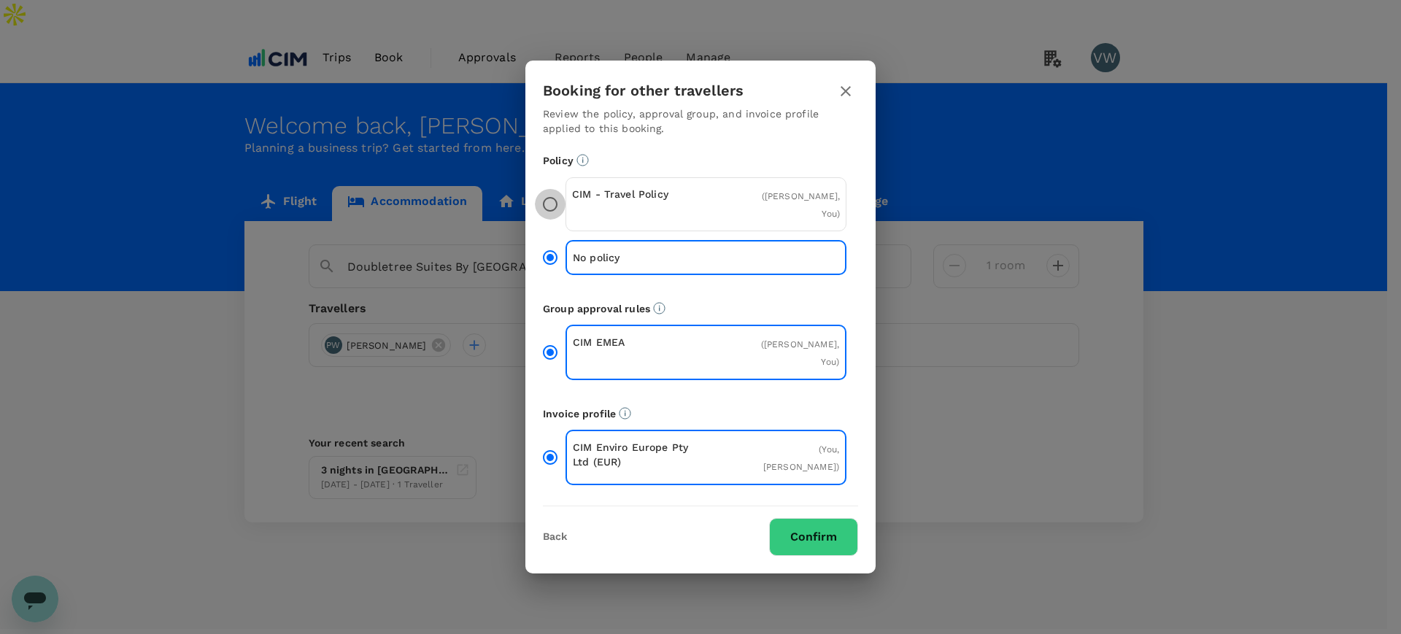
click at [559, 214] on input "CIM - Travel Policy ( Paul Walsh, You )" at bounding box center [550, 204] width 31 height 31
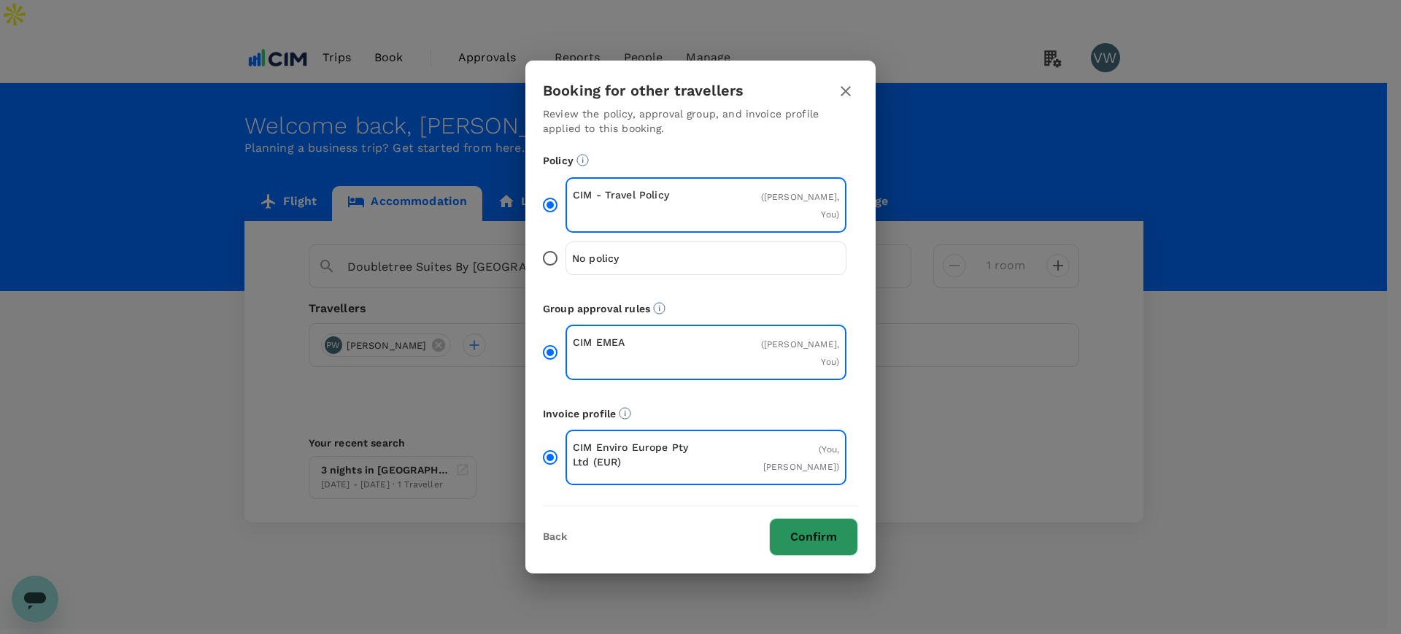
click at [804, 518] on button "Confirm" at bounding box center [813, 537] width 89 height 38
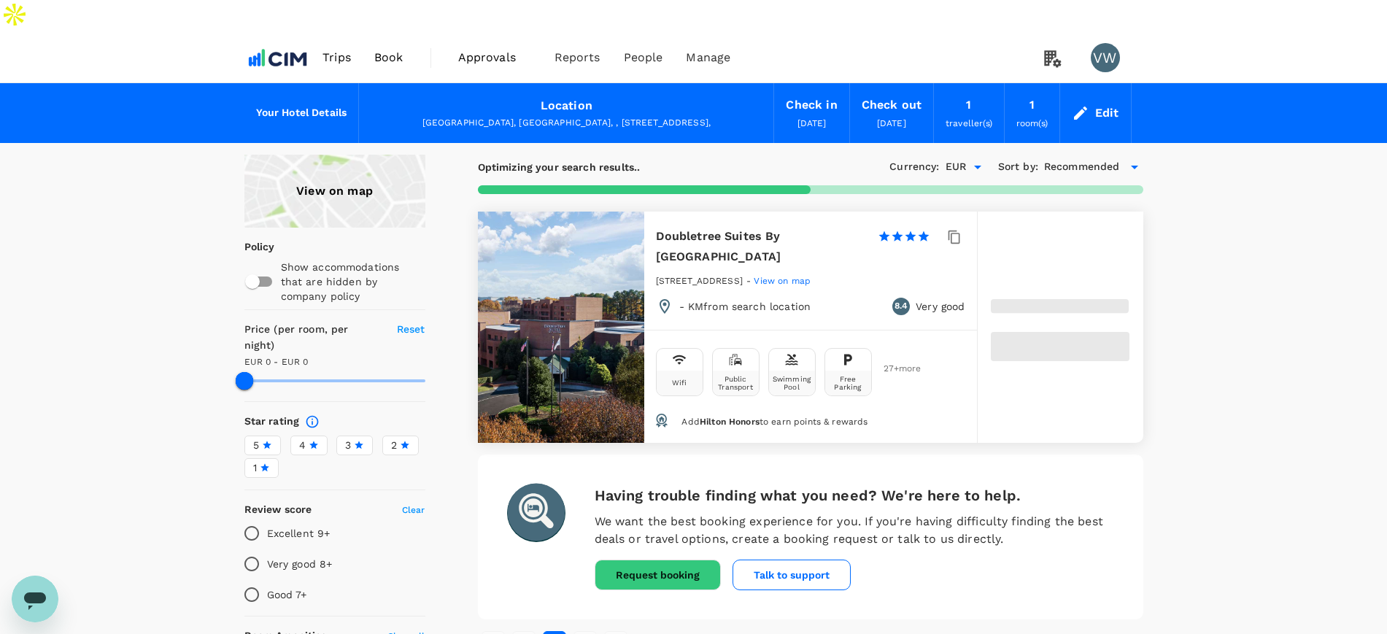
type input "268"
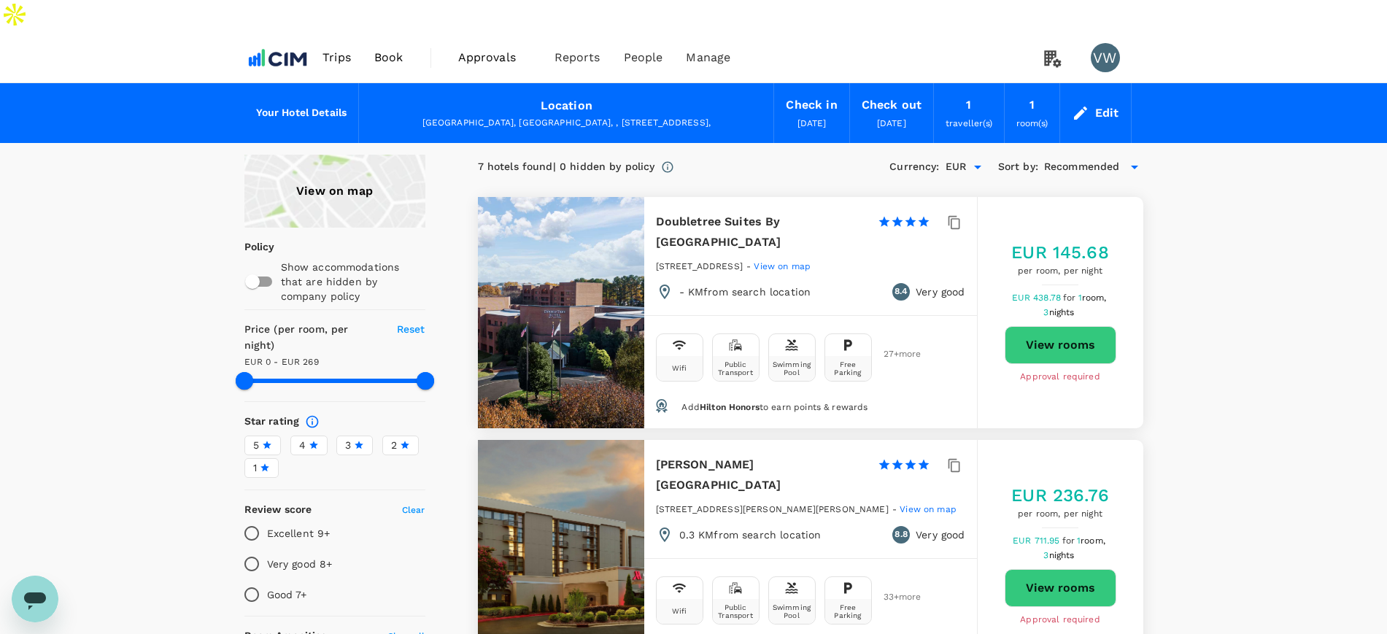
click at [378, 49] on span "Book" at bounding box center [388, 58] width 29 height 18
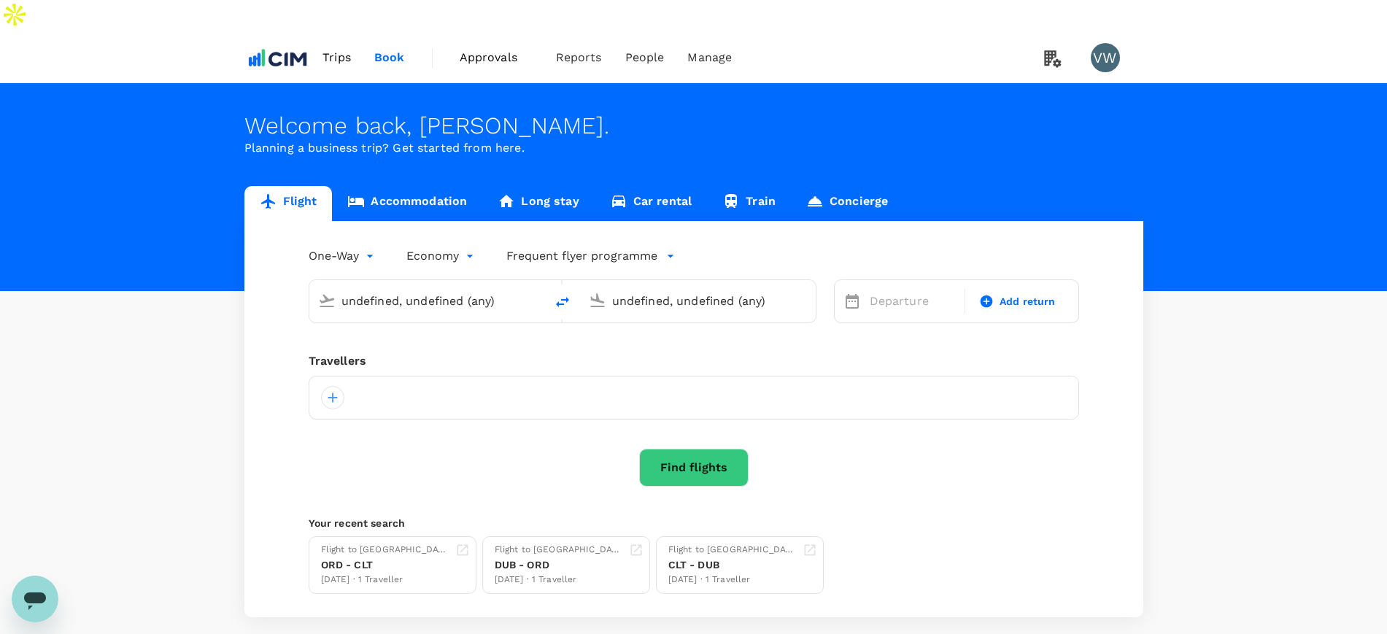
type input "Chicago, United States (any)"
type input "Charlotte Douglas Intl (CLT)"
type input "Chicago, United States (any)"
type input "Charlotte Douglas Intl (CLT)"
type input "Chicago, United States (any)"
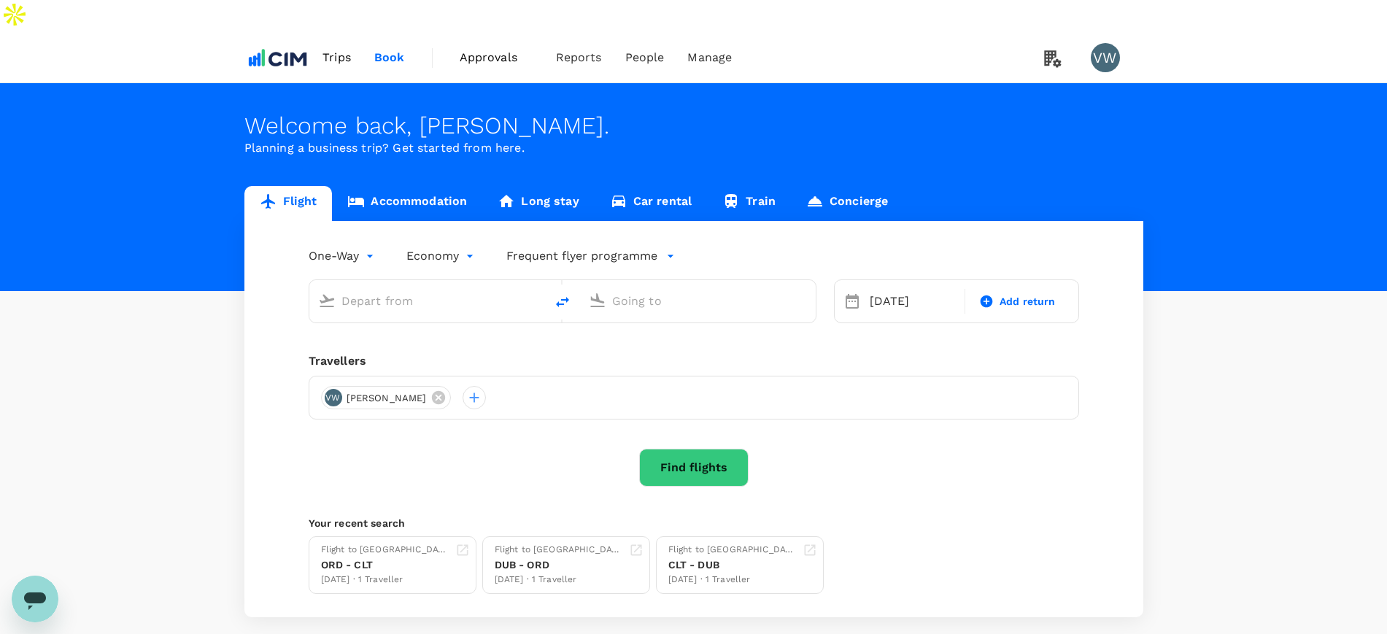
type input "Charlotte Douglas Intl (CLT)"
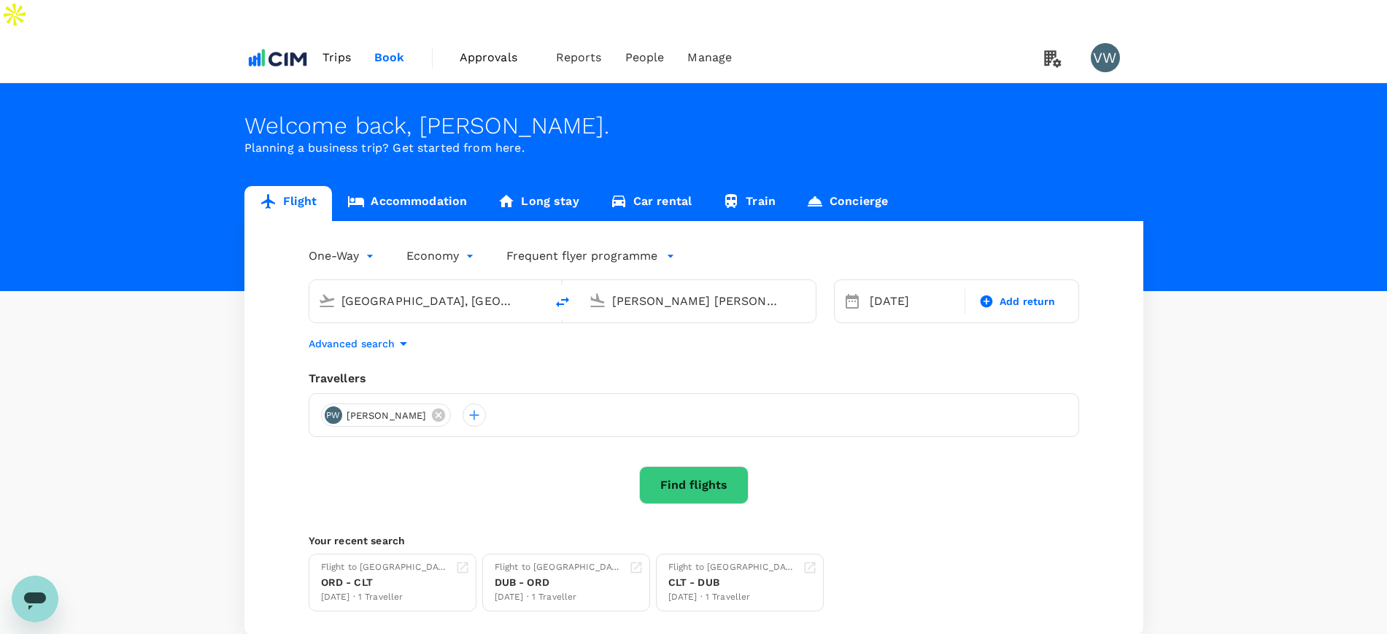
click at [425, 186] on link "Accommodation" at bounding box center [407, 203] width 150 height 35
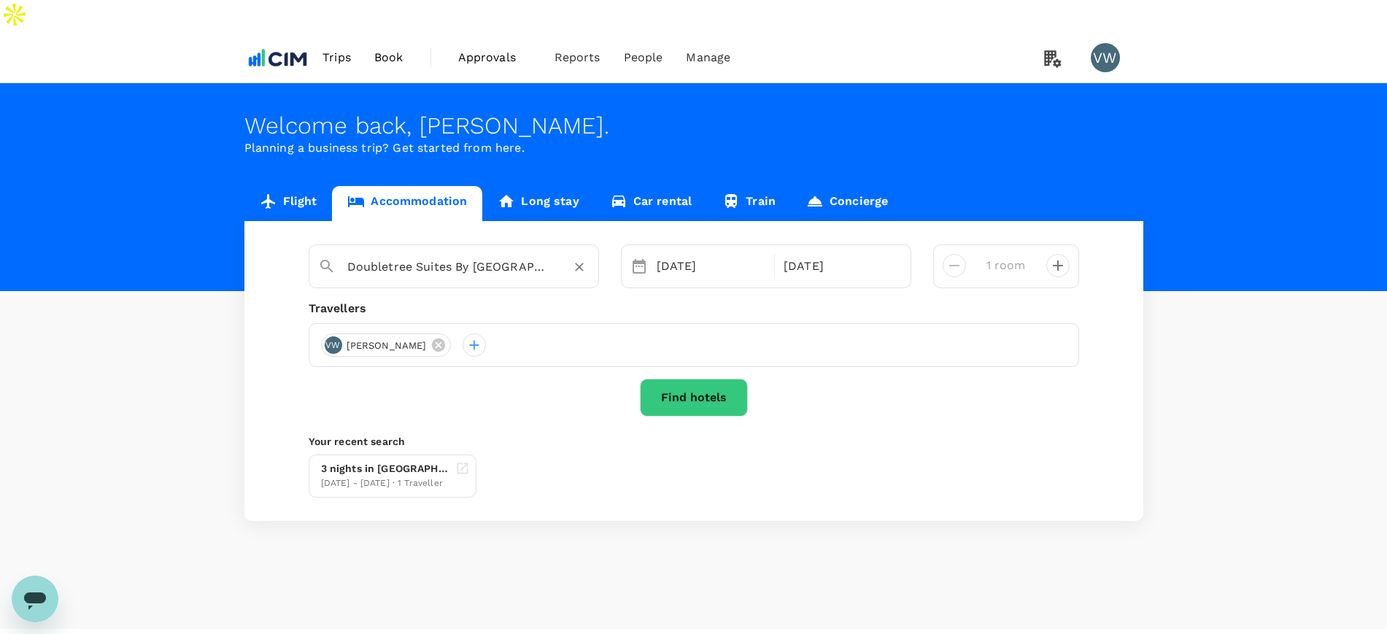
click at [409, 255] on input "Doubletree Suites By Hilton Hotel Charlotte - Southpark" at bounding box center [447, 266] width 201 height 23
click at [399, 306] on div "[GEOGRAPHIC_DATA]" at bounding box center [464, 313] width 257 height 15
type input "[GEOGRAPHIC_DATA]"
click at [679, 379] on button "Find hotels" at bounding box center [694, 398] width 108 height 38
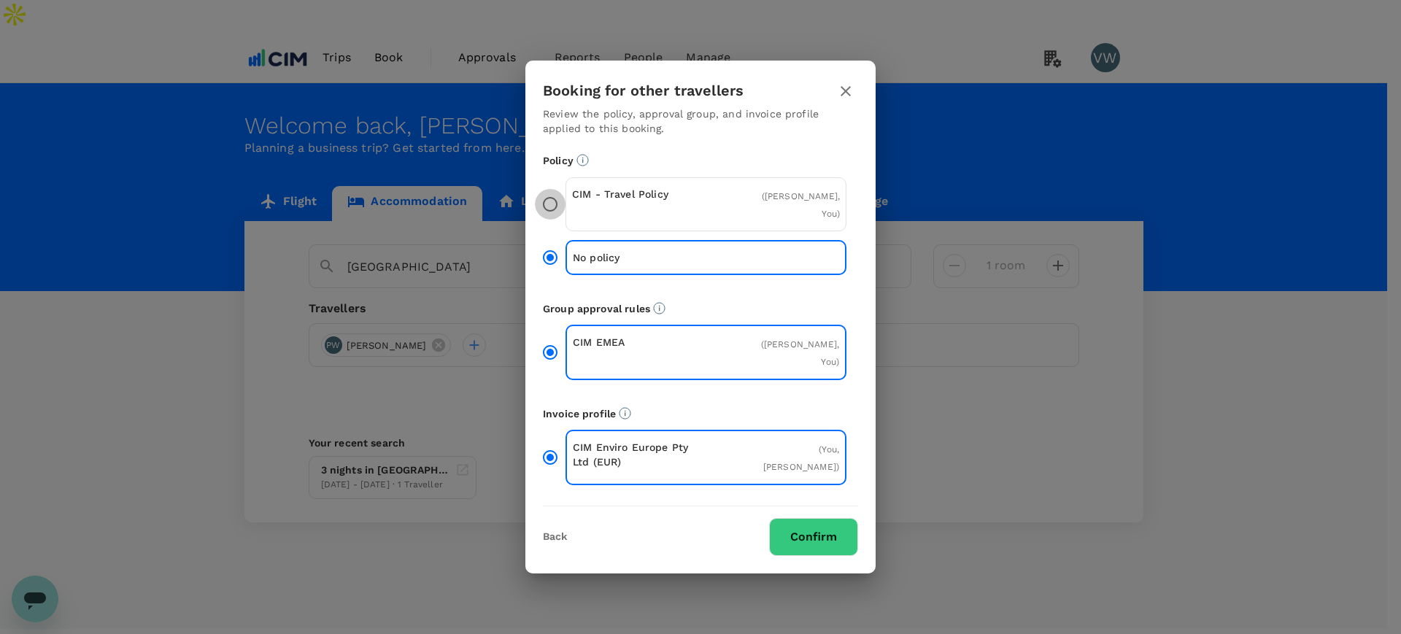
drag, startPoint x: 552, startPoint y: 215, endPoint x: 589, endPoint y: 242, distance: 46.0
click at [551, 215] on input "CIM - Travel Policy ( Paul Walsh, You )" at bounding box center [550, 204] width 31 height 31
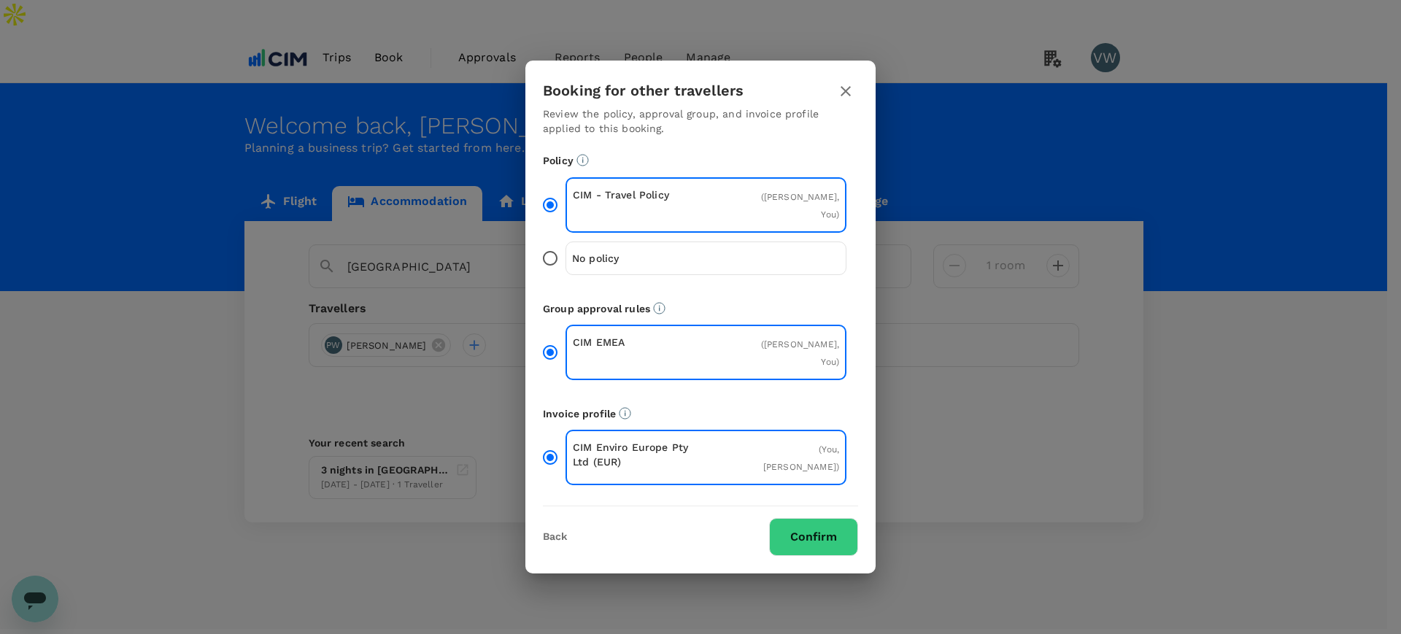
click at [804, 518] on button "Confirm" at bounding box center [813, 537] width 89 height 38
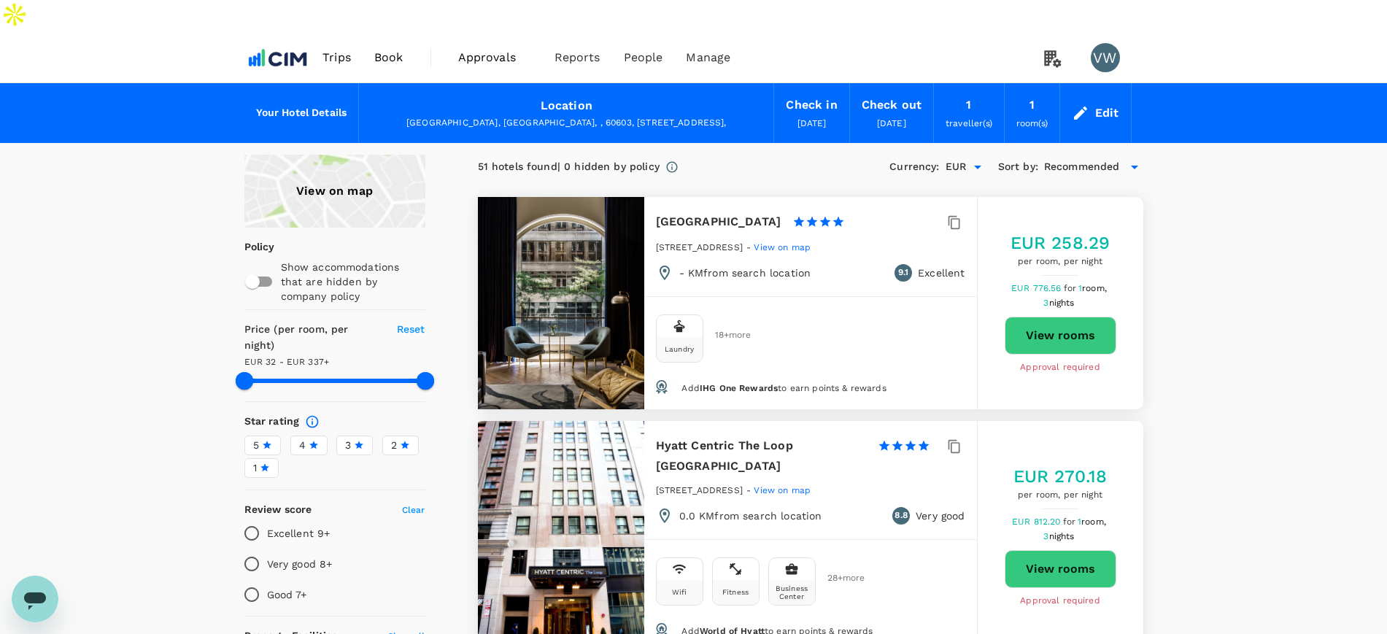
click at [1054, 317] on button "View rooms" at bounding box center [1061, 336] width 112 height 38
type input "336.31"
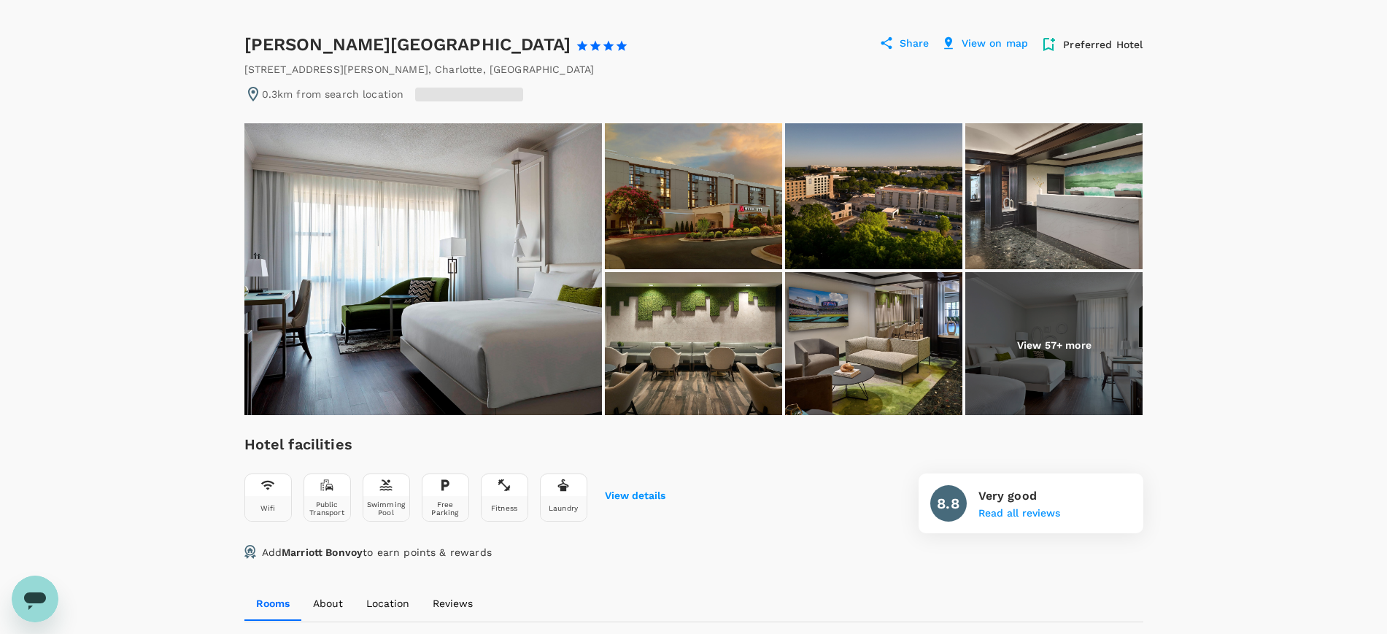
scroll to position [365, 0]
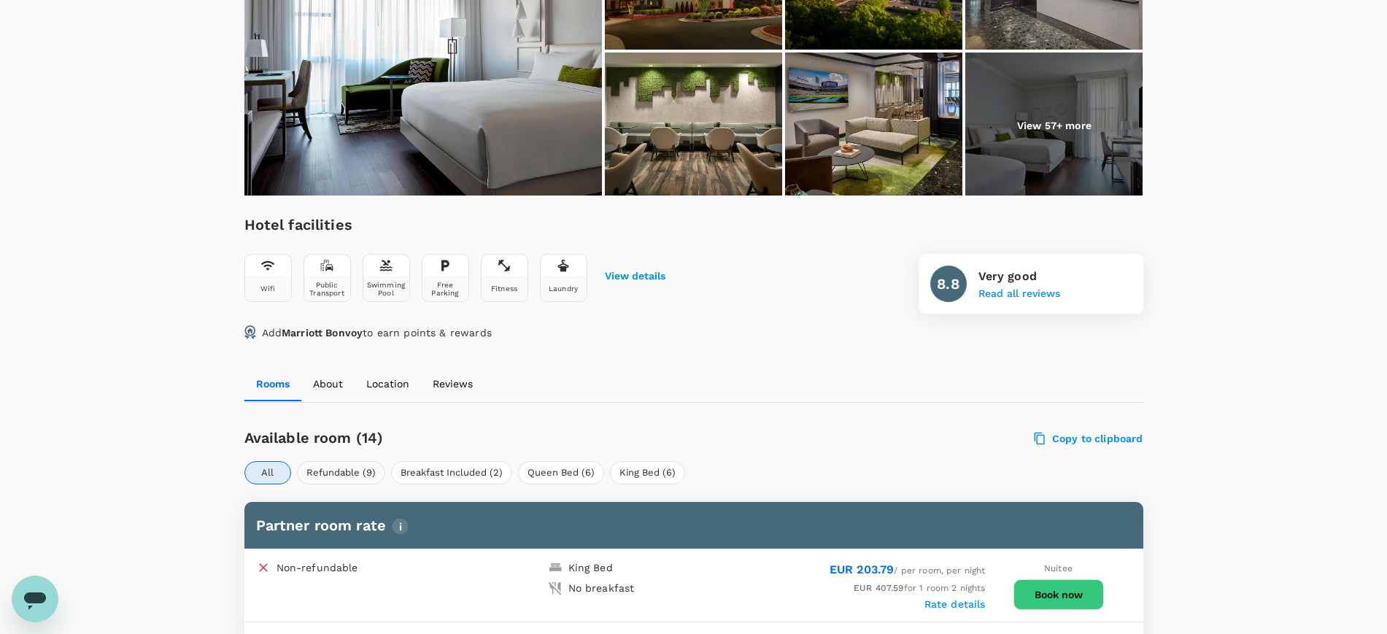
click at [333, 461] on button "Refundable (9)" at bounding box center [341, 472] width 88 height 23
click at [440, 461] on button "Breakfast Included (2)" at bounding box center [451, 472] width 121 height 23
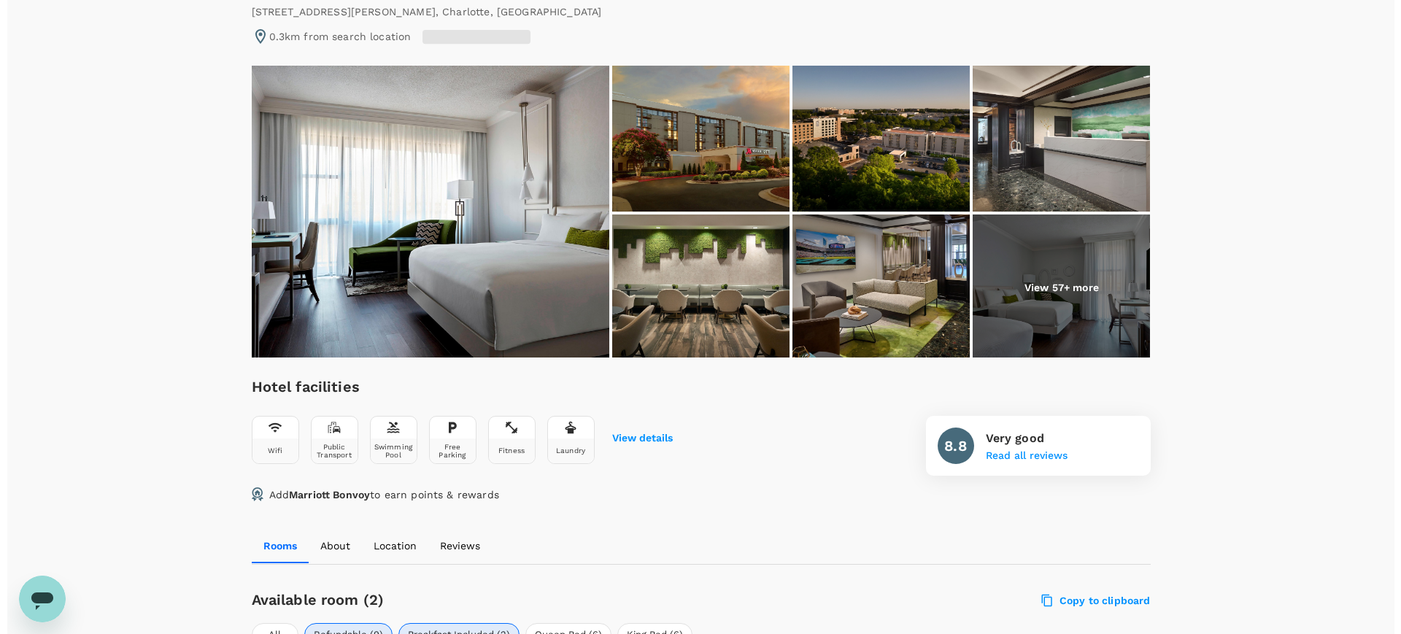
scroll to position [91, 0]
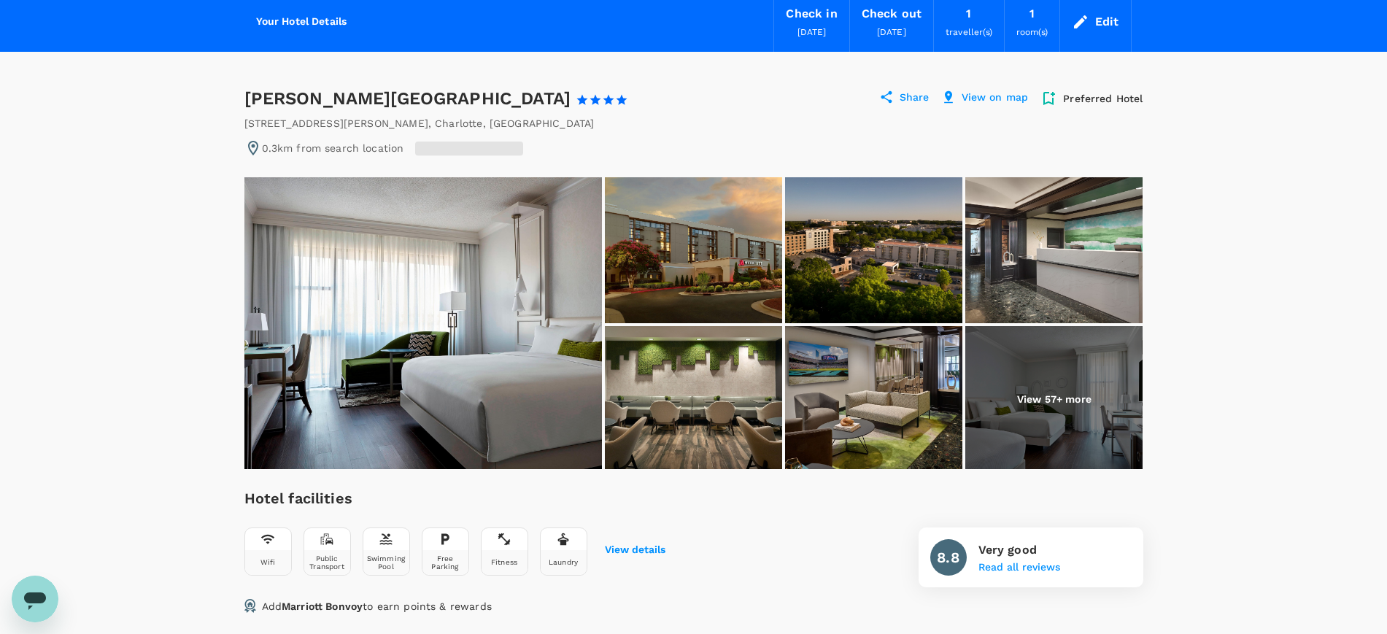
click at [910, 90] on p "Share" at bounding box center [915, 99] width 30 height 18
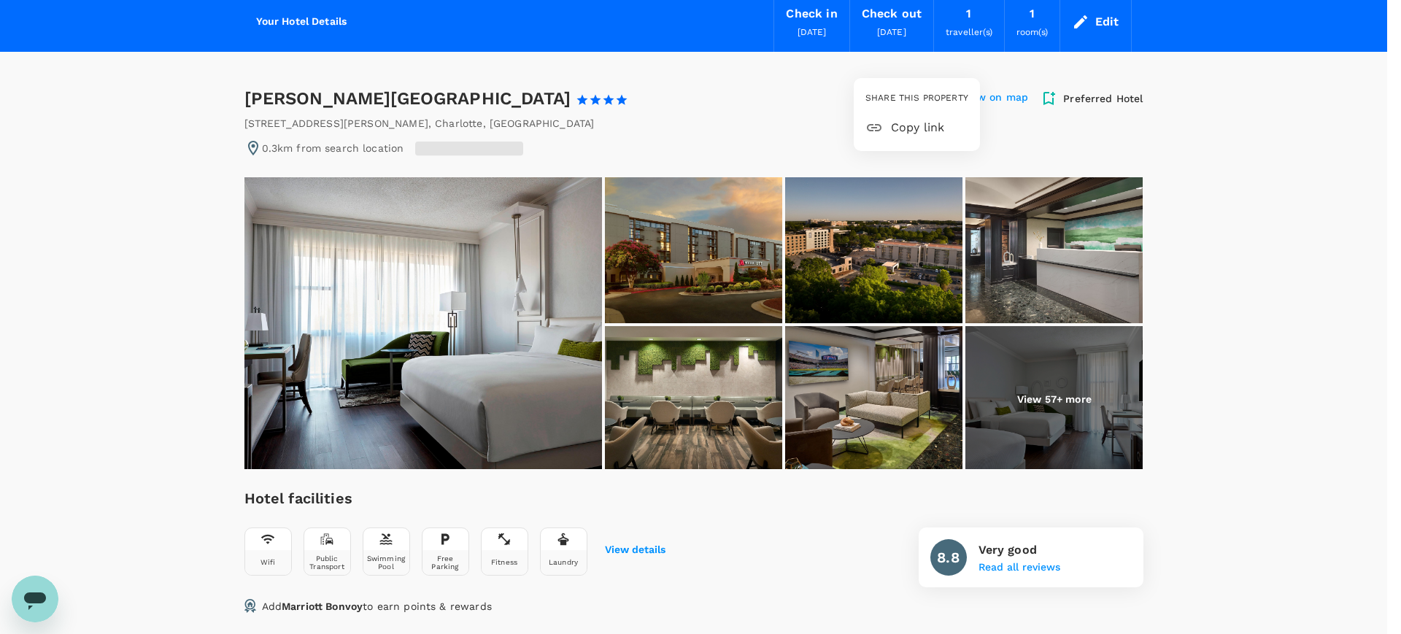
click at [922, 123] on span "Copy link" at bounding box center [929, 128] width 77 height 18
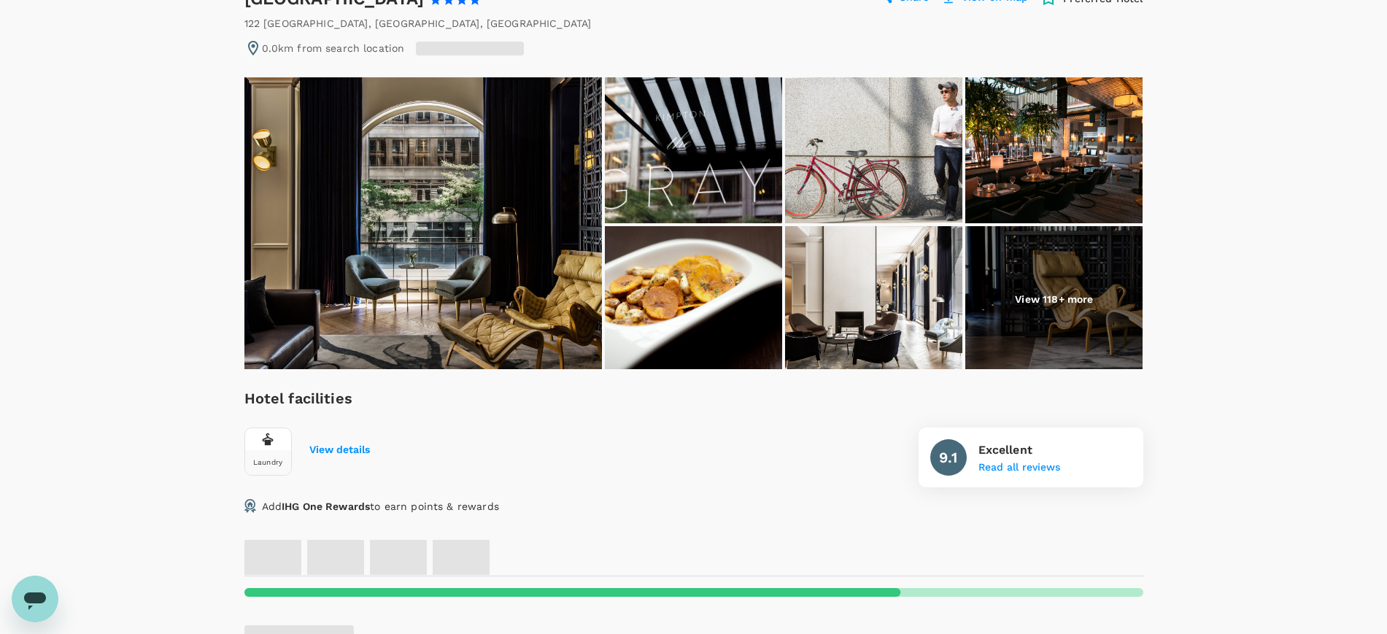
scroll to position [365, 0]
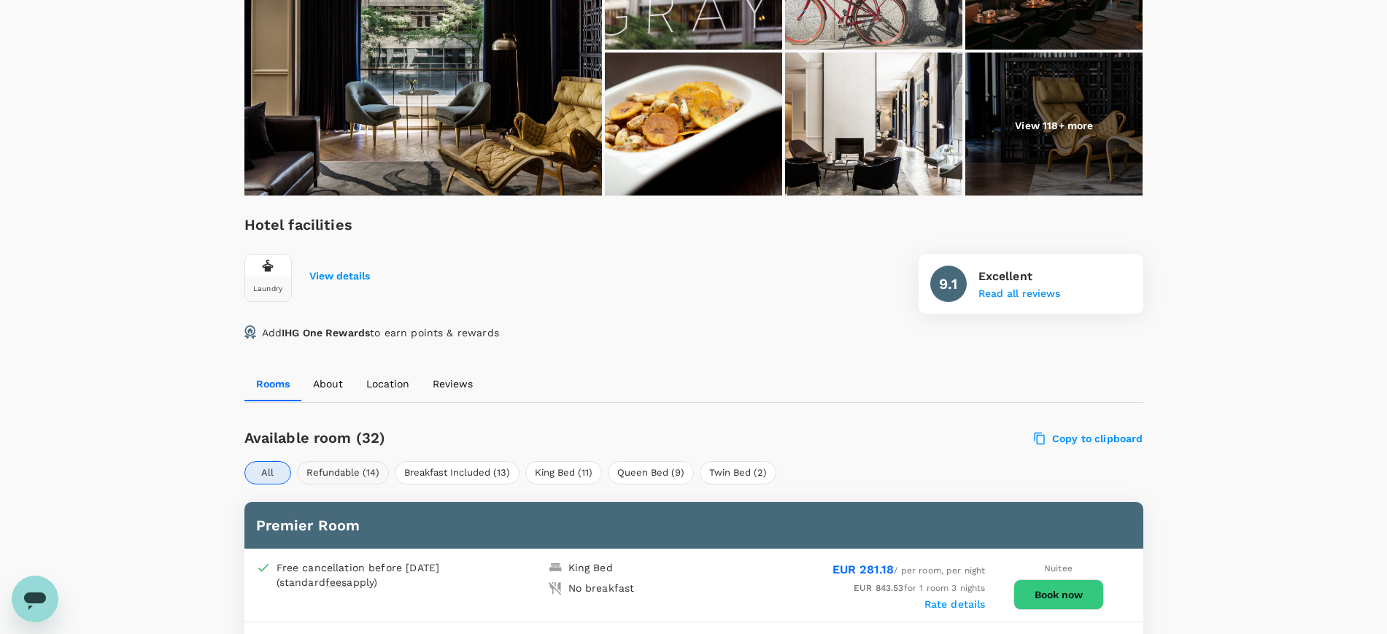
click at [315, 461] on button "Refundable (14)" at bounding box center [343, 472] width 92 height 23
click at [449, 461] on button "Breakfast Included (13)" at bounding box center [457, 472] width 125 height 23
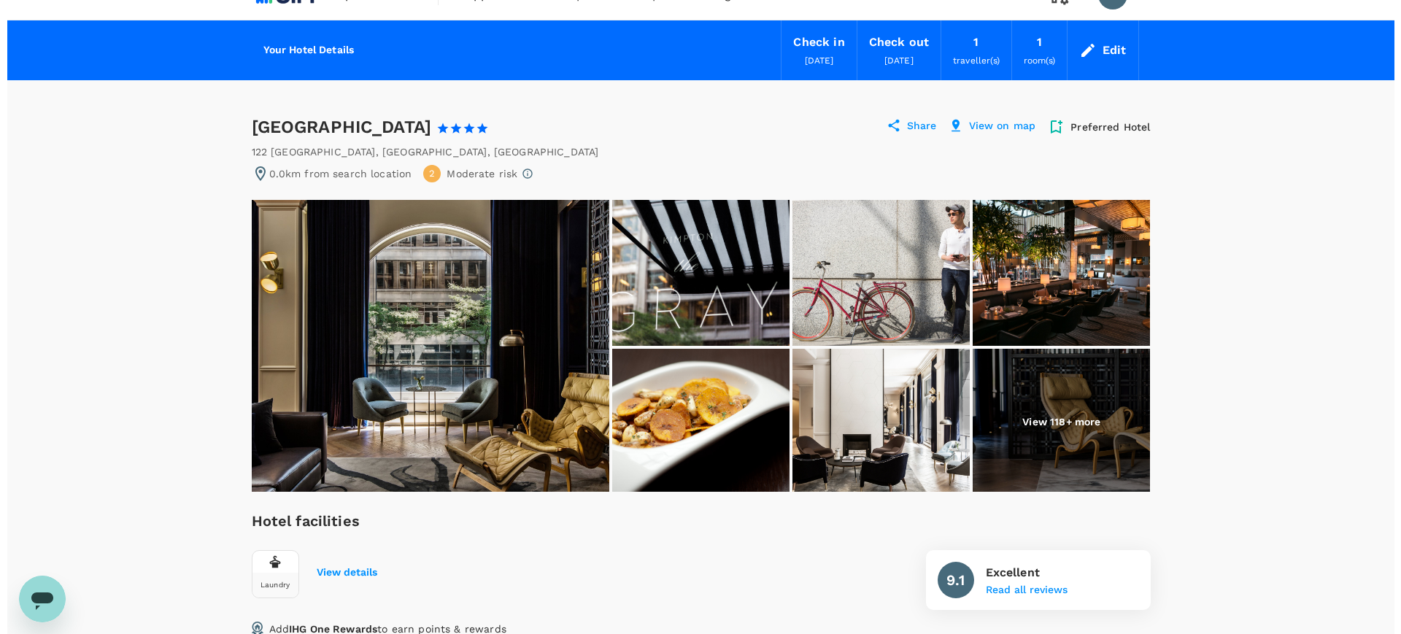
scroll to position [0, 0]
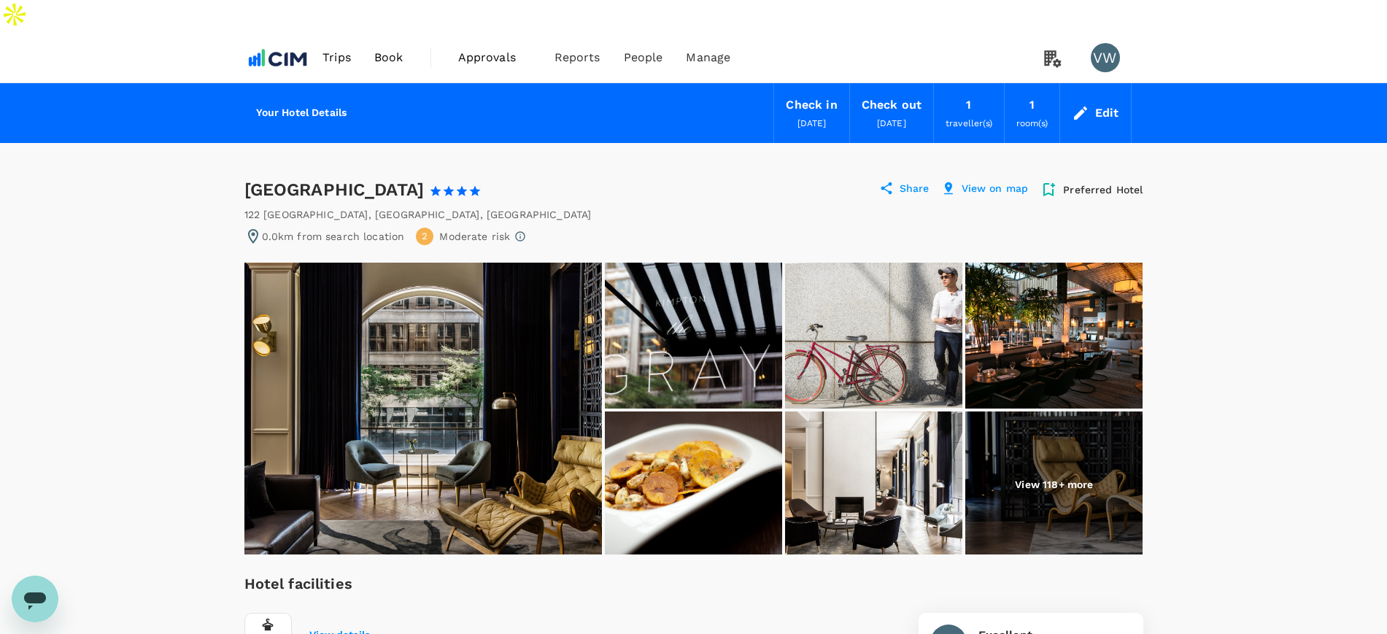
click at [910, 181] on p "Share" at bounding box center [915, 190] width 30 height 18
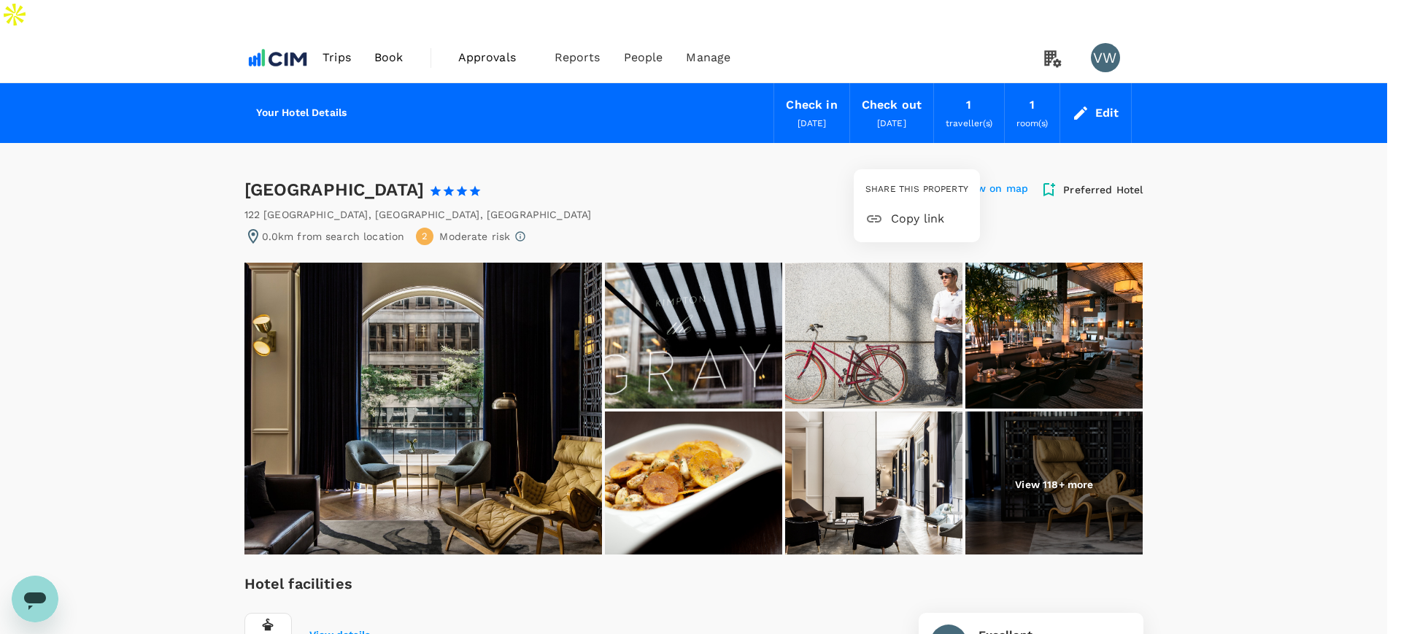
click at [916, 215] on span "Copy link" at bounding box center [929, 219] width 77 height 18
